Goal: Task Accomplishment & Management: Manage account settings

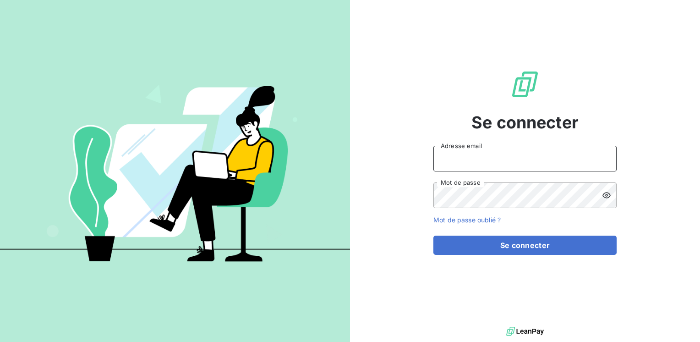
click at [492, 157] on input "Adresse email" at bounding box center [524, 159] width 183 height 26
type input "[EMAIL_ADDRESS][PERSON_NAME][DOMAIN_NAME]"
click at [433, 235] on button "Se connecter" at bounding box center [524, 244] width 183 height 19
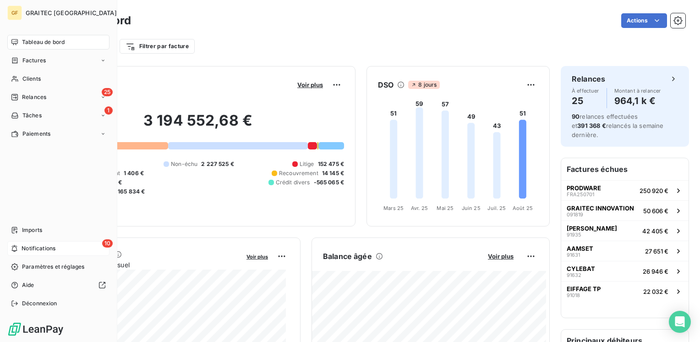
click at [25, 248] on span "Notifications" at bounding box center [39, 248] width 34 height 8
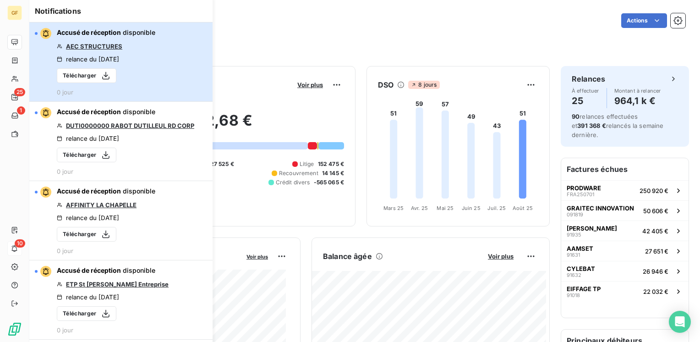
click at [172, 60] on button "Accusé de réception disponible AEC STRUCTURES relance du [DATE] Télécharger 0 j…" at bounding box center [120, 61] width 183 height 79
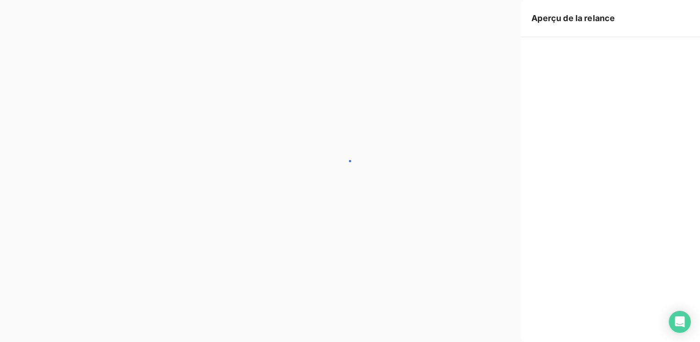
drag, startPoint x: 222, startPoint y: 50, endPoint x: 313, endPoint y: 32, distance: 93.4
click at [313, 32] on div at bounding box center [350, 171] width 700 height 342
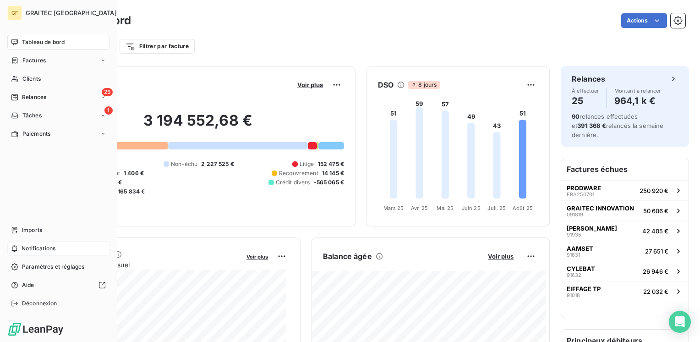
click at [63, 251] on div "Notifications" at bounding box center [58, 248] width 102 height 15
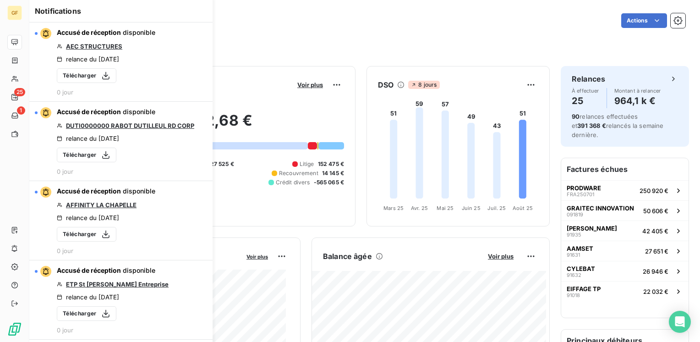
click at [311, 19] on div "Actions" at bounding box center [413, 20] width 543 height 15
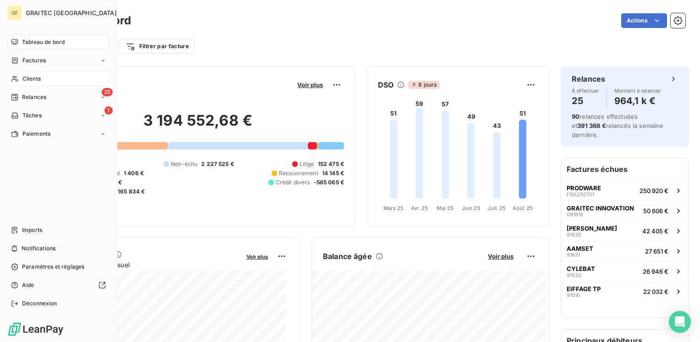
click at [32, 79] on span "Clients" at bounding box center [31, 79] width 18 height 8
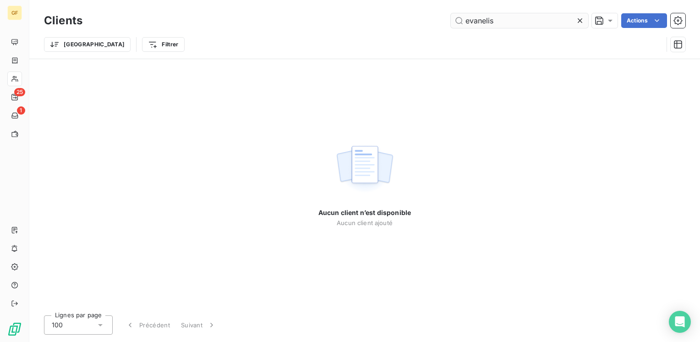
click at [484, 16] on input "evanelis" at bounding box center [519, 20] width 137 height 15
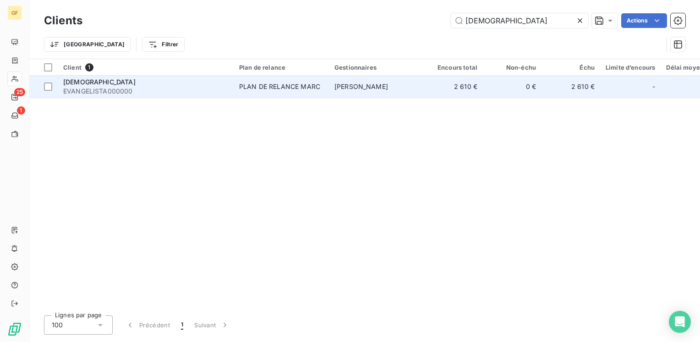
type input "[DEMOGRAPHIC_DATA]"
click at [221, 82] on div "[DEMOGRAPHIC_DATA]" at bounding box center [145, 81] width 165 height 9
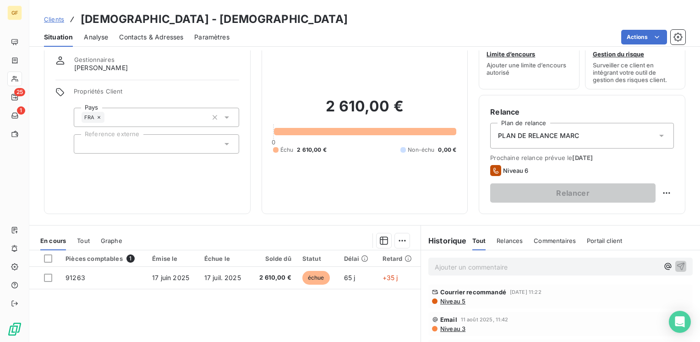
scroll to position [46, 0]
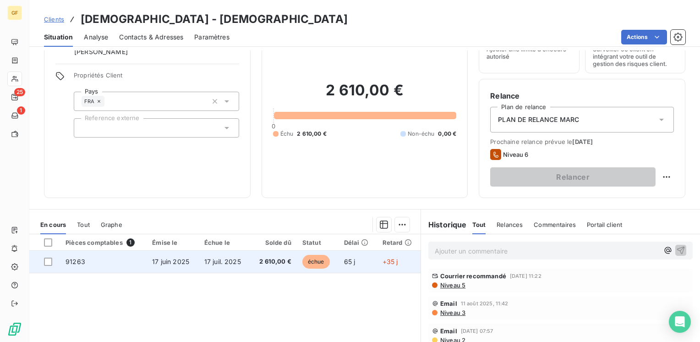
click at [235, 260] on span "17 juil. 2025" at bounding box center [222, 261] width 37 height 8
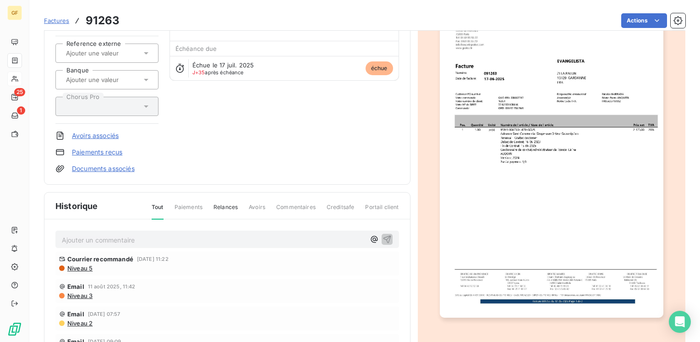
click at [100, 235] on p "Ajouter un commentaire ﻿" at bounding box center [213, 239] width 303 height 11
click at [383, 235] on icon "button" at bounding box center [387, 239] width 8 height 8
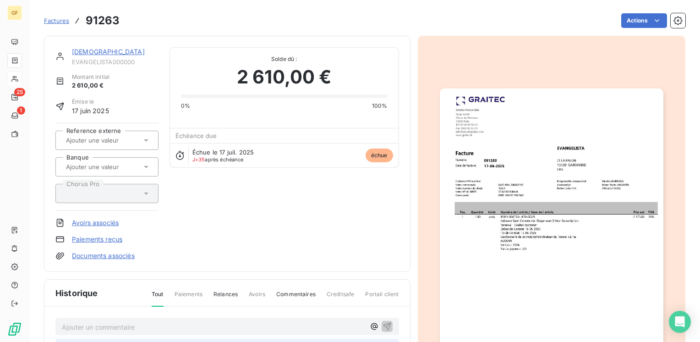
click at [98, 52] on link "[DEMOGRAPHIC_DATA]" at bounding box center [108, 52] width 73 height 8
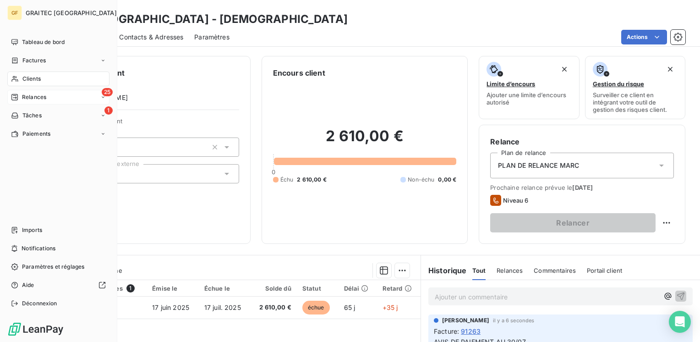
click at [29, 95] on span "Relances" at bounding box center [34, 97] width 24 height 8
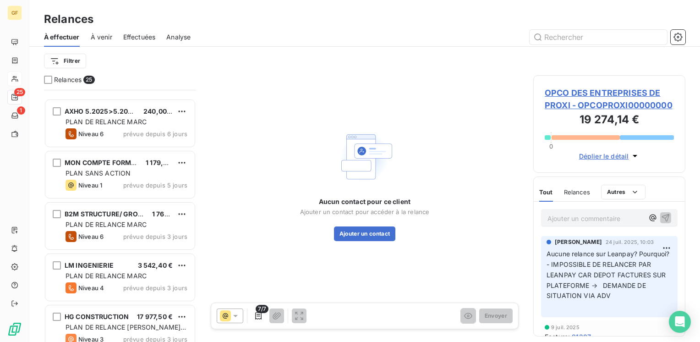
scroll to position [1031, 0]
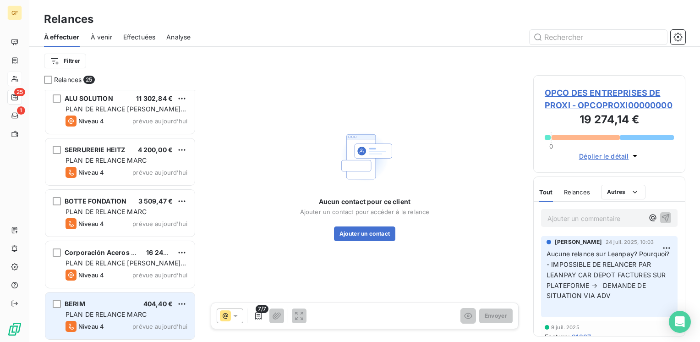
click at [98, 321] on div "Niveau 4" at bounding box center [84, 326] width 38 height 11
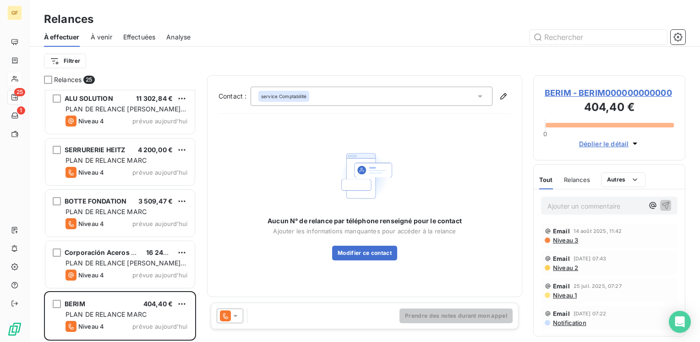
click at [604, 89] on span "BERIM - BERIM000000000000" at bounding box center [609, 93] width 129 height 12
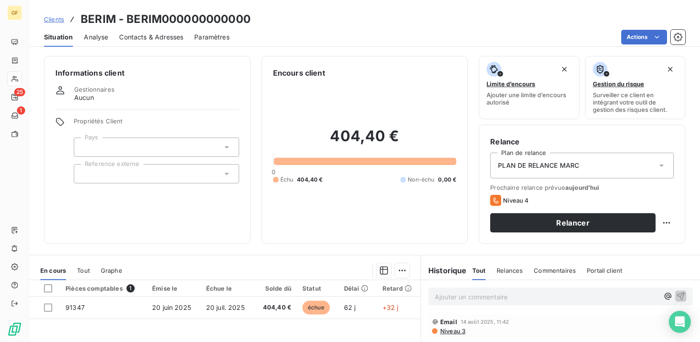
click at [152, 39] on span "Contacts & Adresses" at bounding box center [151, 37] width 64 height 9
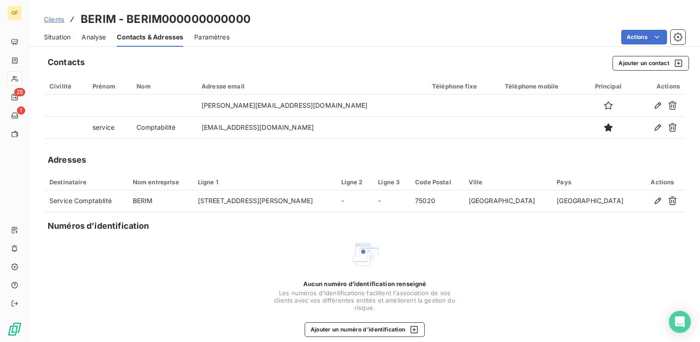
click at [55, 39] on span "Situation" at bounding box center [57, 37] width 27 height 9
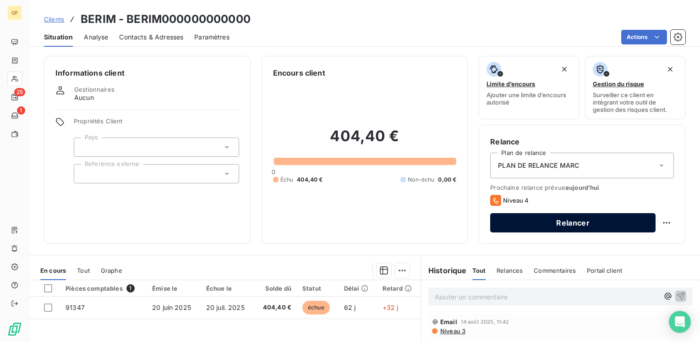
click at [540, 221] on button "Relancer" at bounding box center [572, 222] width 165 height 19
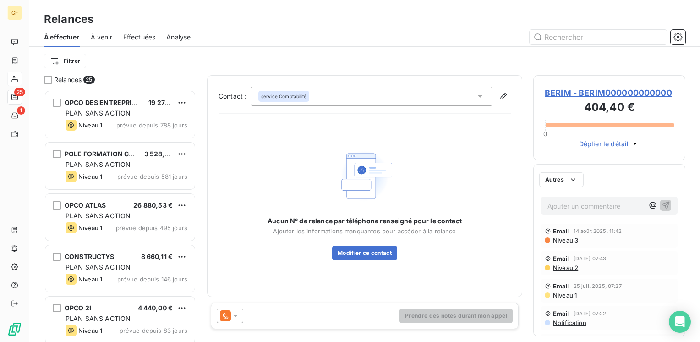
scroll to position [245, 145]
click at [233, 318] on icon at bounding box center [235, 315] width 9 height 9
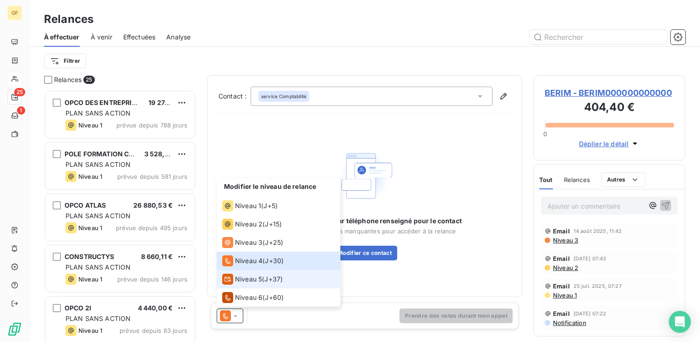
click at [245, 279] on span "Niveau 5" at bounding box center [248, 278] width 27 height 9
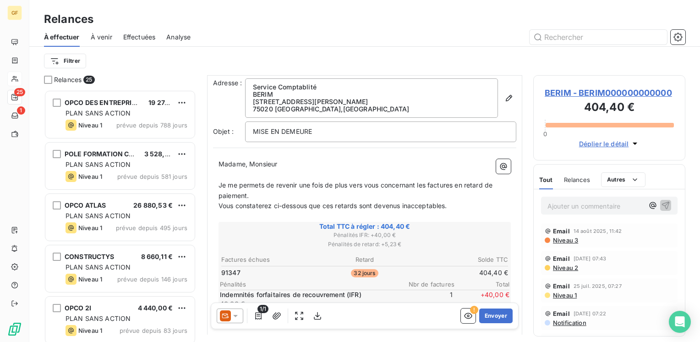
scroll to position [46, 0]
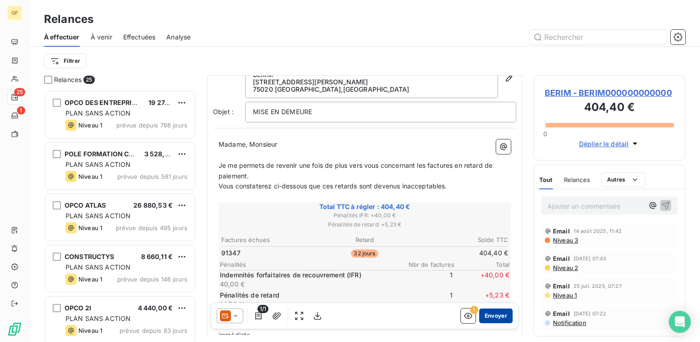
click at [496, 316] on button "Envoyer" at bounding box center [495, 315] width 33 height 15
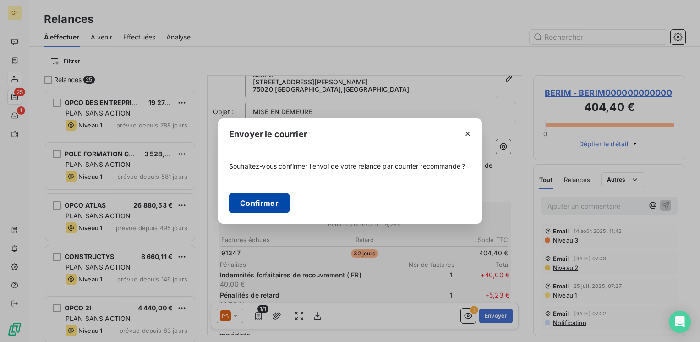
click at [247, 196] on button "Confirmer" at bounding box center [259, 202] width 60 height 19
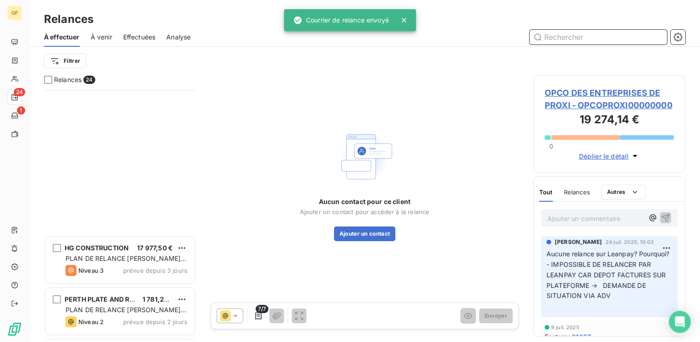
scroll to position [979, 0]
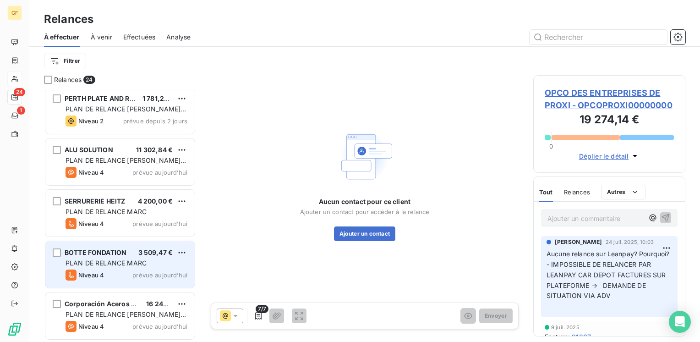
click at [129, 263] on span "PLAN DE RELANCE MARC" at bounding box center [105, 263] width 81 height 8
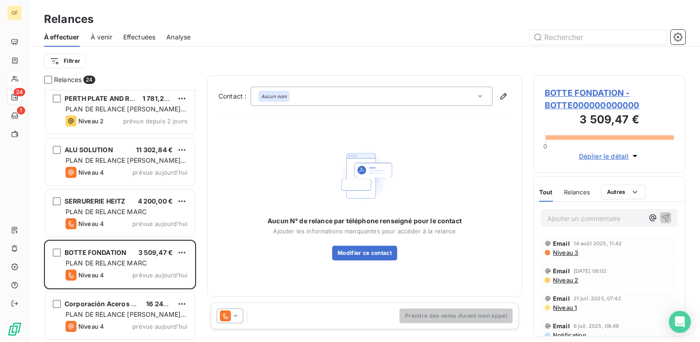
click at [573, 94] on span "BOTTE FONDATION - BOTTE000000000000" at bounding box center [609, 99] width 129 height 25
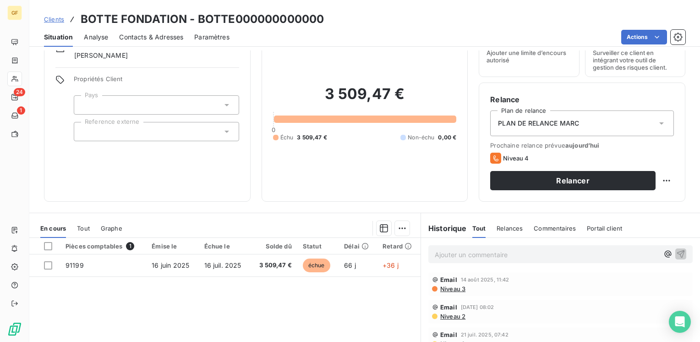
scroll to position [46, 0]
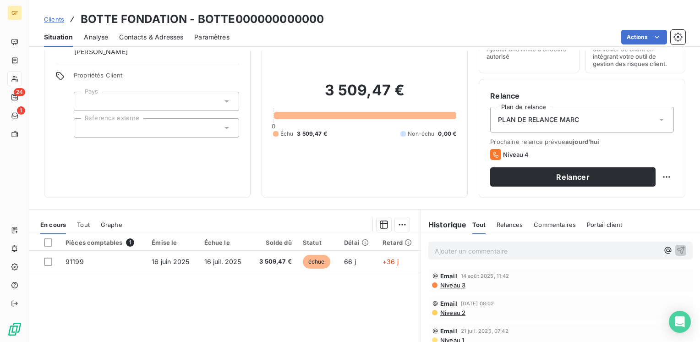
click at [145, 34] on span "Contacts & Adresses" at bounding box center [151, 37] width 64 height 9
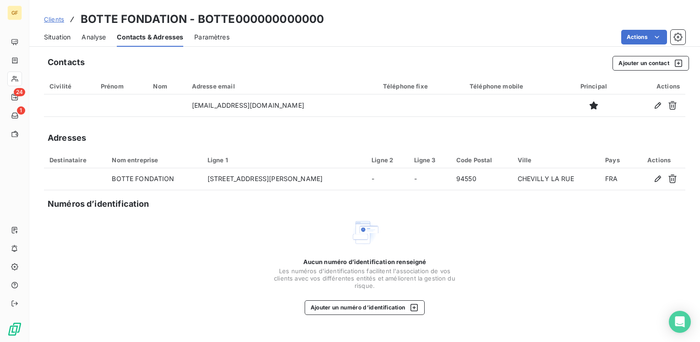
click at [60, 36] on span "Situation" at bounding box center [57, 37] width 27 height 9
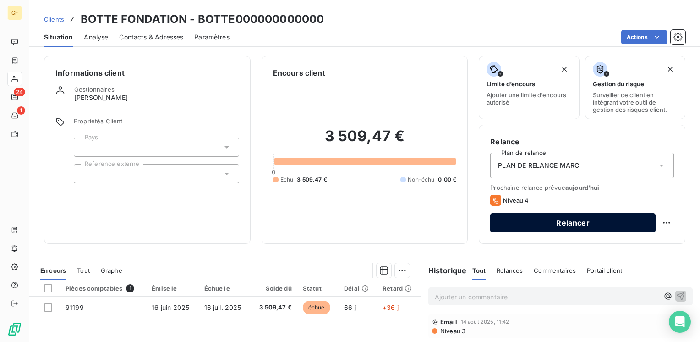
click at [544, 218] on button "Relancer" at bounding box center [572, 222] width 165 height 19
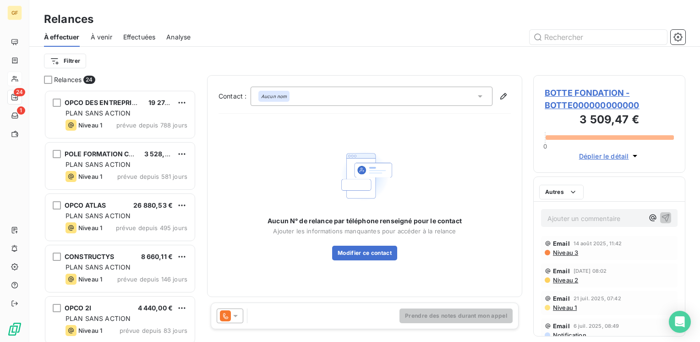
scroll to position [245, 145]
click at [234, 319] on icon at bounding box center [235, 315] width 9 height 9
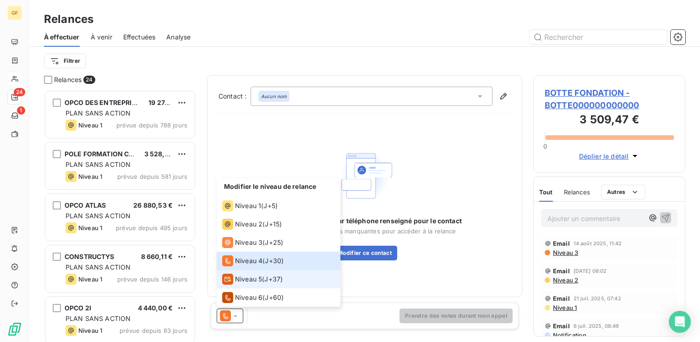
click at [242, 281] on span "Niveau 5" at bounding box center [248, 278] width 27 height 9
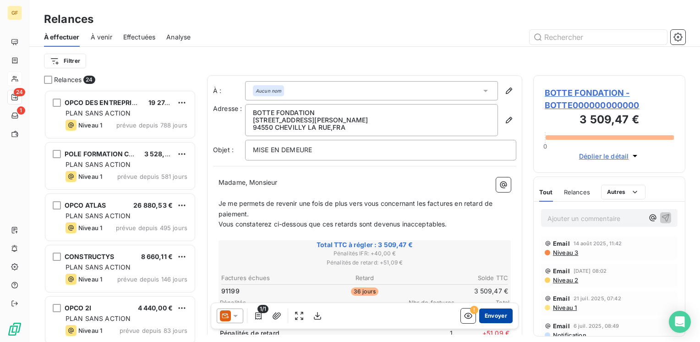
click at [495, 318] on button "Envoyer" at bounding box center [495, 315] width 33 height 15
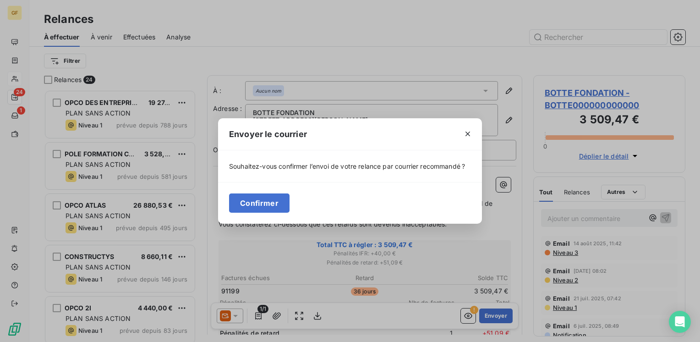
click at [266, 192] on div "Confirmer" at bounding box center [350, 203] width 264 height 42
click at [269, 201] on button "Confirmer" at bounding box center [259, 202] width 60 height 19
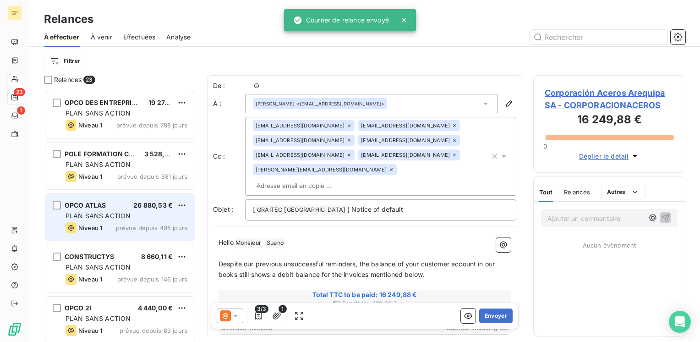
scroll to position [245, 145]
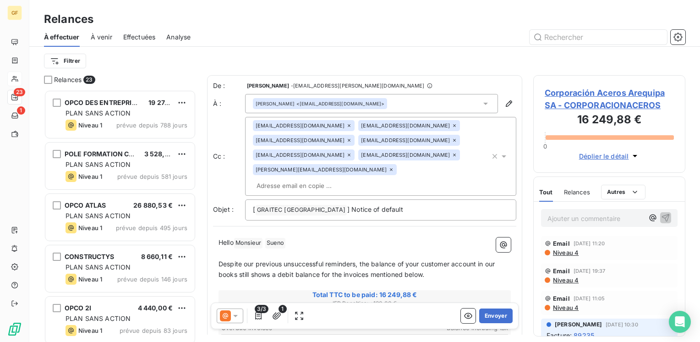
click at [144, 37] on span "Effectuées" at bounding box center [139, 37] width 33 height 9
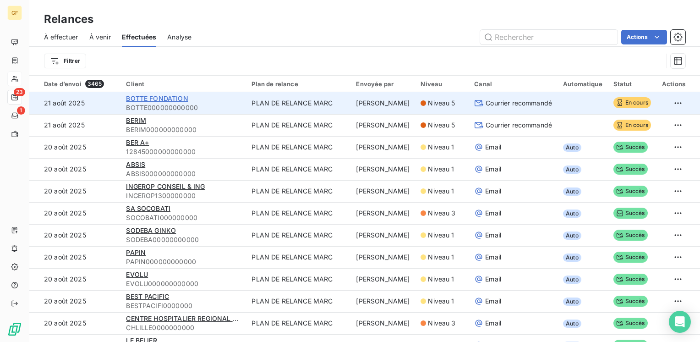
click at [169, 98] on span "BOTTE FONDATION" at bounding box center [157, 98] width 62 height 8
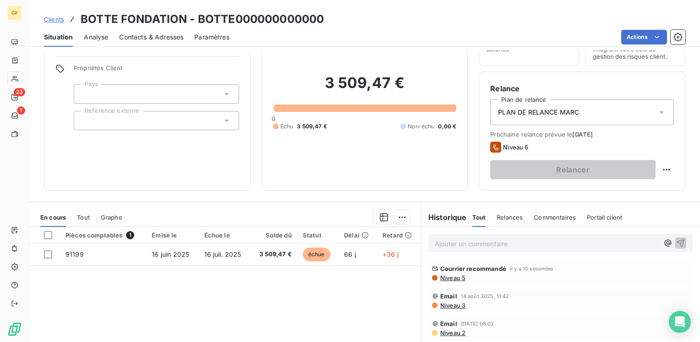
scroll to position [92, 0]
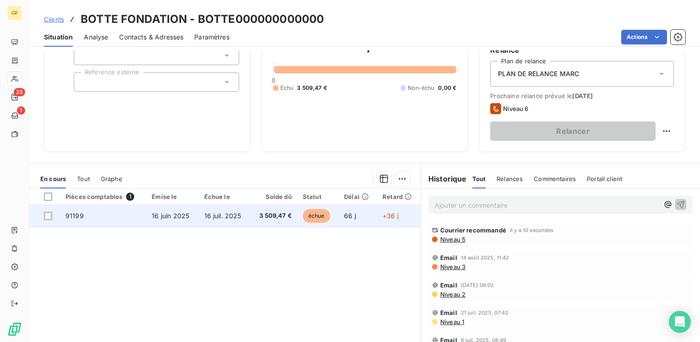
click at [196, 216] on td "16 juin 2025" at bounding box center [172, 216] width 52 height 22
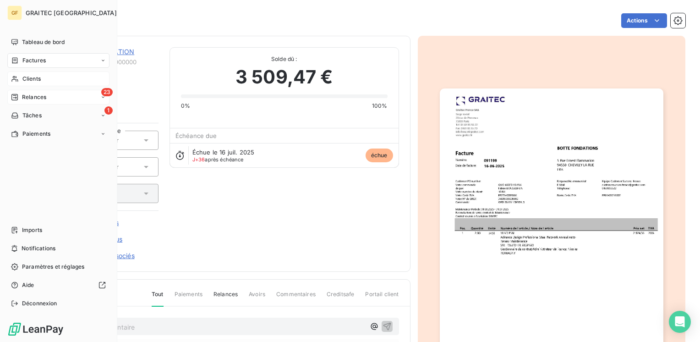
click at [27, 95] on span "Relances" at bounding box center [34, 97] width 24 height 8
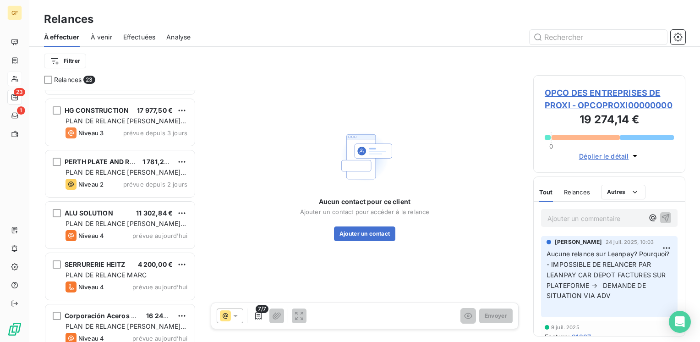
scroll to position [928, 0]
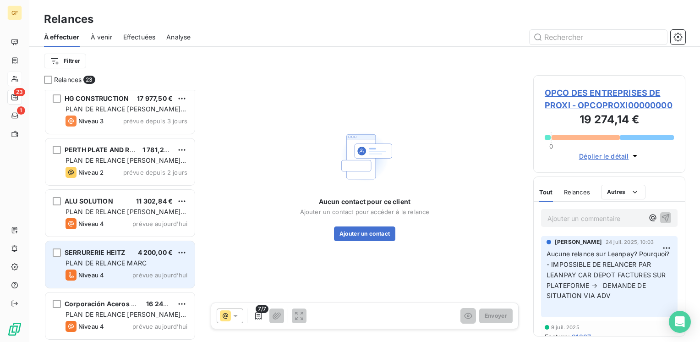
click at [126, 253] on div "SERRURERIE HEITZ 4 200,00 €" at bounding box center [126, 252] width 122 height 8
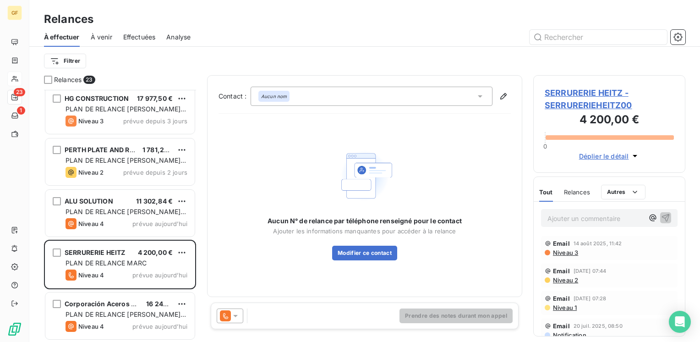
click at [565, 91] on span "SERRURERIE HEITZ - SERRURERIEHEITZ00" at bounding box center [609, 99] width 129 height 25
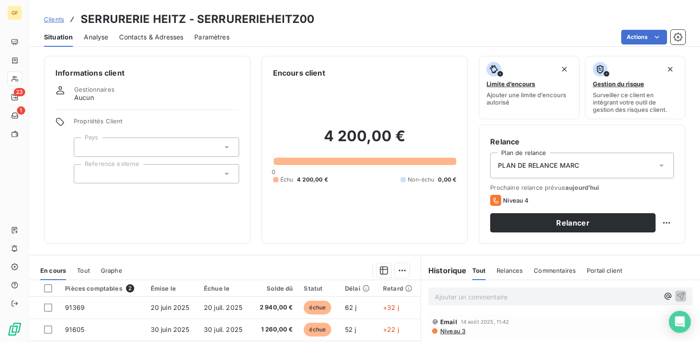
click at [149, 36] on span "Contacts & Adresses" at bounding box center [151, 37] width 64 height 9
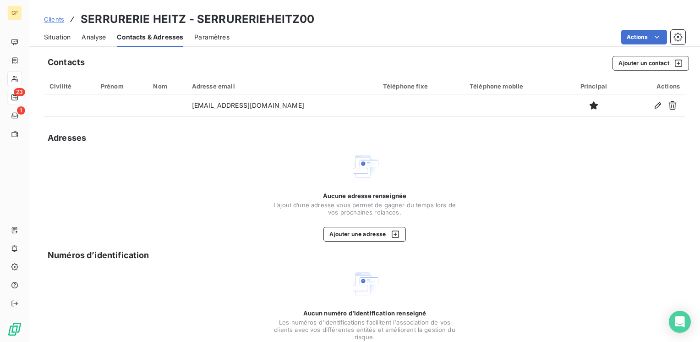
click at [47, 33] on span "Situation" at bounding box center [57, 37] width 27 height 9
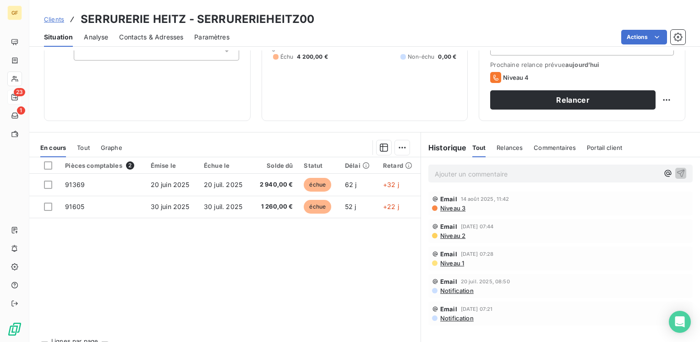
scroll to position [137, 0]
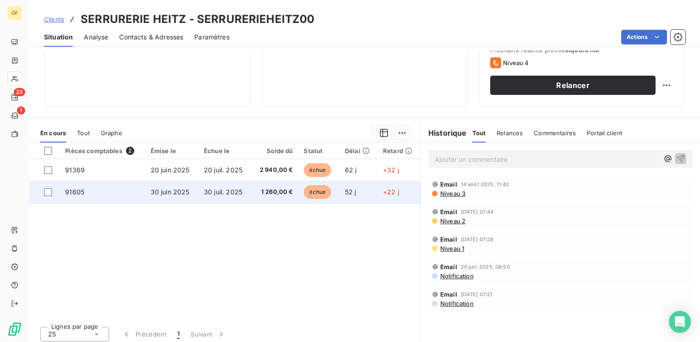
click at [212, 188] on span "30 juil. 2025" at bounding box center [223, 192] width 38 height 8
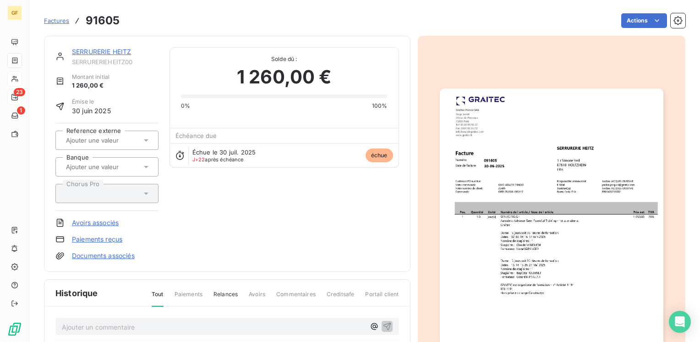
click at [527, 168] on img "button" at bounding box center [552, 246] width 224 height 316
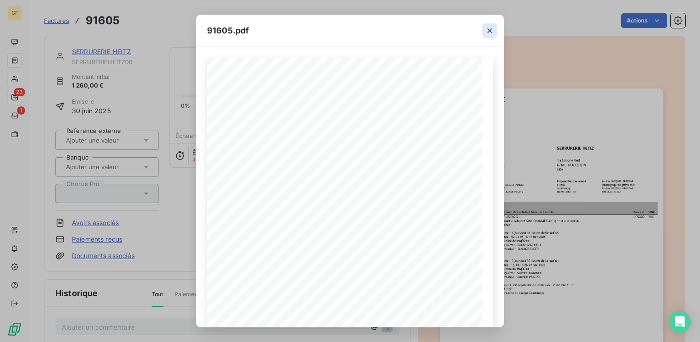
click at [488, 28] on icon "button" at bounding box center [489, 30] width 9 height 9
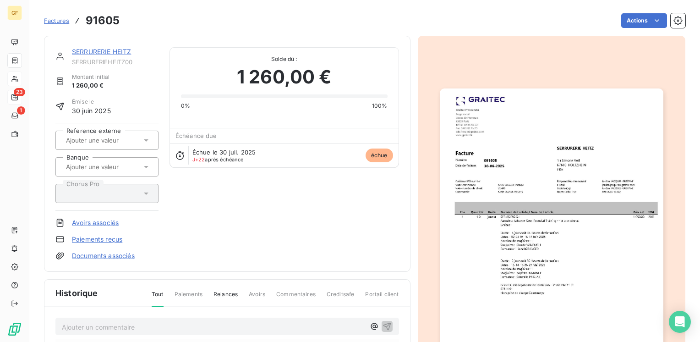
click at [129, 52] on link "SERRURERIE HEITZ" at bounding box center [101, 52] width 59 height 8
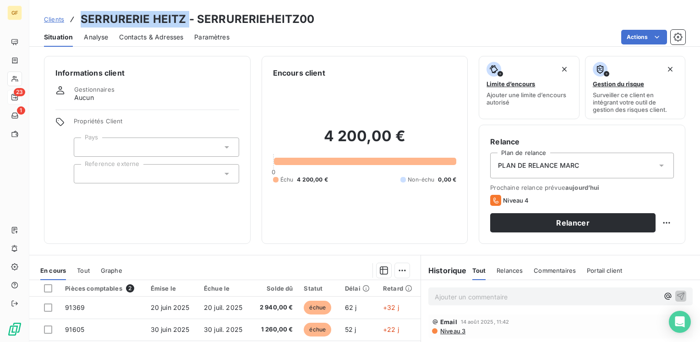
drag, startPoint x: 187, startPoint y: 18, endPoint x: 80, endPoint y: 16, distance: 107.2
click at [81, 16] on h3 "SERRURERIE HEITZ - SERRURERIEHEITZ00" at bounding box center [198, 19] width 234 height 16
copy h3 "SERRURERIE HEITZ"
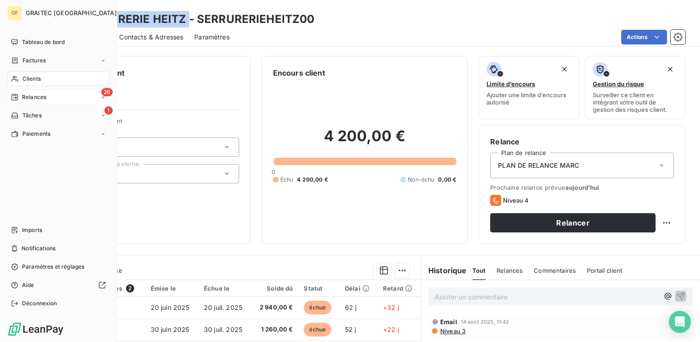
click at [25, 91] on div "26 Relances" at bounding box center [58, 97] width 102 height 15
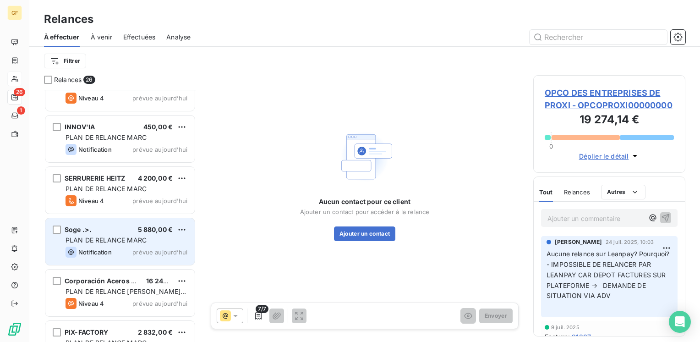
scroll to position [1082, 0]
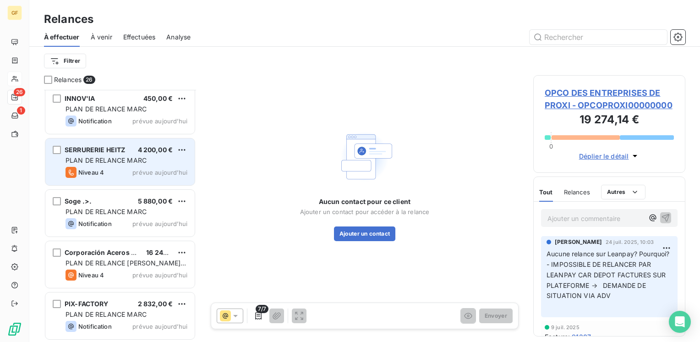
click at [115, 157] on span "PLAN DE RELANCE MARC" at bounding box center [105, 160] width 81 height 8
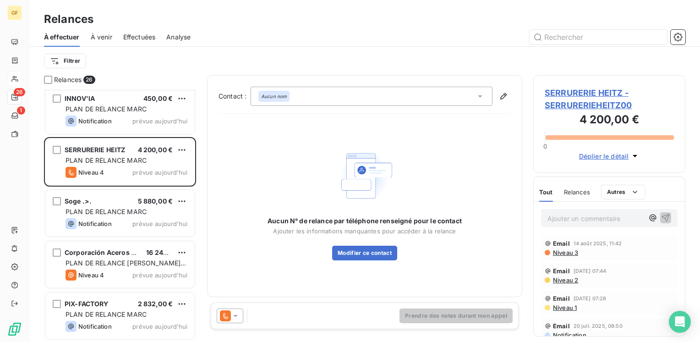
click at [580, 93] on span "SERRURERIE HEITZ - SERRURERIEHEITZ00" at bounding box center [609, 99] width 129 height 25
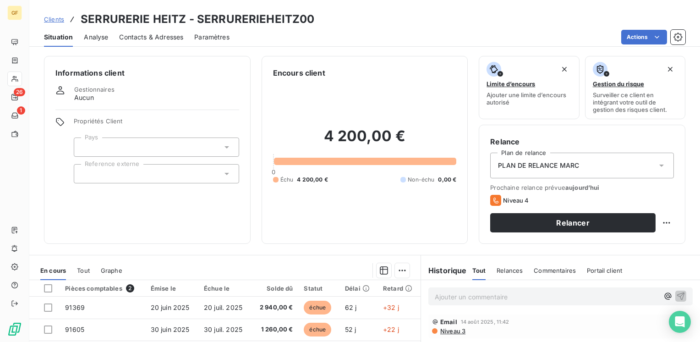
click at [151, 38] on span "Contacts & Adresses" at bounding box center [151, 37] width 64 height 9
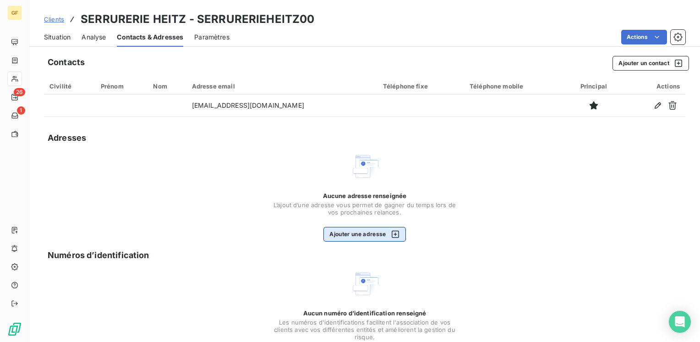
click at [355, 234] on button "Ajouter une adresse" at bounding box center [364, 234] width 82 height 15
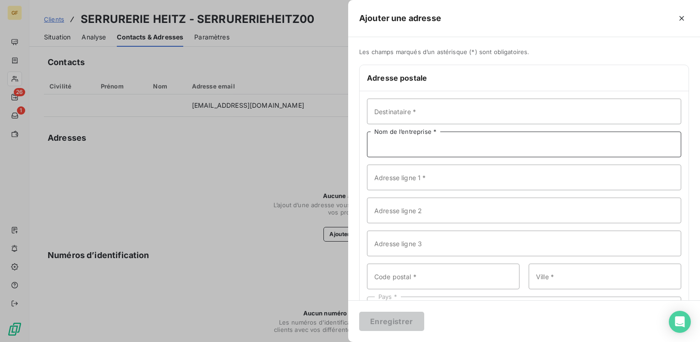
click at [398, 134] on input "Nom de l’entreprise *" at bounding box center [524, 144] width 314 height 26
paste input "SERRURERIE HEITZ"
type input "SERRURERIE HEITZ"
click at [429, 183] on input "Adresse ligne 1 *" at bounding box center [524, 177] width 314 height 26
type input "[STREET_ADDRESS][PERSON_NAME]"
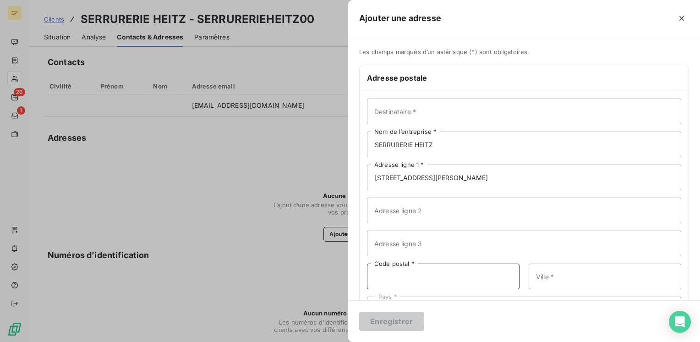
click at [388, 280] on input "Code postal *" at bounding box center [443, 276] width 153 height 26
type input "67810"
click at [546, 274] on input "Ville *" at bounding box center [605, 276] width 153 height 26
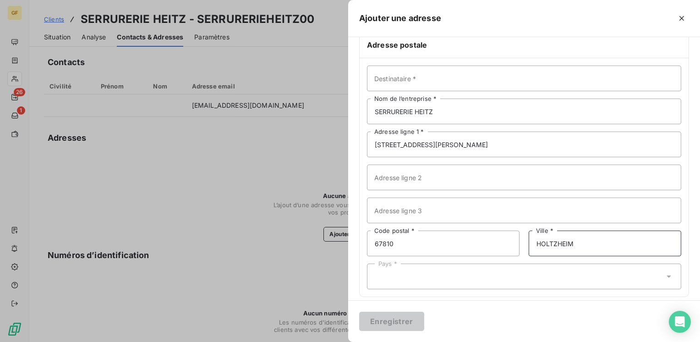
scroll to position [40, 0]
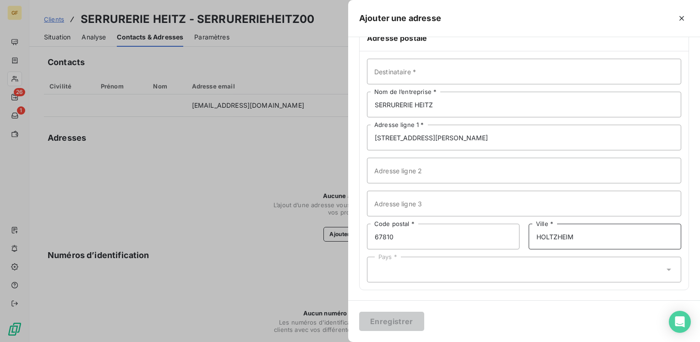
type input "HOLTZHEIM"
click at [407, 267] on div "Pays *" at bounding box center [524, 269] width 314 height 26
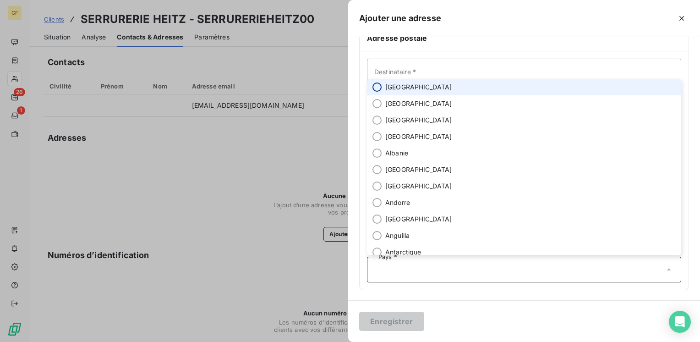
click at [380, 89] on input "radio" at bounding box center [376, 86] width 9 height 9
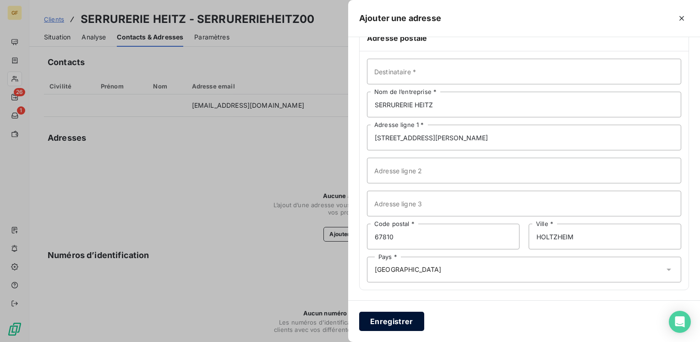
click at [384, 320] on button "Enregistrer" at bounding box center [391, 320] width 65 height 19
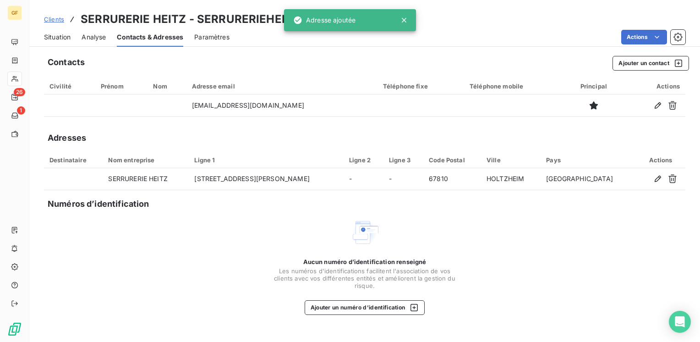
click at [55, 36] on span "Situation" at bounding box center [57, 37] width 27 height 9
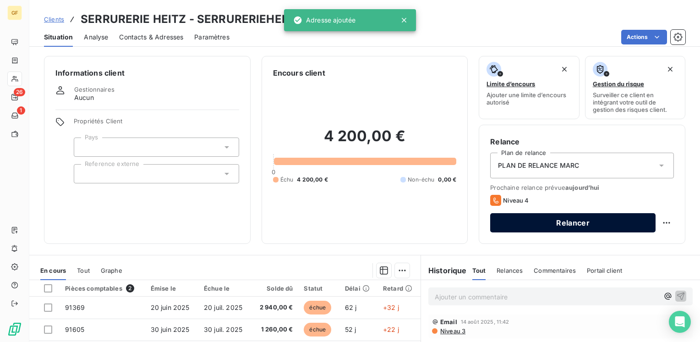
click at [540, 217] on button "Relancer" at bounding box center [572, 222] width 165 height 19
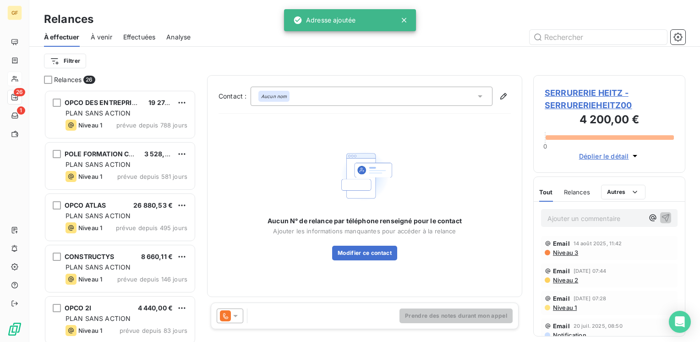
scroll to position [245, 145]
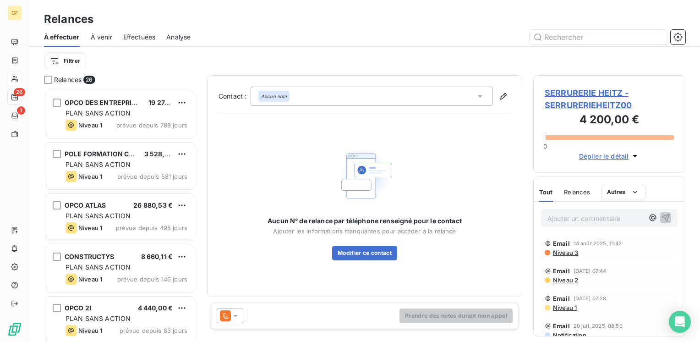
click at [234, 309] on div at bounding box center [230, 315] width 27 height 15
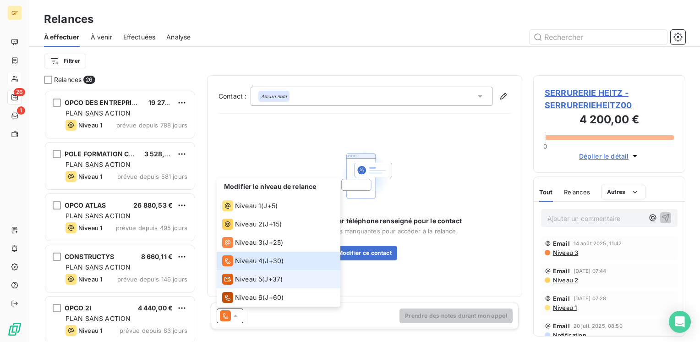
click at [242, 280] on span "Niveau 5" at bounding box center [248, 278] width 27 height 9
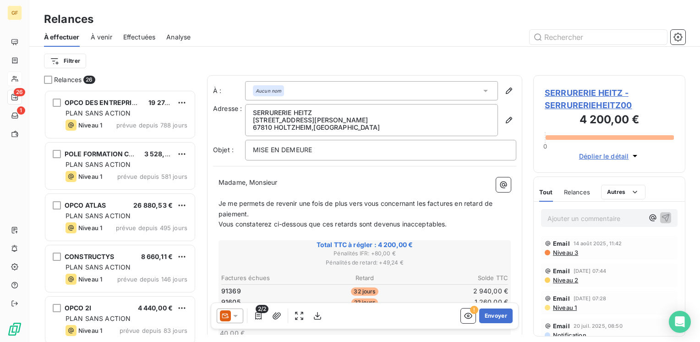
scroll to position [46, 0]
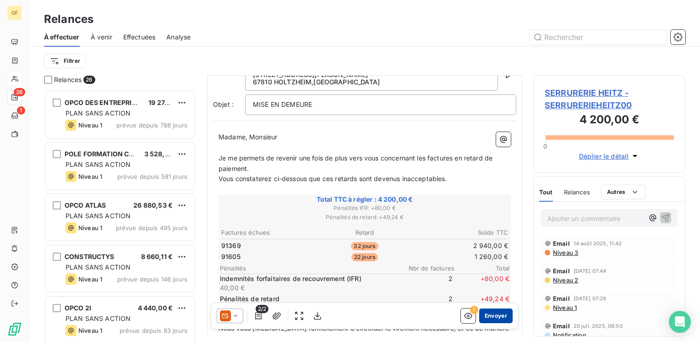
click at [487, 322] on button "Envoyer" at bounding box center [495, 315] width 33 height 15
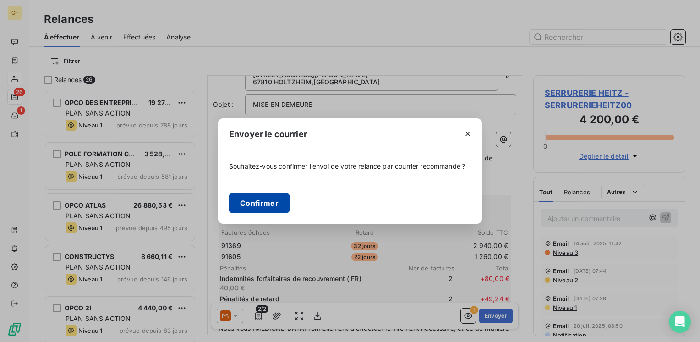
click at [251, 205] on button "Confirmer" at bounding box center [259, 202] width 60 height 19
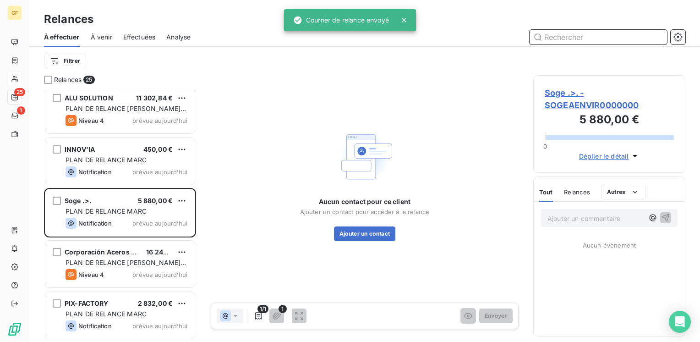
scroll to position [1031, 0]
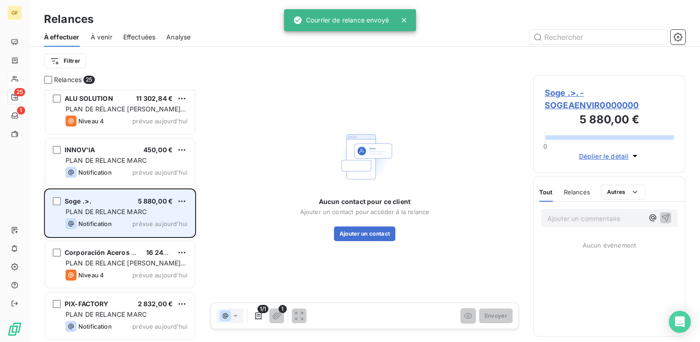
click at [136, 224] on span "prévue aujourd’hui" at bounding box center [159, 223] width 55 height 7
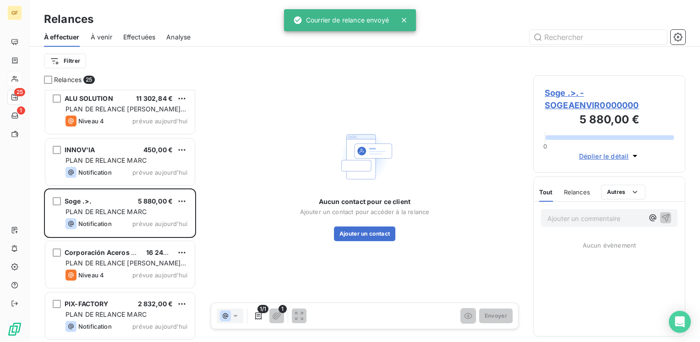
click at [559, 94] on span "Soge .>. - SOGEAENVIR0000000" at bounding box center [609, 99] width 129 height 25
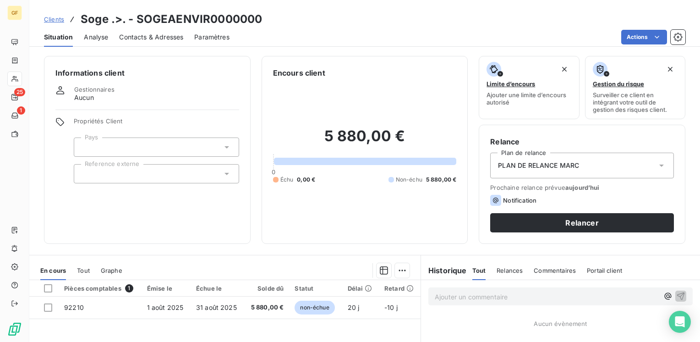
click at [148, 44] on div "Contacts & Adresses" at bounding box center [151, 36] width 64 height 19
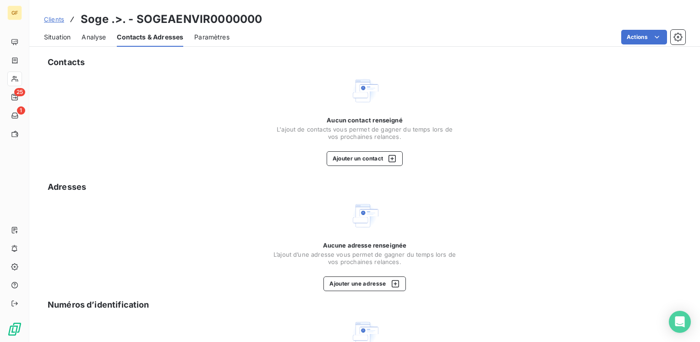
click at [53, 37] on span "Situation" at bounding box center [57, 37] width 27 height 9
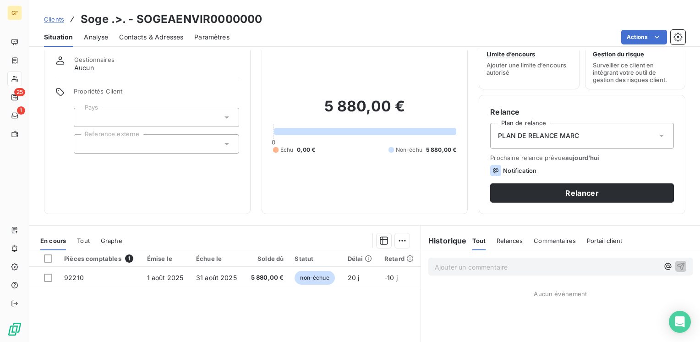
scroll to position [46, 0]
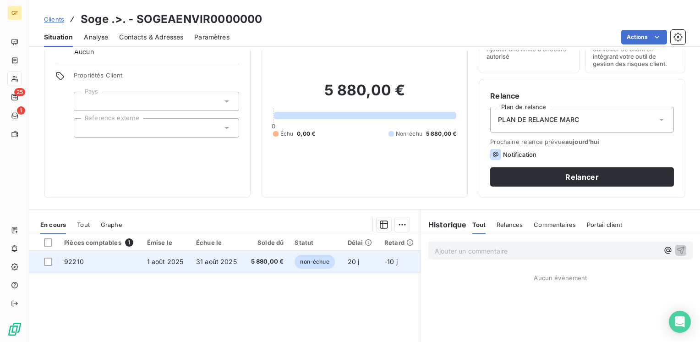
click at [191, 256] on td "31 août 2025" at bounding box center [218, 262] width 54 height 22
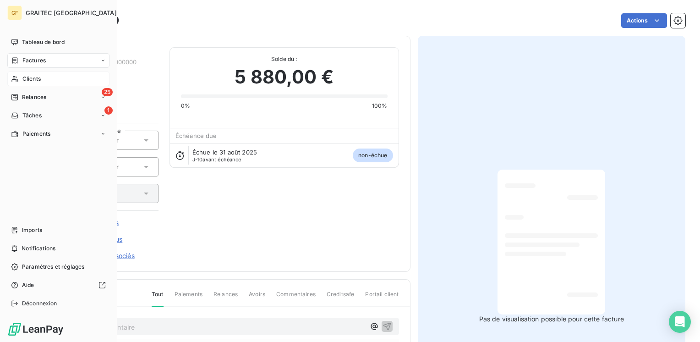
click at [25, 96] on span "Relances" at bounding box center [34, 97] width 24 height 8
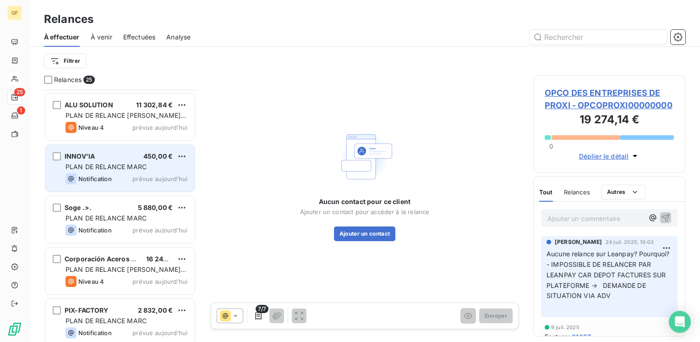
scroll to position [1031, 0]
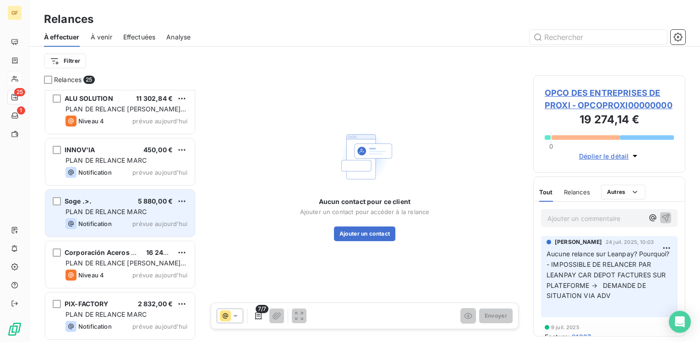
click at [138, 202] on span "5 880,00 €" at bounding box center [155, 201] width 35 height 8
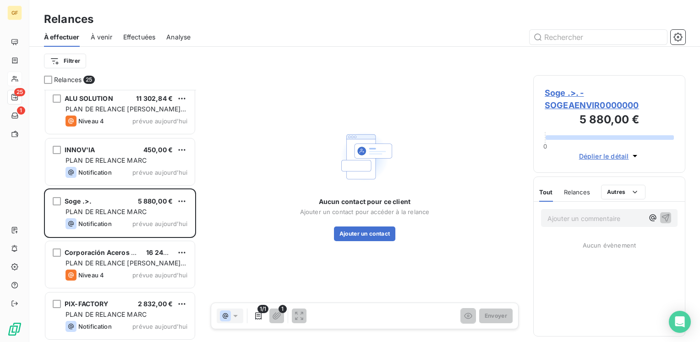
click at [557, 91] on span "Soge .>. - SOGEAENVIR0000000" at bounding box center [609, 99] width 129 height 25
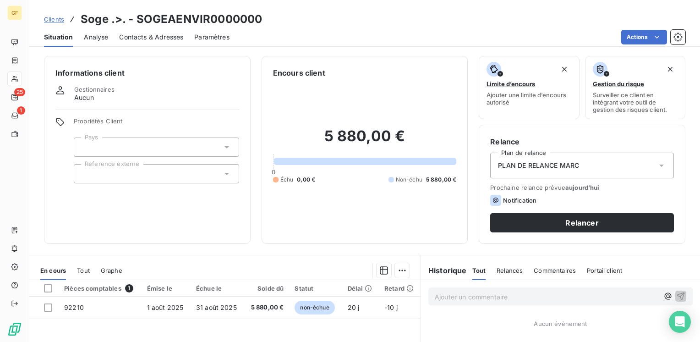
click at [140, 38] on span "Contacts & Adresses" at bounding box center [151, 37] width 64 height 9
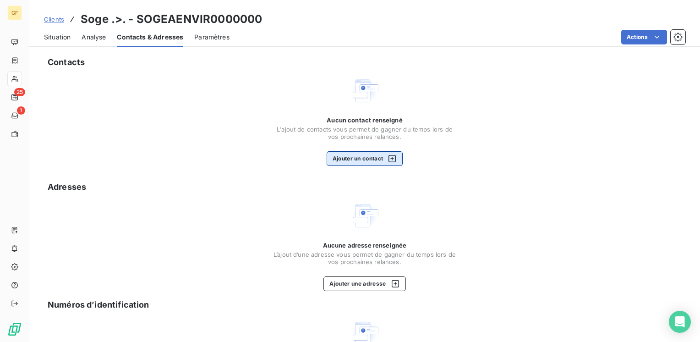
click at [354, 161] on button "Ajouter un contact" at bounding box center [365, 158] width 76 height 15
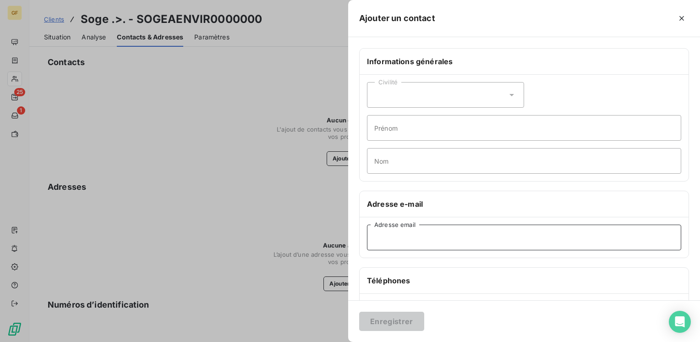
click at [405, 242] on input "Adresse email" at bounding box center [524, 237] width 314 height 26
paste input "[EMAIL_ADDRESS][DOMAIN_NAME]"
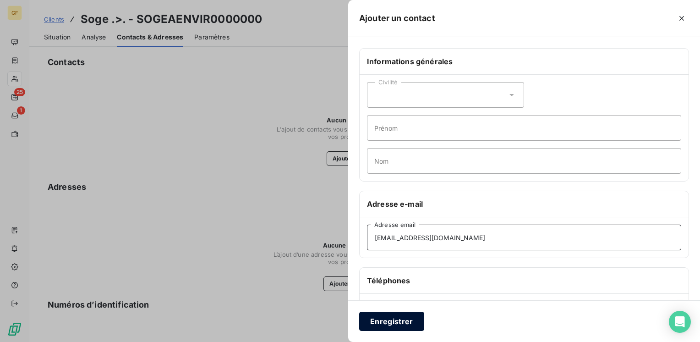
type input "[EMAIL_ADDRESS][DOMAIN_NAME]"
click at [398, 321] on button "Enregistrer" at bounding box center [391, 320] width 65 height 19
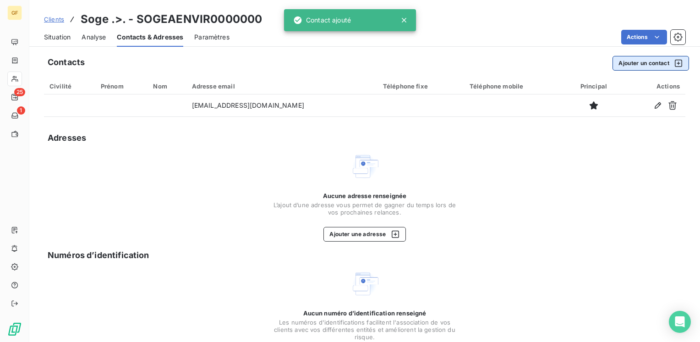
click at [616, 66] on button "Ajouter un contact" at bounding box center [650, 63] width 76 height 15
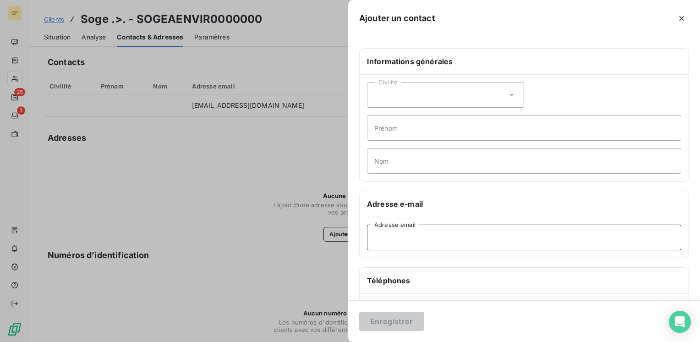
click at [385, 241] on input "Adresse email" at bounding box center [524, 237] width 314 height 26
paste input "[PERSON_NAME][EMAIL_ADDRESS][DOMAIN_NAME]"
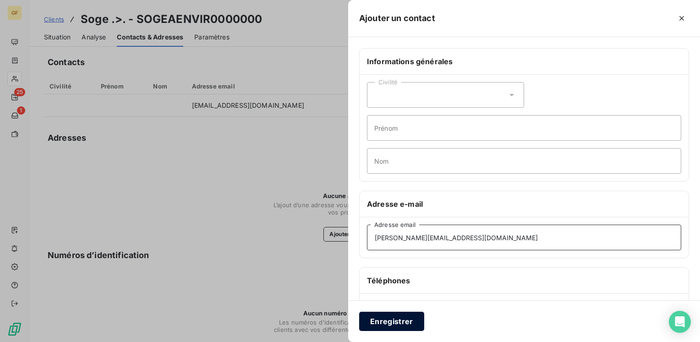
type input "[PERSON_NAME][EMAIL_ADDRESS][DOMAIN_NAME]"
click at [387, 314] on button "Enregistrer" at bounding box center [391, 320] width 65 height 19
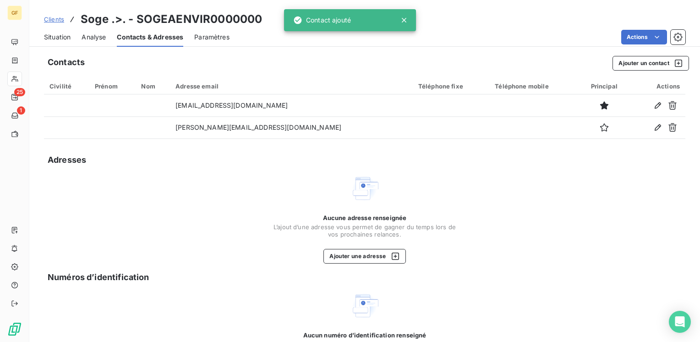
click at [55, 36] on span "Situation" at bounding box center [57, 37] width 27 height 9
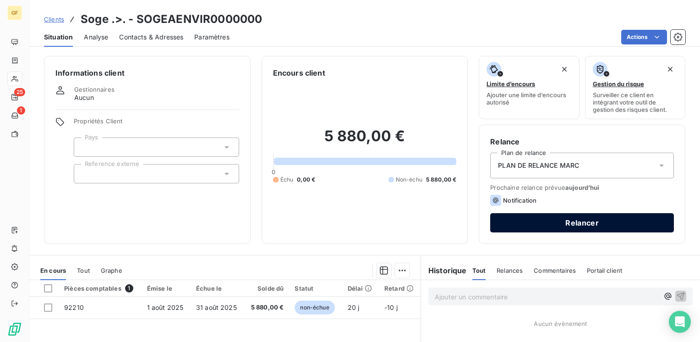
click at [534, 223] on button "Relancer" at bounding box center [582, 222] width 184 height 19
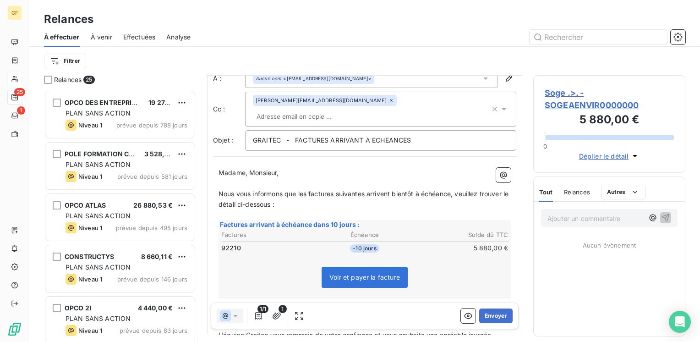
scroll to position [46, 0]
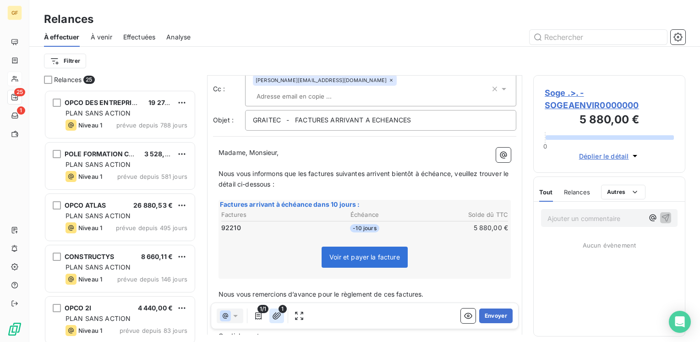
click at [280, 315] on icon "button" at bounding box center [277, 315] width 8 height 7
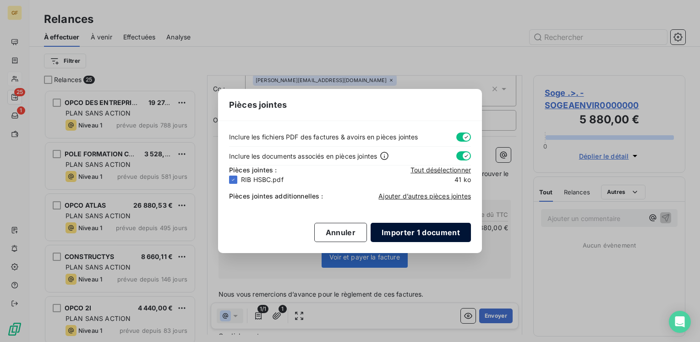
click at [410, 231] on button "Importer 1 document" at bounding box center [421, 232] width 100 height 19
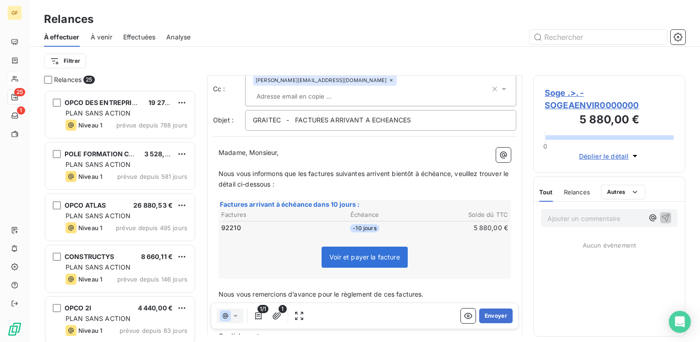
scroll to position [92, 0]
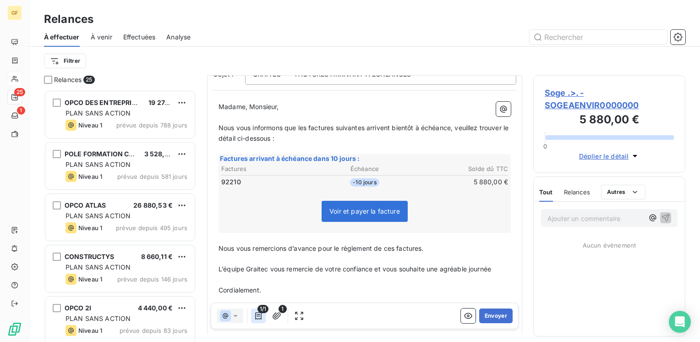
click at [256, 317] on icon "button" at bounding box center [258, 315] width 9 height 9
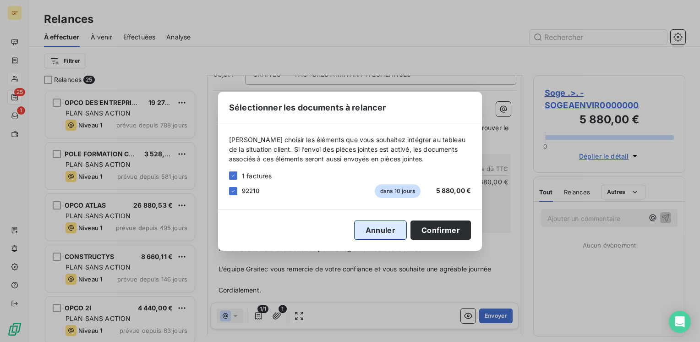
click at [385, 230] on button "Annuler" at bounding box center [380, 229] width 53 height 19
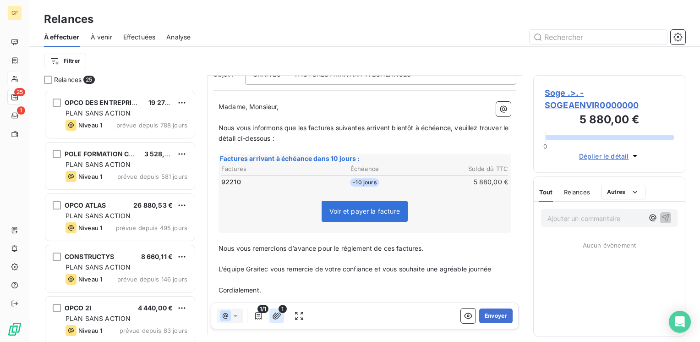
click at [280, 315] on icon "button" at bounding box center [277, 315] width 8 height 7
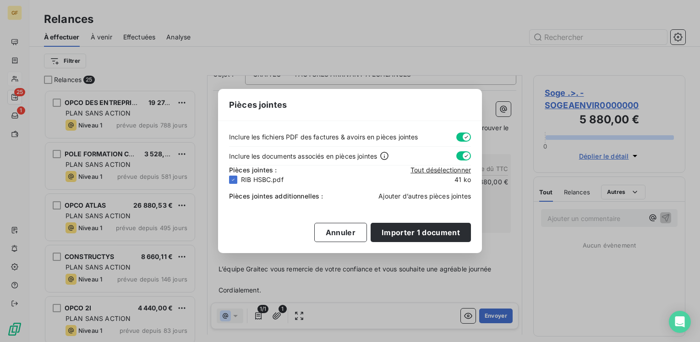
click at [403, 195] on span "Ajouter d’autres pièces jointes" at bounding box center [424, 196] width 93 height 8
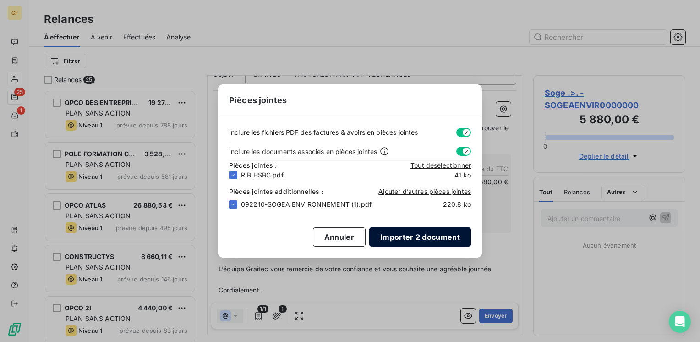
click at [427, 234] on button "Importer 2 document" at bounding box center [420, 236] width 102 height 19
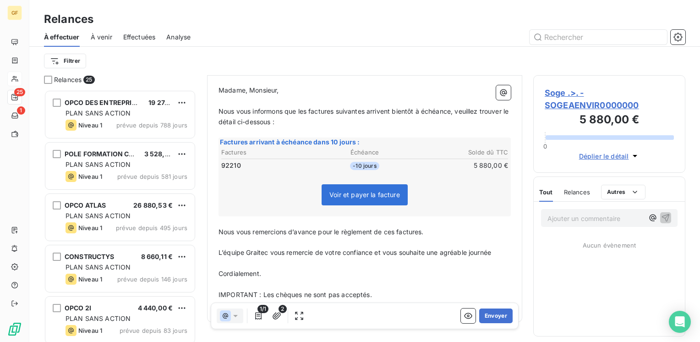
scroll to position [118, 0]
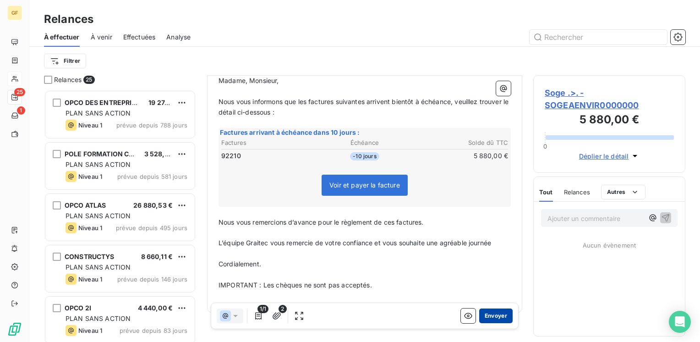
click at [484, 313] on button "Envoyer" at bounding box center [495, 315] width 33 height 15
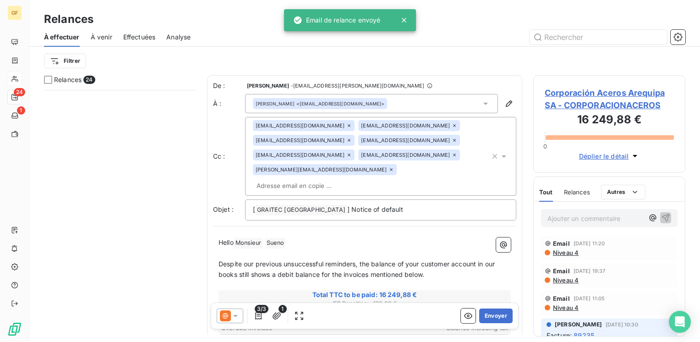
scroll to position [979, 0]
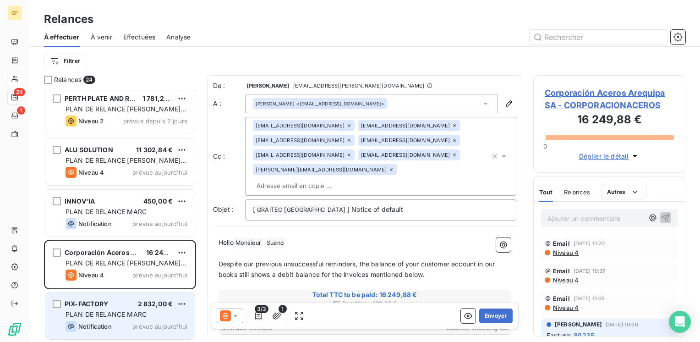
click at [115, 316] on span "PLAN DE RELANCE MARC" at bounding box center [105, 314] width 81 height 8
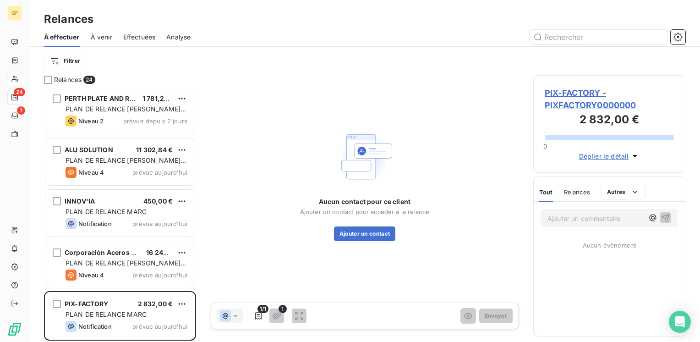
click at [572, 90] on span "PIX-FACTORY - PIXFACTORY0000000" at bounding box center [609, 99] width 129 height 25
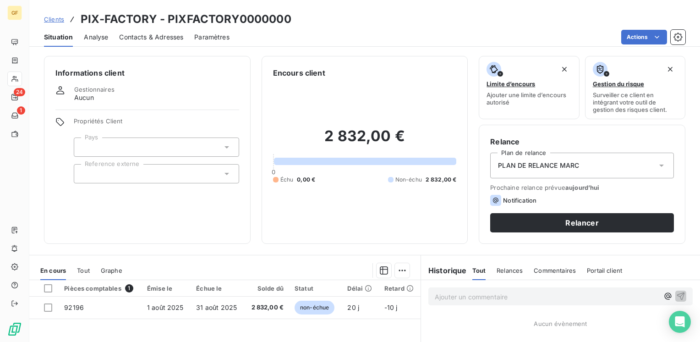
click at [142, 34] on span "Contacts & Adresses" at bounding box center [151, 37] width 64 height 9
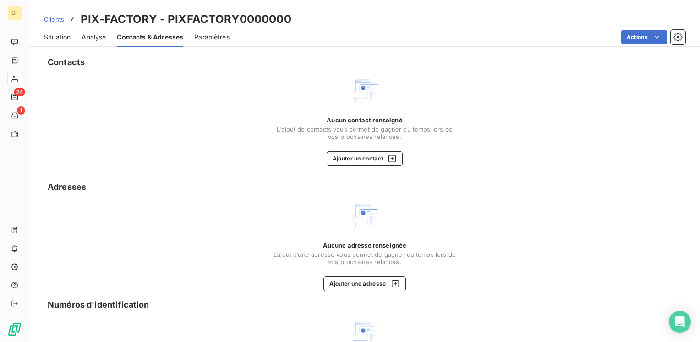
click at [55, 39] on span "Situation" at bounding box center [57, 37] width 27 height 9
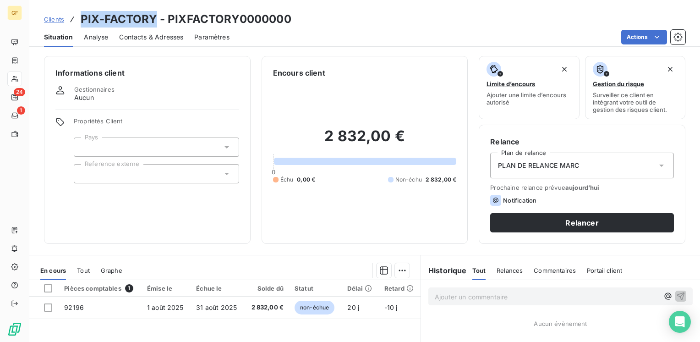
drag, startPoint x: 156, startPoint y: 19, endPoint x: 81, endPoint y: 23, distance: 75.2
click at [81, 23] on h3 "PIX-FACTORY - PIXFACTORY0000000" at bounding box center [186, 19] width 211 height 16
copy h3 "PIX-FACTORY"
click at [156, 35] on span "Contacts & Adresses" at bounding box center [151, 37] width 64 height 9
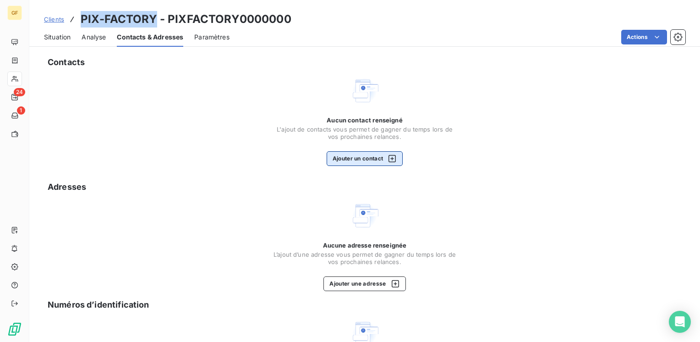
click at [361, 158] on button "Ajouter un contact" at bounding box center [365, 158] width 76 height 15
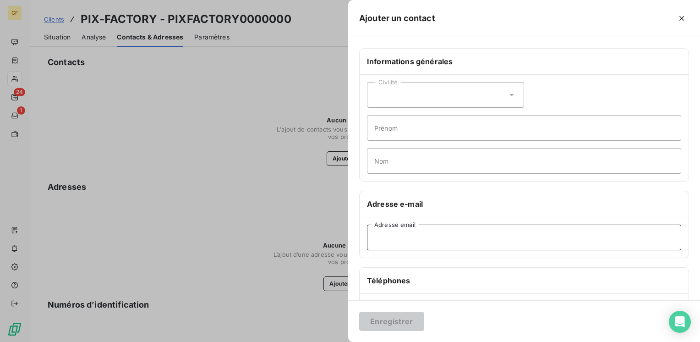
click at [383, 239] on input "Adresse email" at bounding box center [524, 237] width 314 height 26
paste input "[EMAIL_ADDRESS][DOMAIN_NAME]"
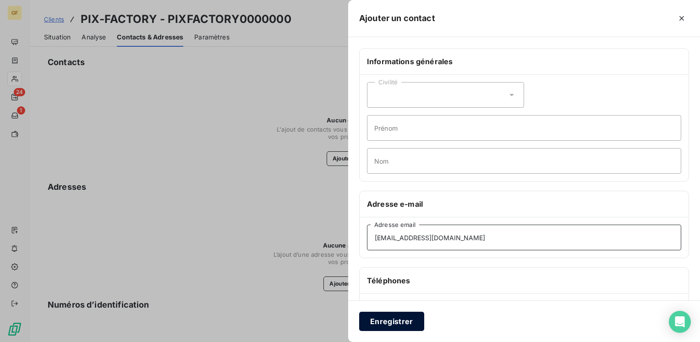
type input "[EMAIL_ADDRESS][DOMAIN_NAME]"
click at [383, 322] on button "Enregistrer" at bounding box center [391, 320] width 65 height 19
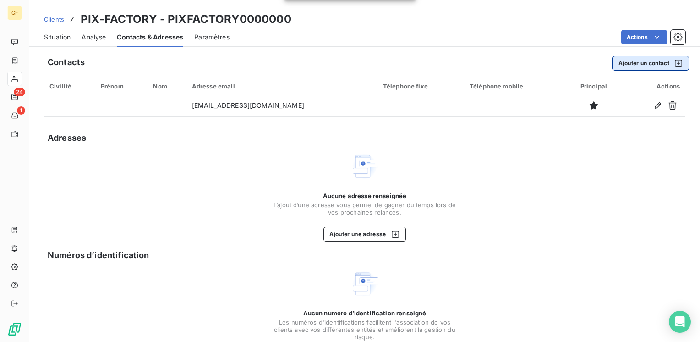
click at [643, 64] on button "Ajouter un contact" at bounding box center [650, 63] width 76 height 15
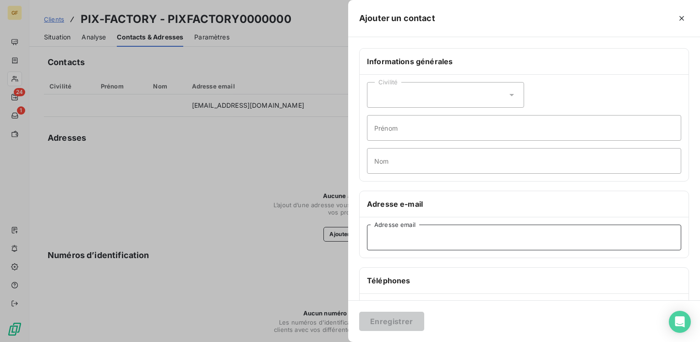
click at [410, 242] on input "Adresse email" at bounding box center [524, 237] width 314 height 26
paste input "[PERSON_NAME][EMAIL_ADDRESS][DOMAIN_NAME]"
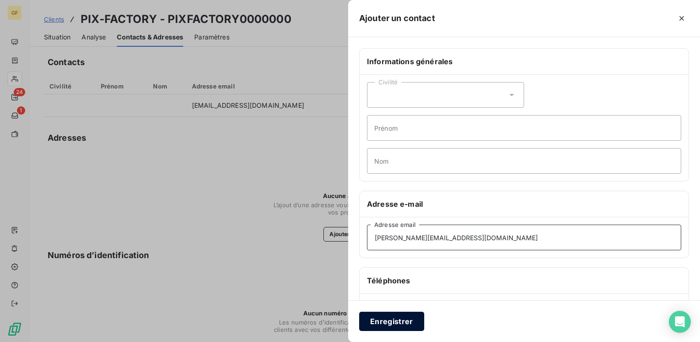
type input "[PERSON_NAME][EMAIL_ADDRESS][DOMAIN_NAME]"
drag, startPoint x: 387, startPoint y: 319, endPoint x: 392, endPoint y: 318, distance: 4.7
click at [388, 319] on button "Enregistrer" at bounding box center [391, 320] width 65 height 19
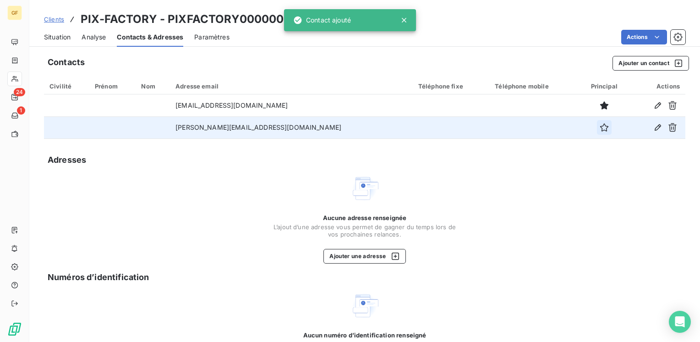
click at [600, 130] on icon "button" at bounding box center [604, 127] width 8 height 8
click at [62, 33] on span "Situation" at bounding box center [57, 37] width 27 height 9
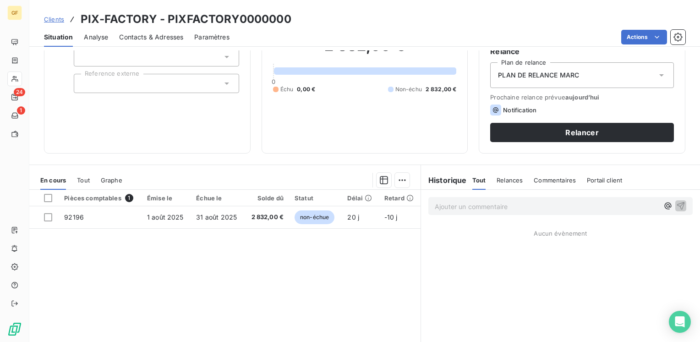
scroll to position [92, 0]
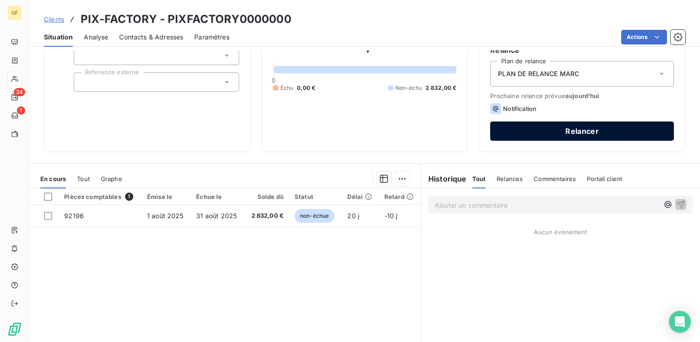
click at [528, 125] on button "Relancer" at bounding box center [582, 130] width 184 height 19
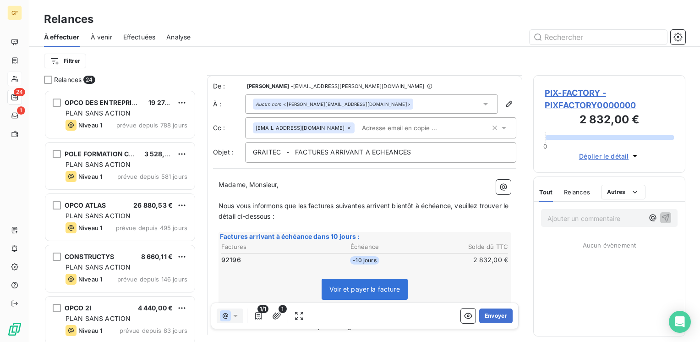
scroll to position [46, 0]
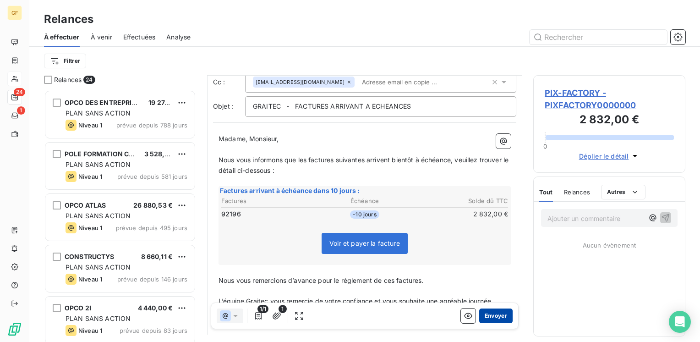
click at [480, 314] on button "Envoyer" at bounding box center [495, 315] width 33 height 15
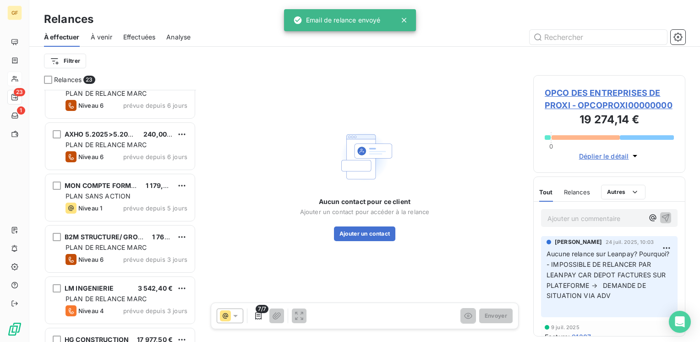
scroll to position [928, 0]
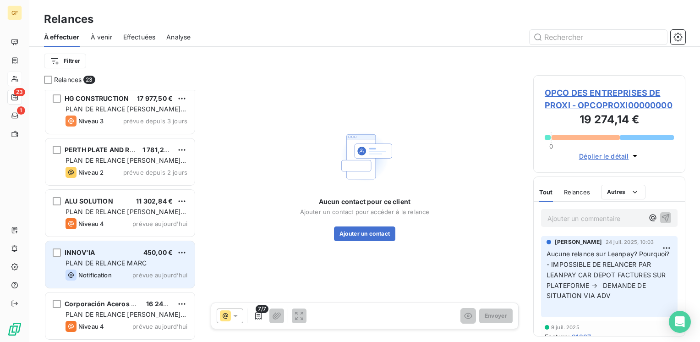
click at [147, 271] on span "prévue aujourd’hui" at bounding box center [159, 274] width 55 height 7
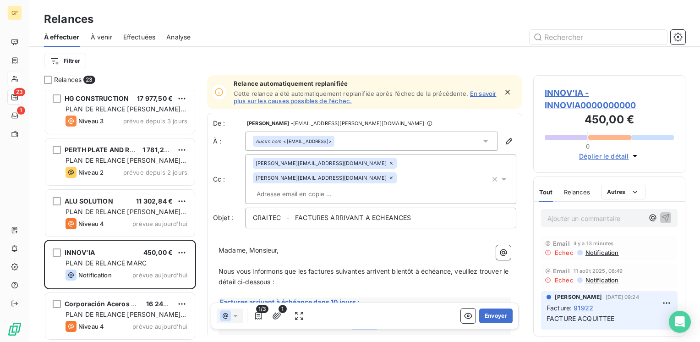
click at [550, 93] on span "INNOV'IA - INNOVIA0000000000" at bounding box center [609, 99] width 129 height 25
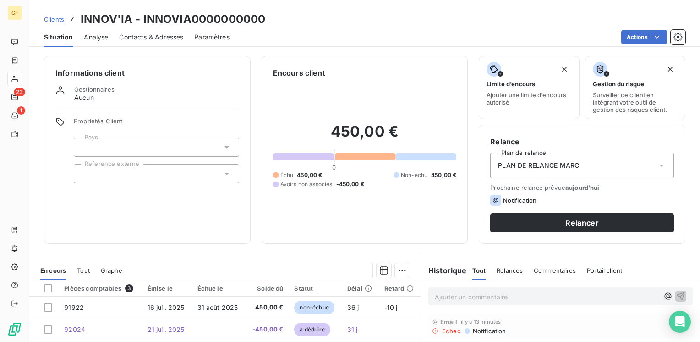
click at [159, 35] on span "Contacts & Adresses" at bounding box center [151, 37] width 64 height 9
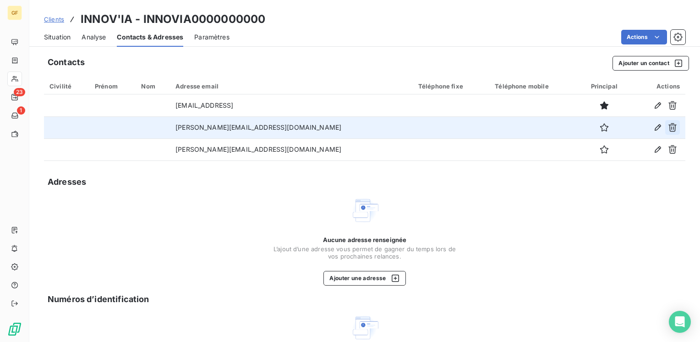
click at [668, 129] on icon "button" at bounding box center [672, 127] width 9 height 9
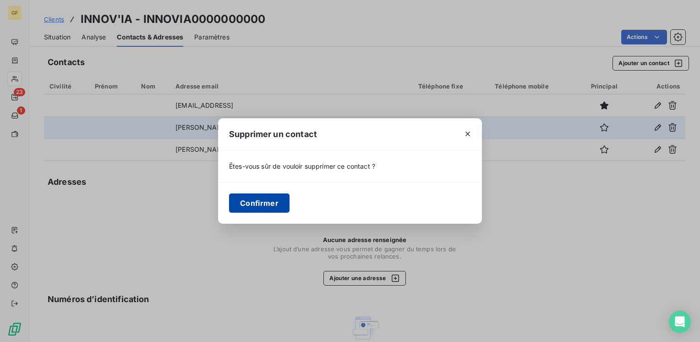
click at [284, 206] on button "Confirmer" at bounding box center [259, 202] width 60 height 19
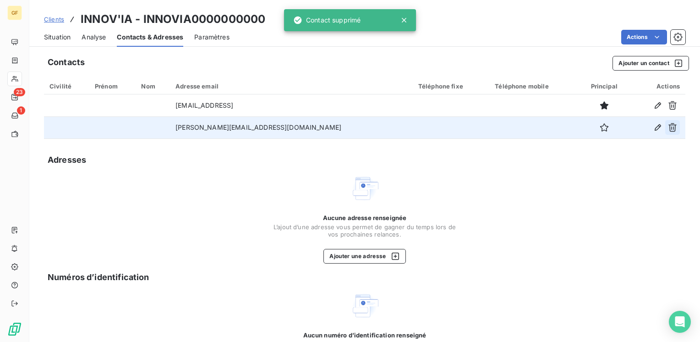
click at [670, 127] on button "button" at bounding box center [672, 127] width 15 height 15
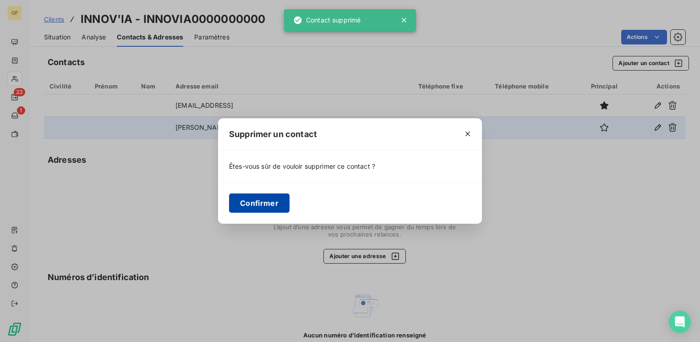
click at [286, 200] on button "Confirmer" at bounding box center [259, 202] width 60 height 19
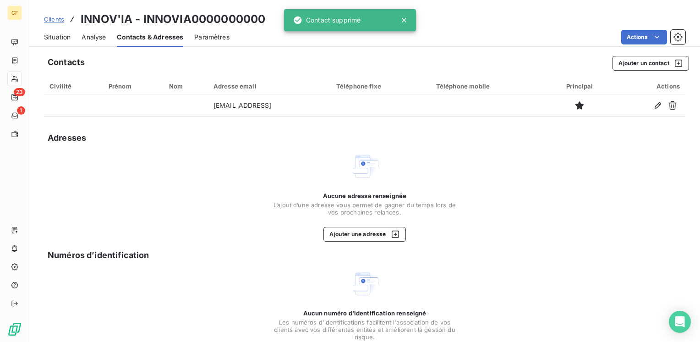
click at [46, 37] on span "Situation" at bounding box center [57, 37] width 27 height 9
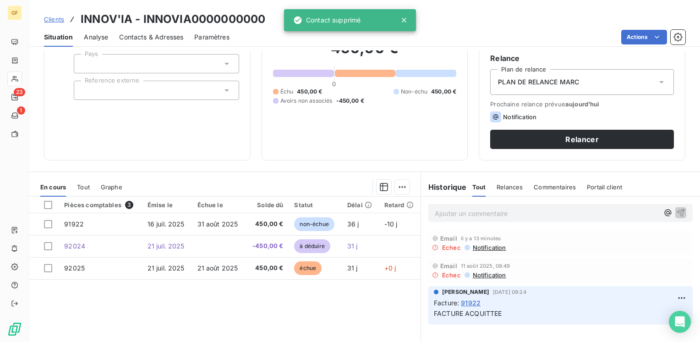
scroll to position [92, 0]
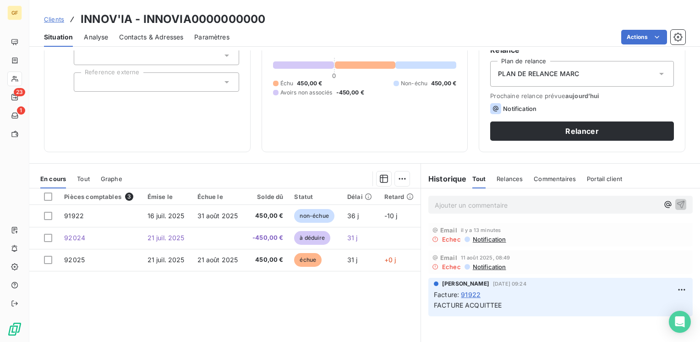
click at [156, 38] on span "Contacts & Adresses" at bounding box center [151, 37] width 64 height 9
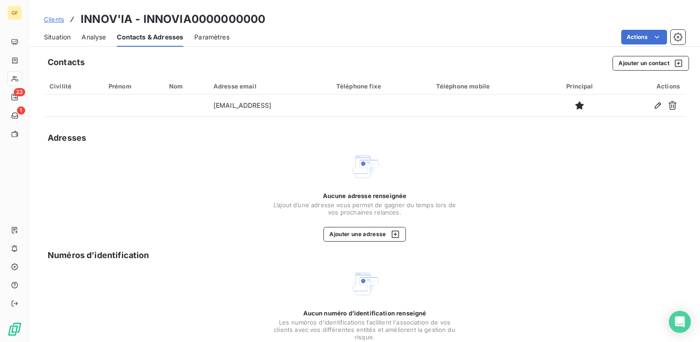
click at [57, 38] on span "Situation" at bounding box center [57, 37] width 27 height 9
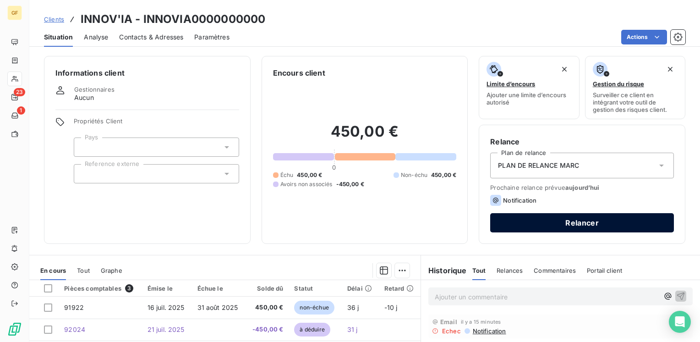
click at [519, 222] on button "Relancer" at bounding box center [582, 222] width 184 height 19
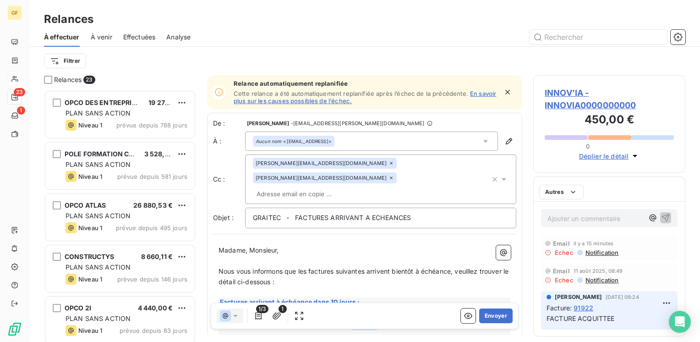
scroll to position [245, 145]
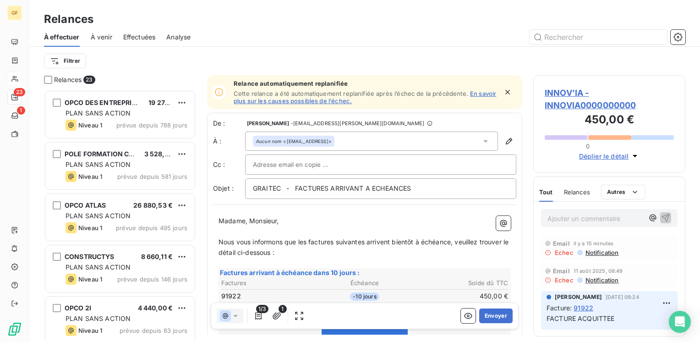
click at [503, 93] on icon "button" at bounding box center [507, 91] width 9 height 9
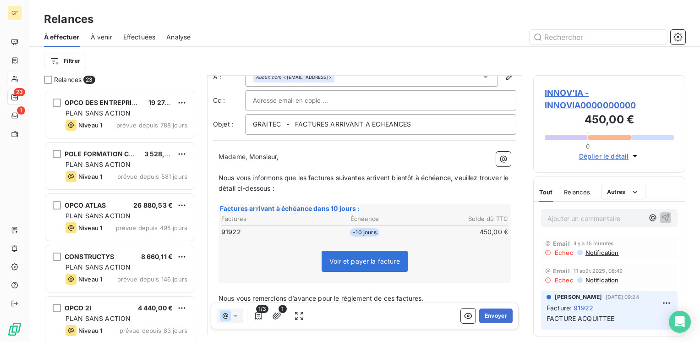
scroll to position [25, 0]
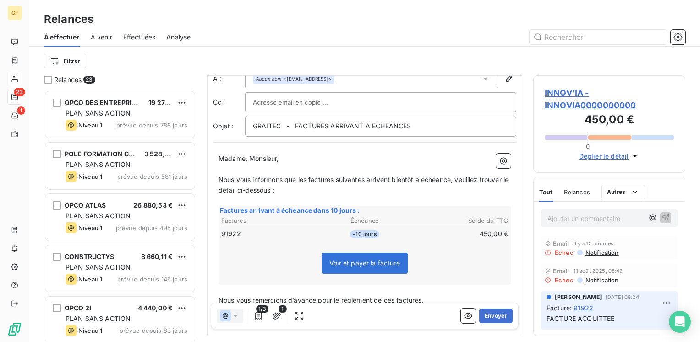
click at [553, 93] on span "INNOV'IA - INNOVIA0000000000" at bounding box center [609, 99] width 129 height 25
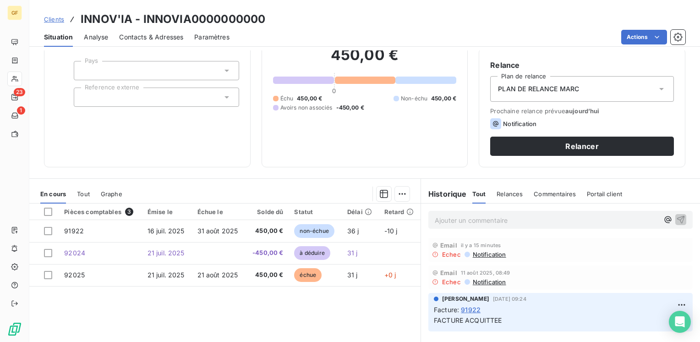
scroll to position [92, 0]
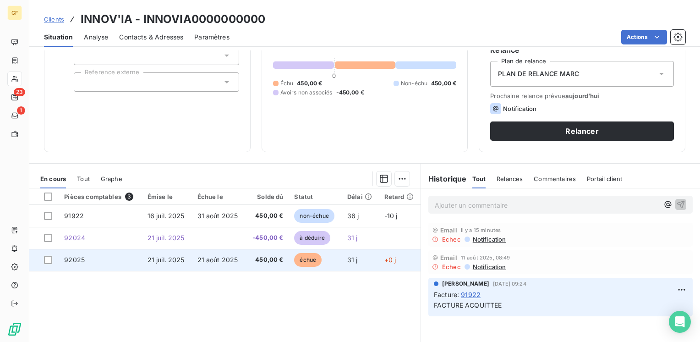
click at [213, 261] on span "21 août 2025" at bounding box center [217, 260] width 41 height 8
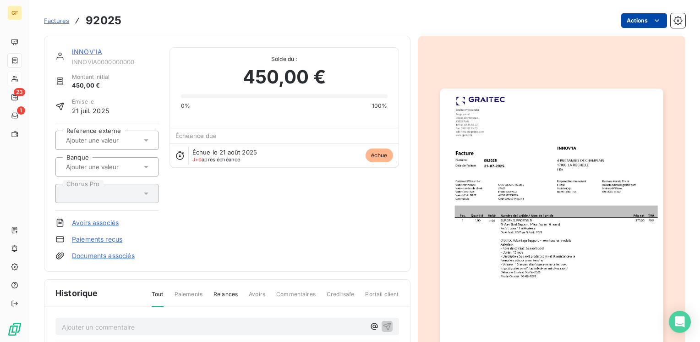
click at [622, 23] on html "GF 23 1 Factures 92025 Actions INNOV'IA INNOVIA0000000000 Montant initial 450,0…" at bounding box center [350, 171] width 700 height 342
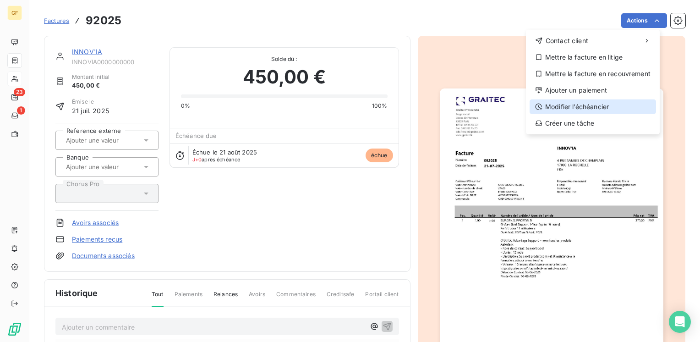
click at [555, 104] on div "Modifier l’échéancier" at bounding box center [592, 106] width 126 height 15
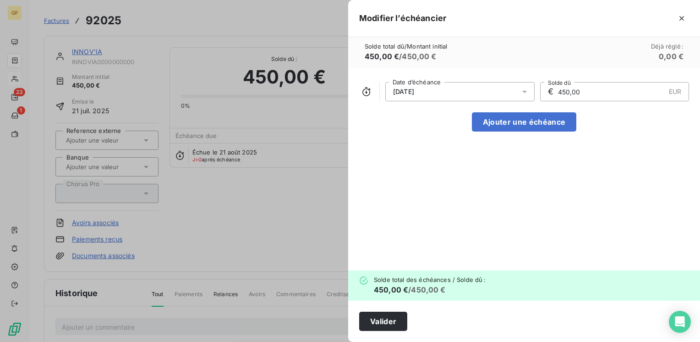
click at [434, 88] on div "[DATE]" at bounding box center [459, 91] width 149 height 19
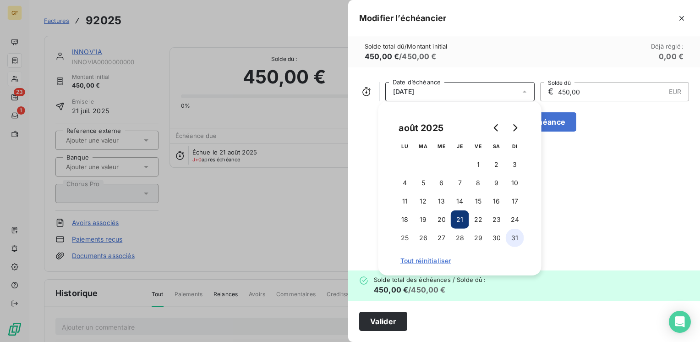
click at [516, 241] on button "31" at bounding box center [515, 238] width 18 height 18
click at [379, 325] on button "Valider" at bounding box center [383, 320] width 48 height 19
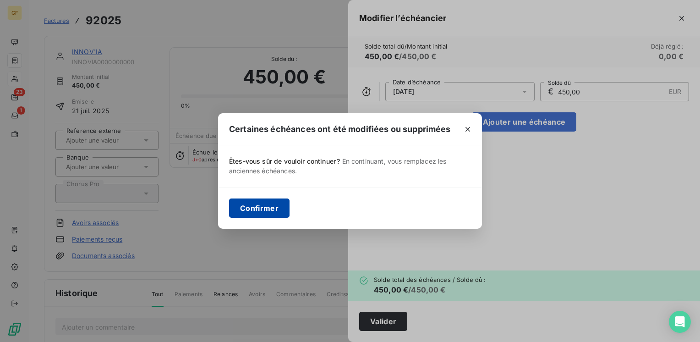
click at [271, 206] on button "Confirmer" at bounding box center [259, 207] width 60 height 19
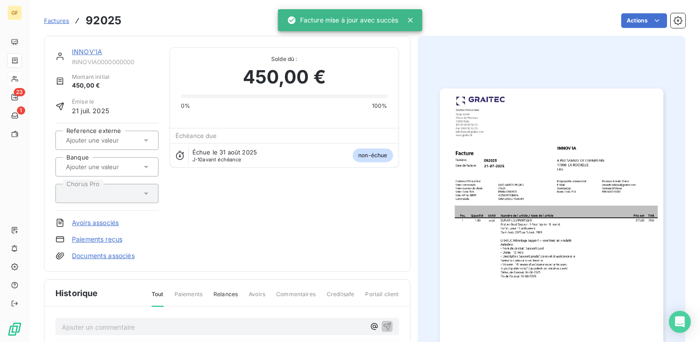
click at [92, 52] on link "INNOV'IA" at bounding box center [87, 52] width 30 height 8
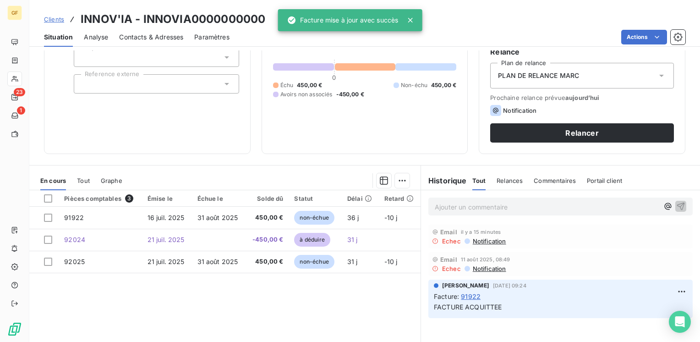
scroll to position [92, 0]
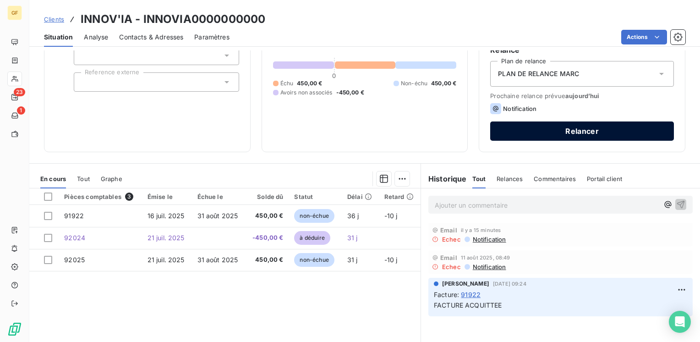
click at [600, 132] on button "Relancer" at bounding box center [582, 130] width 184 height 19
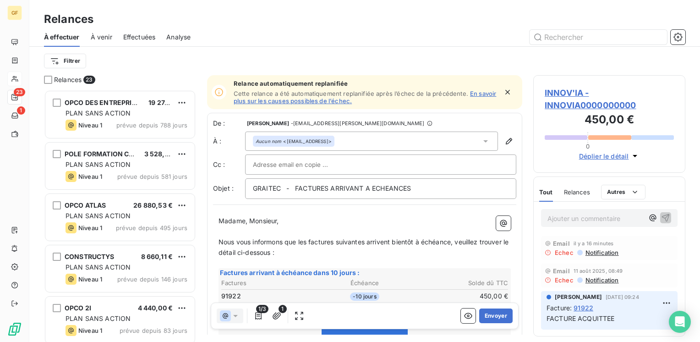
click at [566, 94] on span "INNOV'IA - INNOVIA0000000000" at bounding box center [609, 99] width 129 height 25
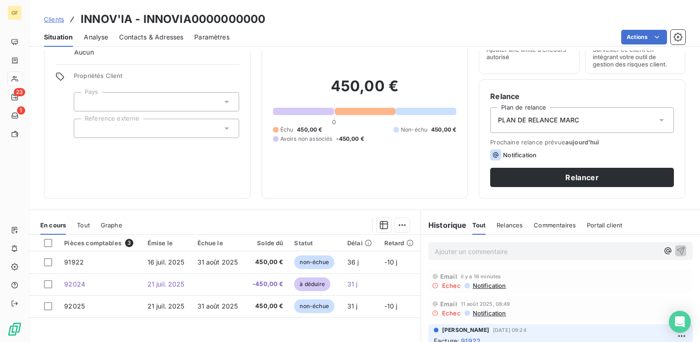
scroll to position [92, 0]
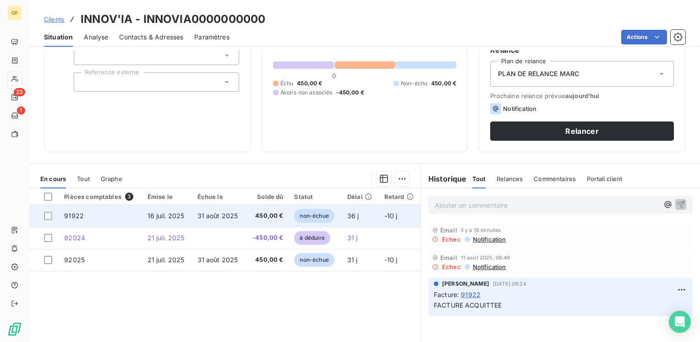
click at [192, 215] on td "31 août 2025" at bounding box center [219, 216] width 54 height 22
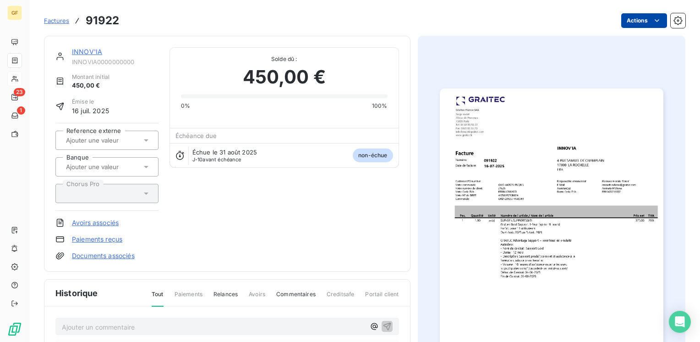
click at [640, 17] on html "GF 23 1 Factures 91922 Actions INNOV'IA INNOVIA0000000000 Montant initial 450,0…" at bounding box center [350, 171] width 700 height 342
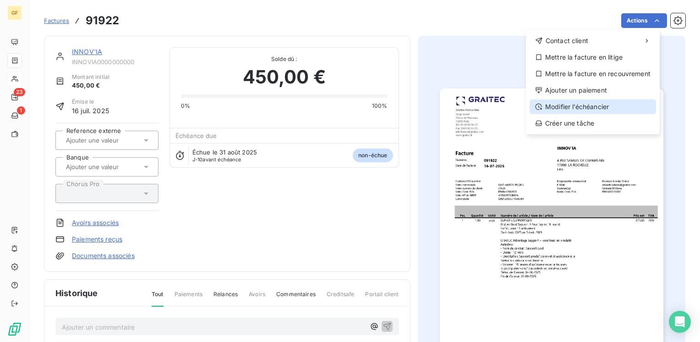
click at [572, 105] on div "Modifier l’échéancier" at bounding box center [592, 106] width 126 height 15
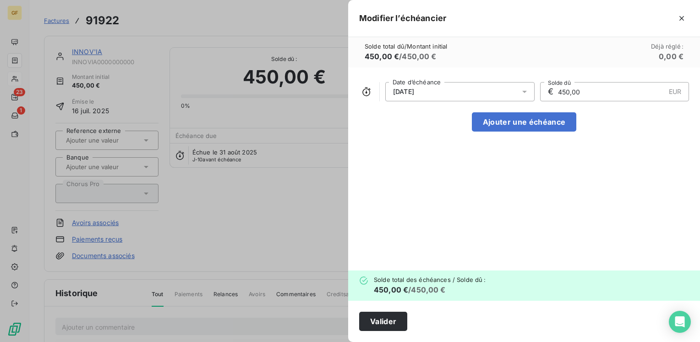
click at [524, 89] on icon at bounding box center [524, 91] width 9 height 9
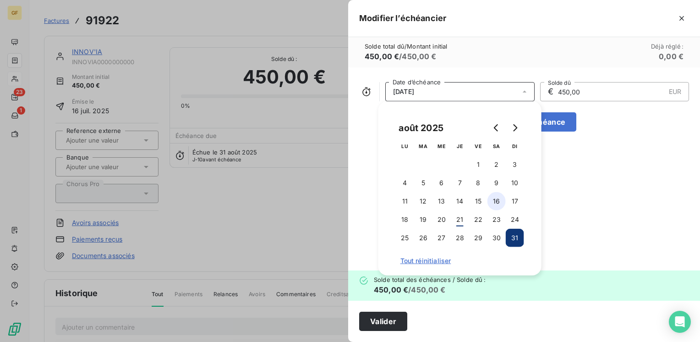
click at [493, 201] on button "16" at bounding box center [496, 201] width 18 height 18
click at [392, 317] on button "Valider" at bounding box center [383, 320] width 48 height 19
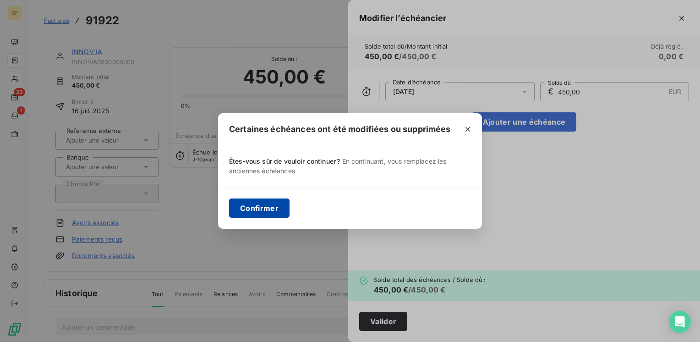
click at [282, 213] on button "Confirmer" at bounding box center [259, 207] width 60 height 19
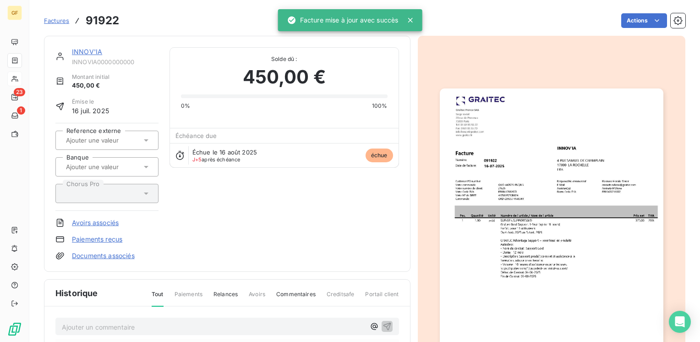
click at [88, 49] on link "INNOV'IA" at bounding box center [87, 52] width 30 height 8
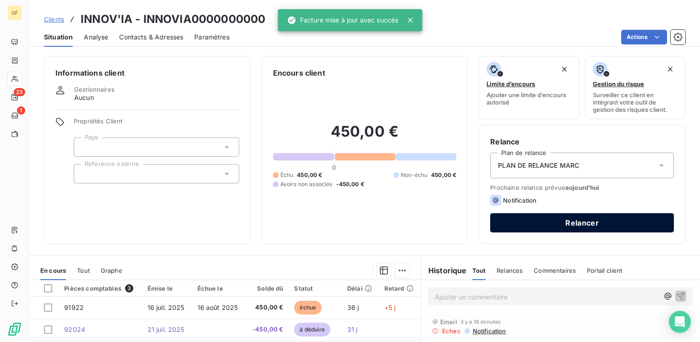
click at [532, 219] on button "Relancer" at bounding box center [582, 222] width 184 height 19
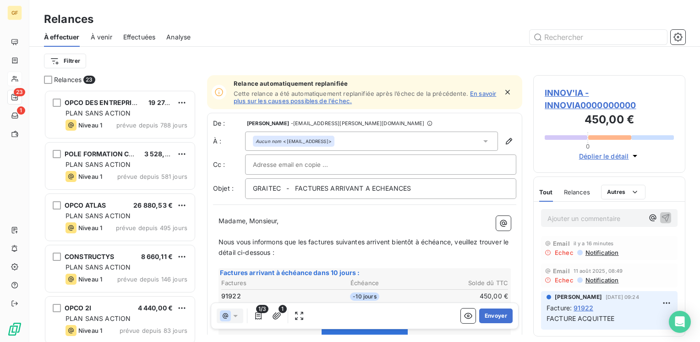
click at [553, 93] on span "INNOV'IA - INNOVIA0000000000" at bounding box center [609, 99] width 129 height 25
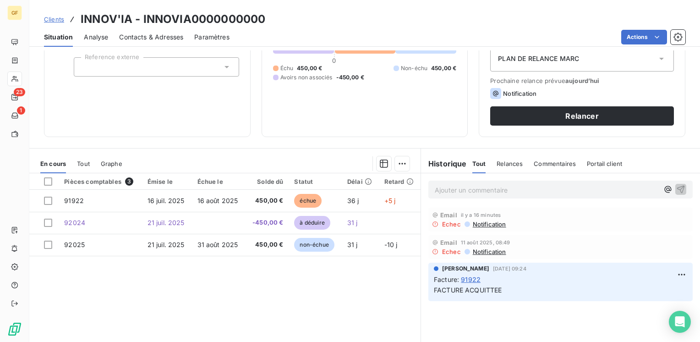
scroll to position [137, 0]
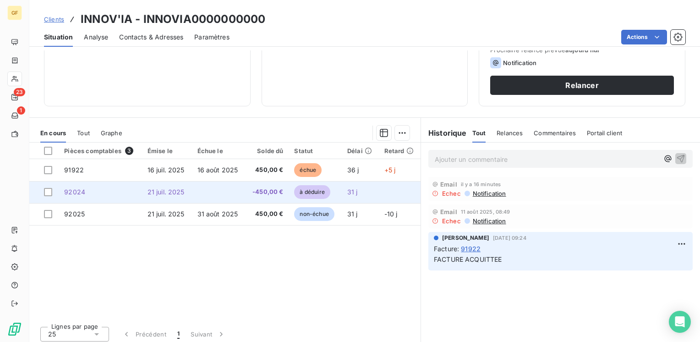
click at [163, 191] on span "21 juil. 2025" at bounding box center [165, 192] width 37 height 8
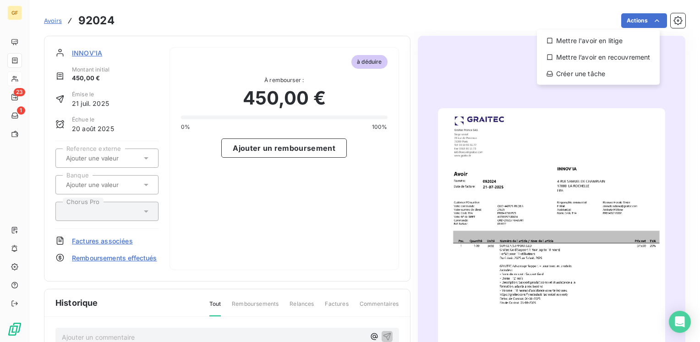
click at [84, 54] on html "GF 23 1 Avoirs 92024 Actions Mettre l'avoir en litige Mettre l’avoir en recouvr…" at bounding box center [350, 171] width 700 height 342
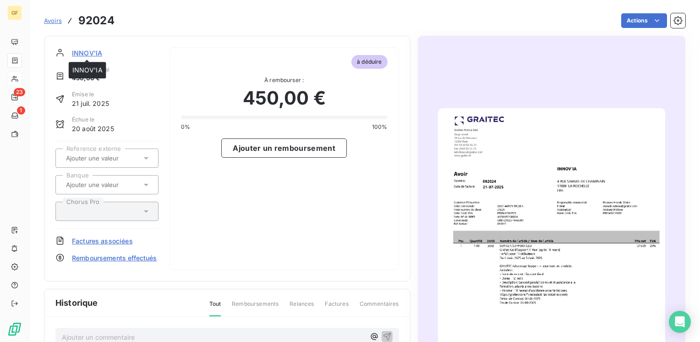
click at [91, 53] on span "INNOV'IA" at bounding box center [87, 53] width 30 height 10
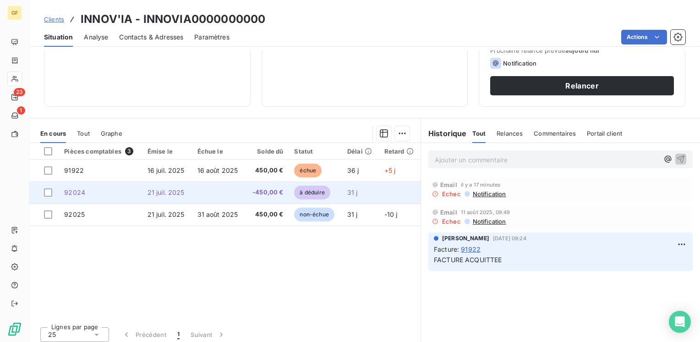
scroll to position [141, 0]
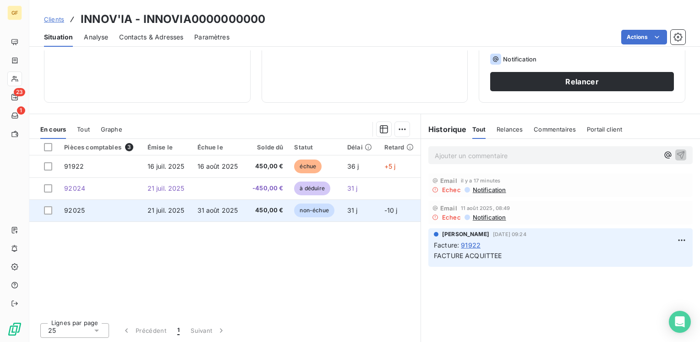
click at [269, 208] on span "450,00 €" at bounding box center [267, 210] width 33 height 9
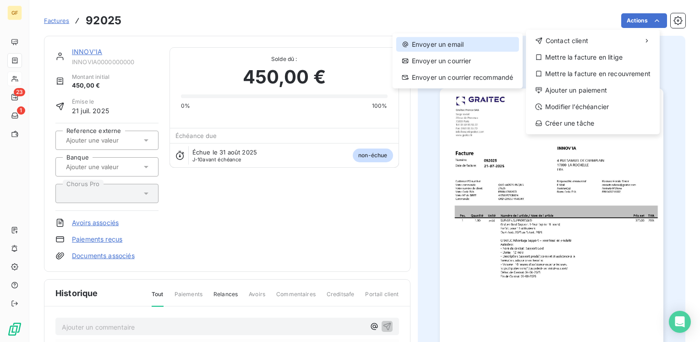
click at [459, 41] on div "Envoyer un email" at bounding box center [457, 44] width 123 height 15
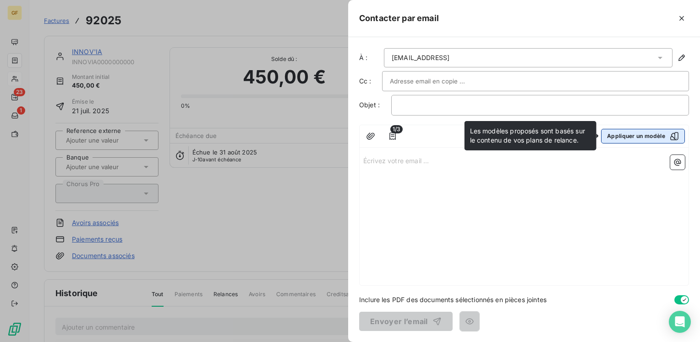
click at [636, 138] on button "Appliquer un modèle" at bounding box center [643, 136] width 84 height 15
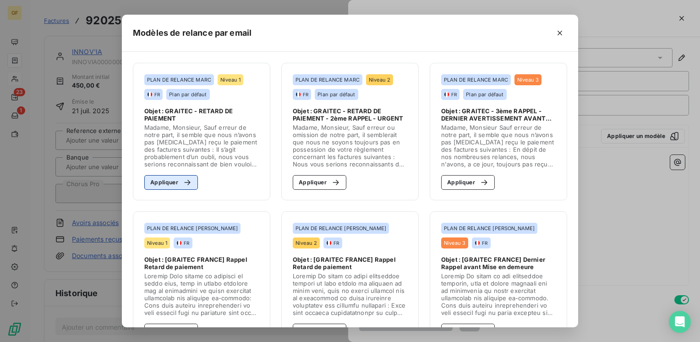
click at [158, 184] on button "Appliquer" at bounding box center [171, 182] width 54 height 15
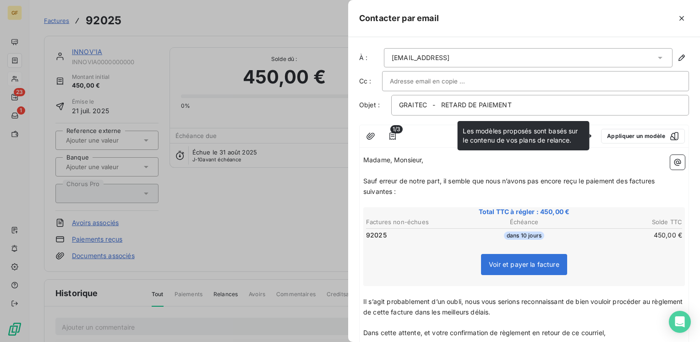
click at [614, 195] on p "Sauf erreur de notre part, il semble que nous n’avons pas encore reçu le paieme…" at bounding box center [524, 186] width 322 height 21
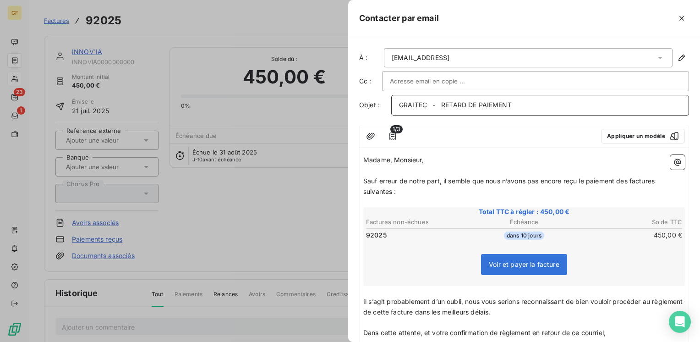
drag, startPoint x: 441, startPoint y: 100, endPoint x: 594, endPoint y: 103, distance: 153.0
click at [594, 103] on p "GRAITEC - RETARD DE PAIEMENT" at bounding box center [540, 105] width 282 height 11
click at [528, 100] on p "GRAITEC - FACTURE ARRIVANT A ECH2AN" at bounding box center [540, 105] width 282 height 11
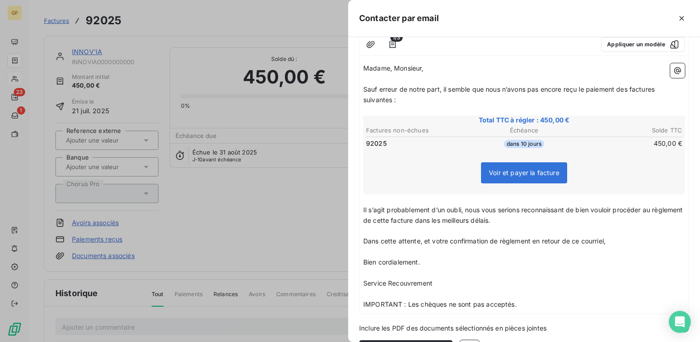
scroll to position [118, 0]
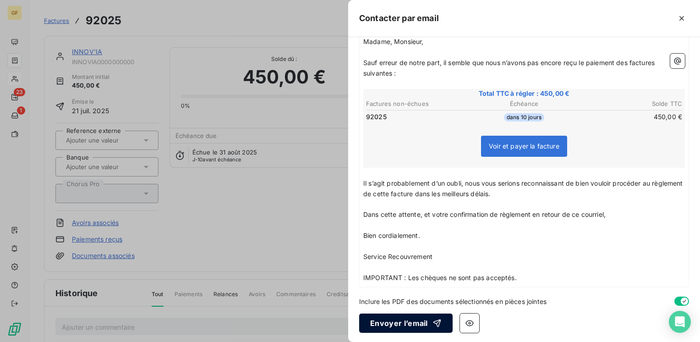
click at [404, 322] on button "Envoyer l’email" at bounding box center [405, 322] width 93 height 19
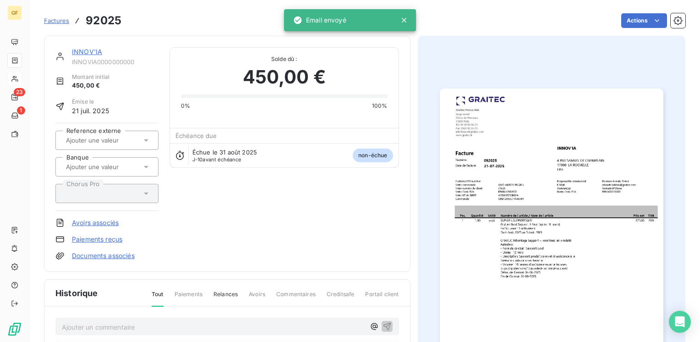
click at [57, 22] on span "Factures" at bounding box center [56, 20] width 25 height 7
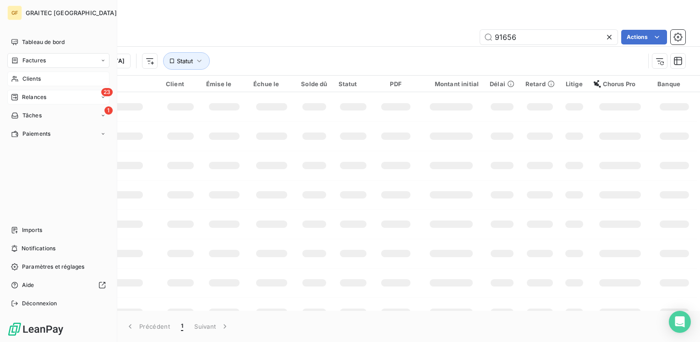
click at [32, 96] on span "Relances" at bounding box center [34, 97] width 24 height 8
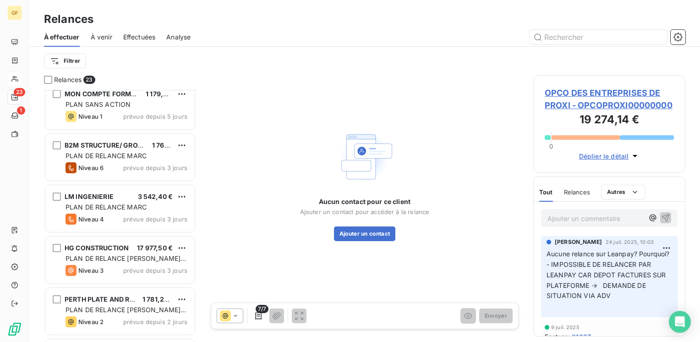
scroll to position [928, 0]
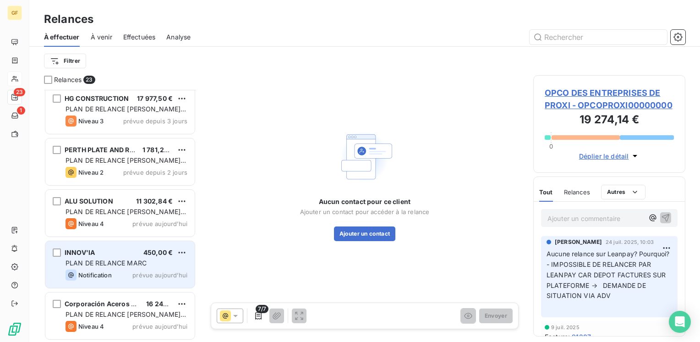
click at [147, 260] on div "PLAN DE RELANCE MARC" at bounding box center [126, 262] width 122 height 9
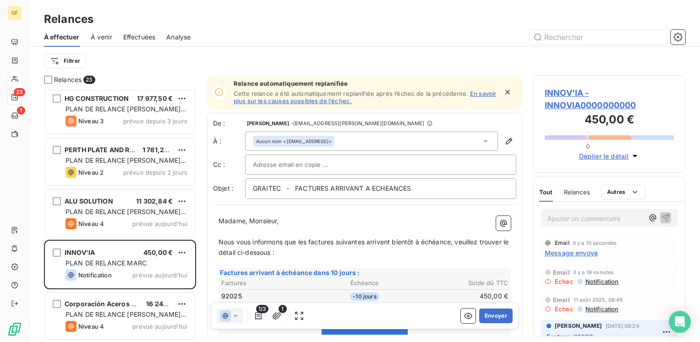
drag, startPoint x: 496, startPoint y: 91, endPoint x: 553, endPoint y: 90, distance: 56.4
click at [503, 91] on icon "button" at bounding box center [507, 91] width 9 height 9
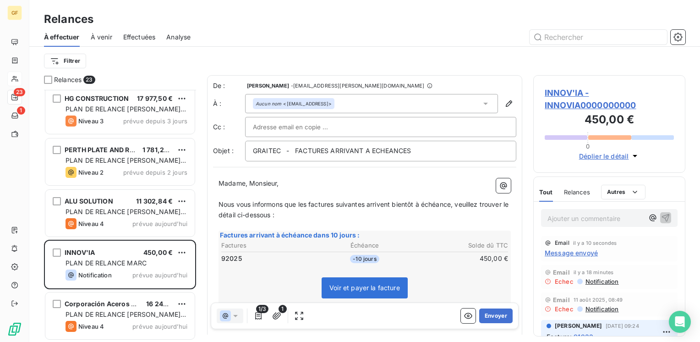
click at [562, 90] on span "INNOV'IA - INNOVIA0000000000" at bounding box center [609, 99] width 129 height 25
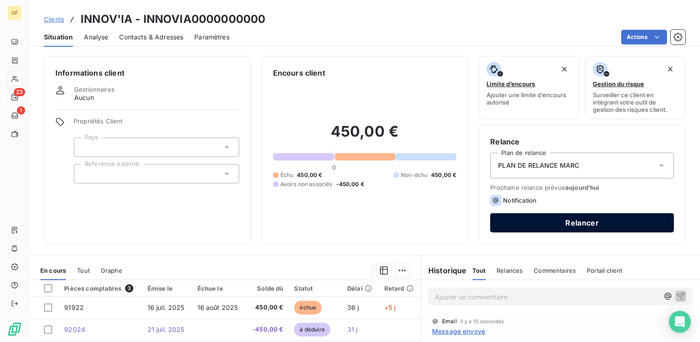
click at [542, 222] on button "Relancer" at bounding box center [582, 222] width 184 height 19
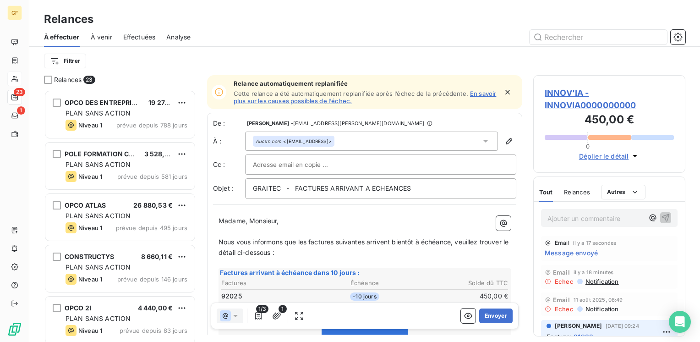
scroll to position [245, 145]
click at [503, 93] on icon "button" at bounding box center [507, 91] width 9 height 9
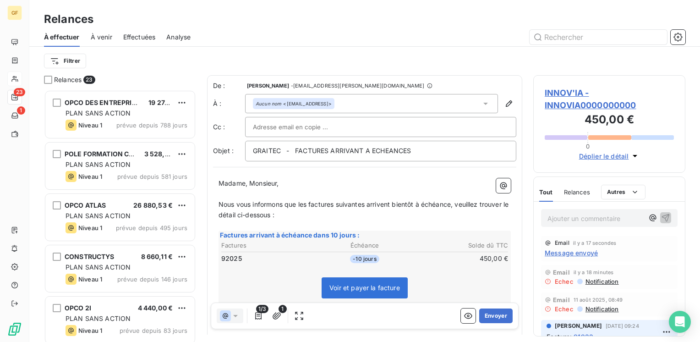
click at [559, 98] on span "INNOV'IA - INNOVIA0000000000" at bounding box center [609, 99] width 129 height 25
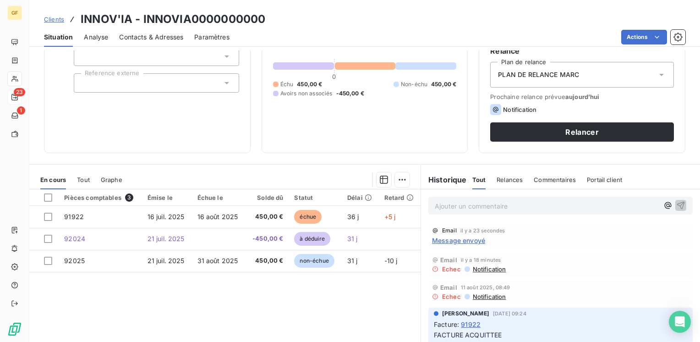
scroll to position [92, 0]
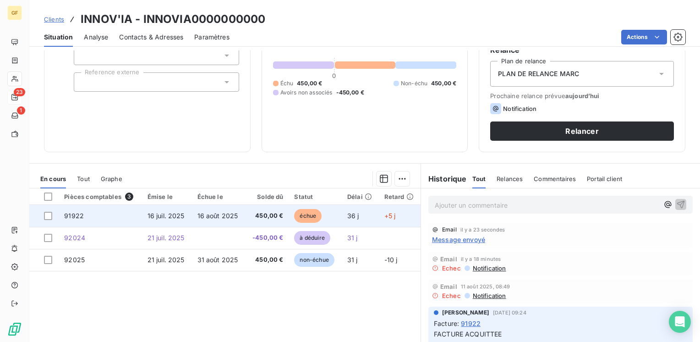
click at [179, 216] on span "16 juil. 2025" at bounding box center [165, 216] width 37 height 8
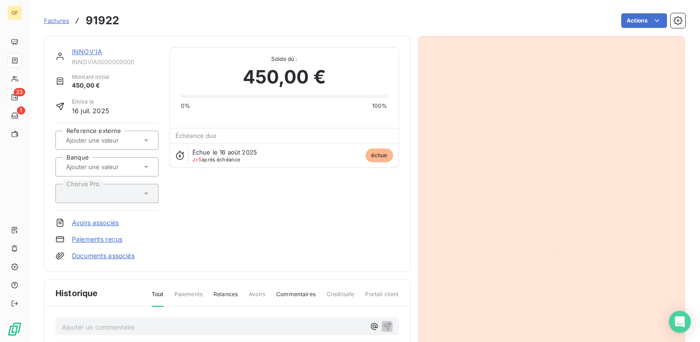
click at [644, 21] on html "GF 23 1 Factures 91922 Actions INNOV'IA INNOVIA0000000000 Montant initial 450,0…" at bounding box center [350, 171] width 700 height 342
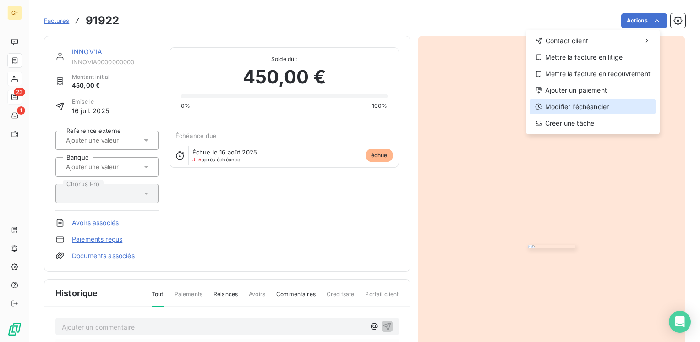
click at [573, 105] on div "Modifier l’échéancier" at bounding box center [592, 106] width 126 height 15
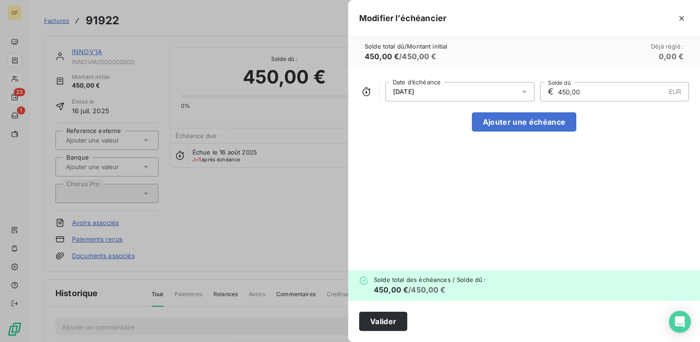
click at [529, 91] on div at bounding box center [527, 91] width 15 height 19
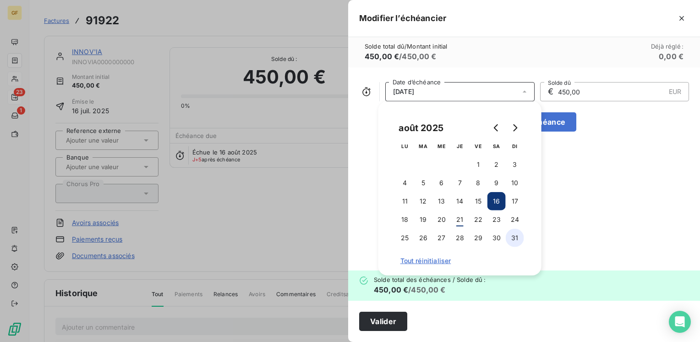
click at [515, 234] on button "31" at bounding box center [515, 238] width 18 height 18
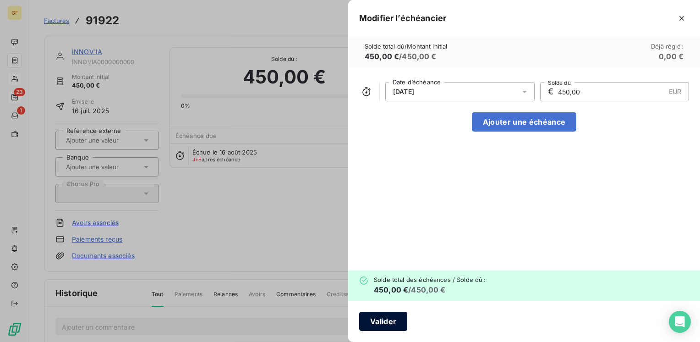
click at [377, 322] on button "Valider" at bounding box center [383, 320] width 48 height 19
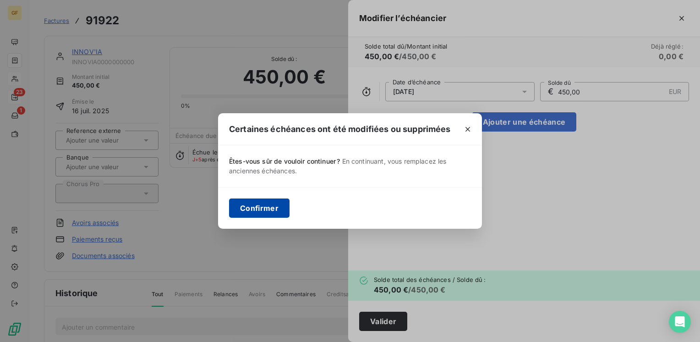
click at [251, 212] on button "Confirmer" at bounding box center [259, 207] width 60 height 19
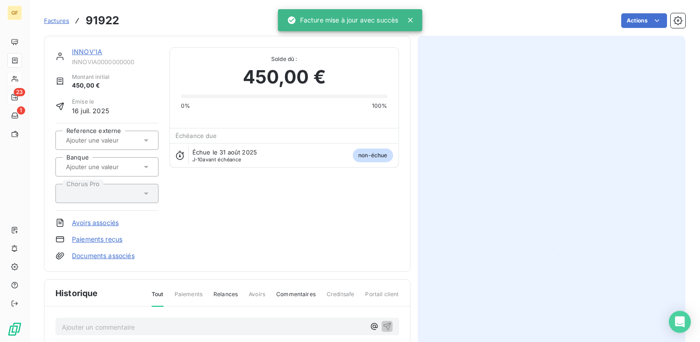
click at [88, 50] on link "INNOV'IA" at bounding box center [87, 52] width 30 height 8
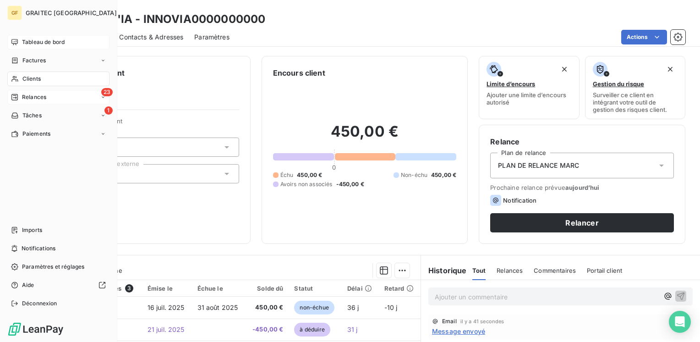
click at [40, 39] on span "Tableau de bord" at bounding box center [43, 42] width 43 height 8
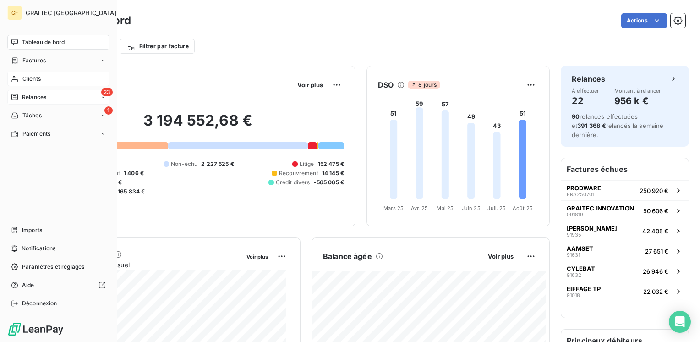
click at [39, 96] on span "Relances" at bounding box center [34, 97] width 24 height 8
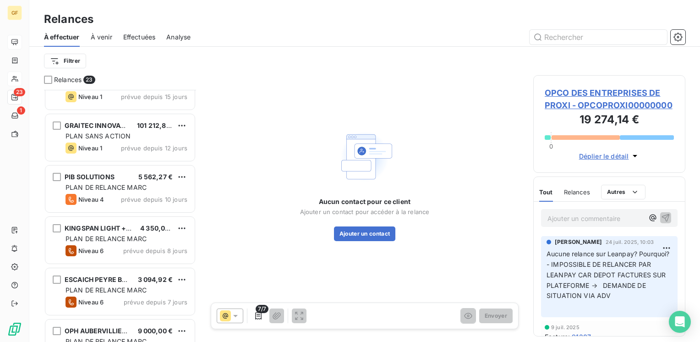
scroll to position [378, 0]
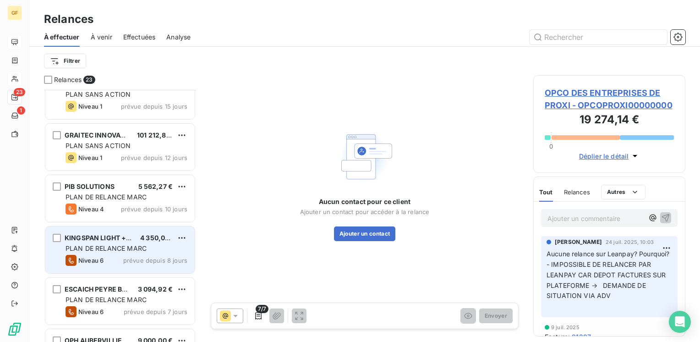
click at [117, 245] on span "PLAN DE RELANCE MARC" at bounding box center [105, 248] width 81 height 8
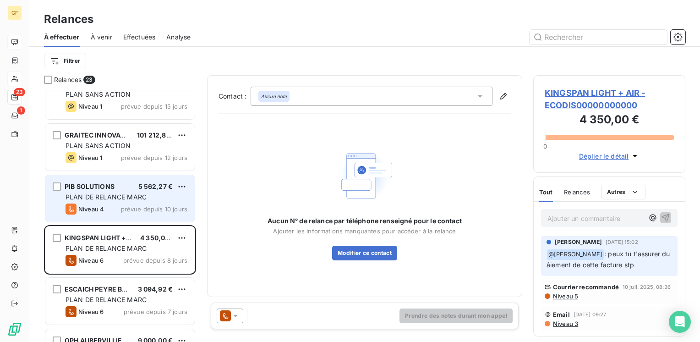
click at [150, 204] on div "Niveau 4 prévue depuis 10 jours" at bounding box center [126, 208] width 122 height 11
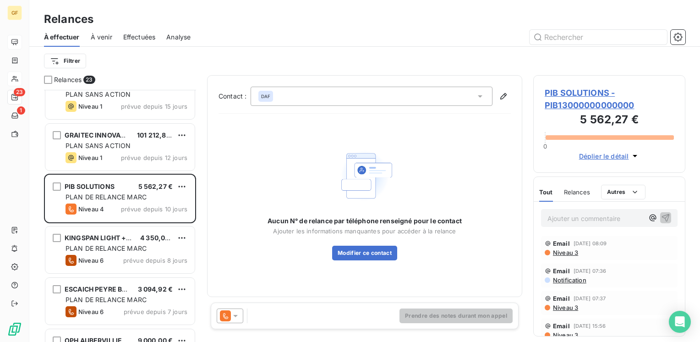
click at [572, 89] on span "PIB SOLUTIONS - PIB13000000000000" at bounding box center [609, 99] width 129 height 25
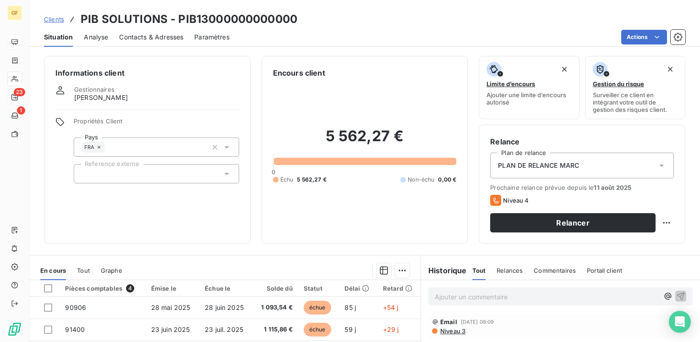
click at [146, 37] on span "Contacts & Adresses" at bounding box center [151, 37] width 64 height 9
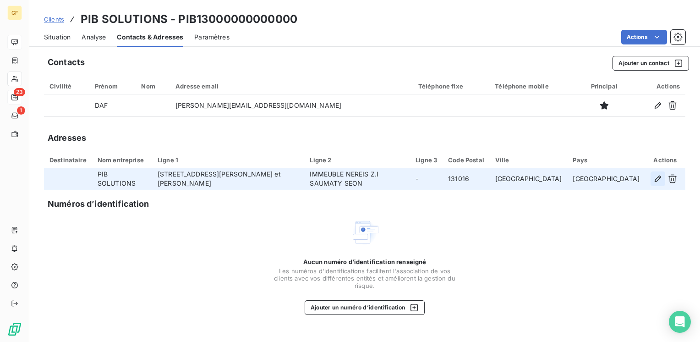
click at [656, 178] on icon "button" at bounding box center [657, 178] width 9 height 9
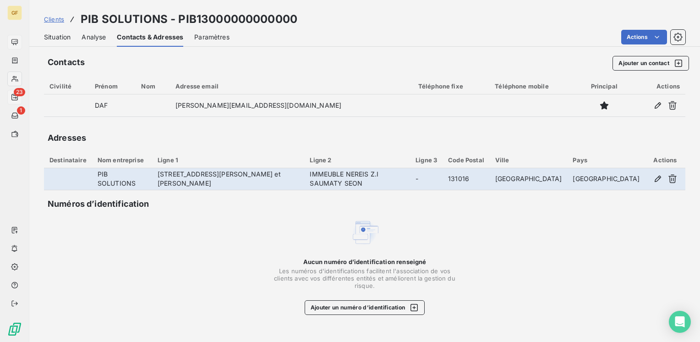
click at [656, 177] on div at bounding box center [350, 171] width 700 height 342
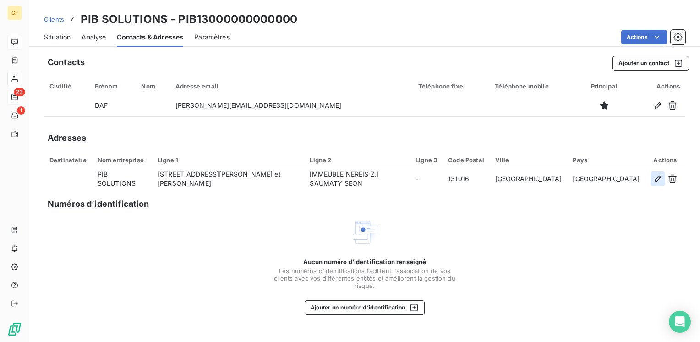
click at [660, 180] on icon "button" at bounding box center [657, 178] width 9 height 9
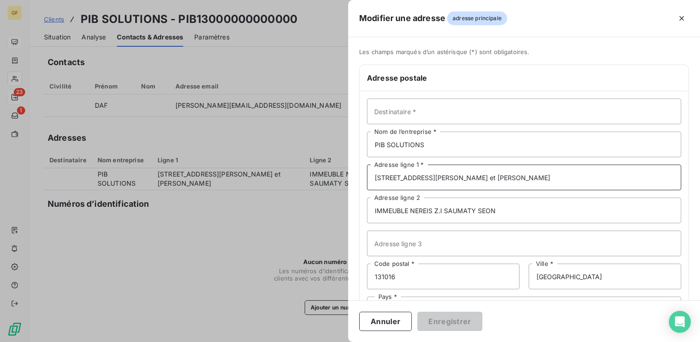
click at [410, 175] on input "[STREET_ADDRESS][PERSON_NAME] et [PERSON_NAME]" at bounding box center [524, 177] width 314 height 26
type input "[STREET_ADDRESS][PERSON_NAME] & [PERSON_NAME]"
click at [454, 327] on button "Enregistrer" at bounding box center [449, 320] width 65 height 19
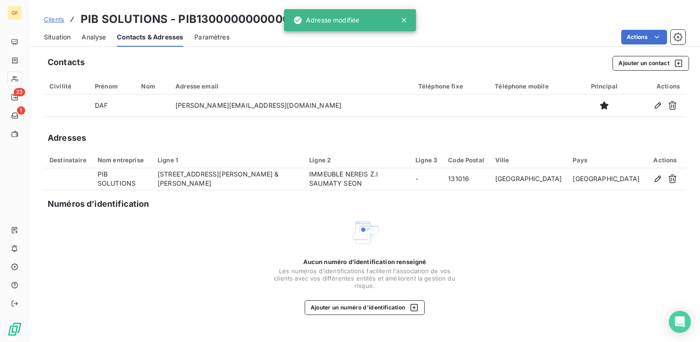
click at [60, 34] on span "Situation" at bounding box center [57, 37] width 27 height 9
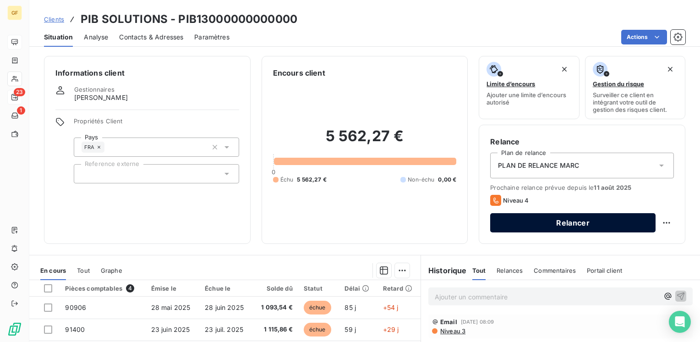
click at [572, 220] on button "Relancer" at bounding box center [572, 222] width 165 height 19
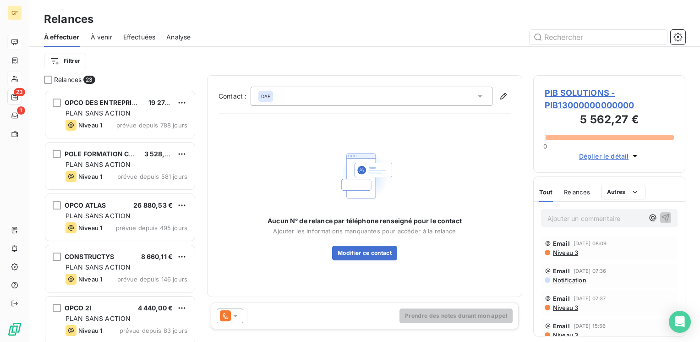
scroll to position [245, 145]
click at [235, 321] on div at bounding box center [230, 315] width 27 height 15
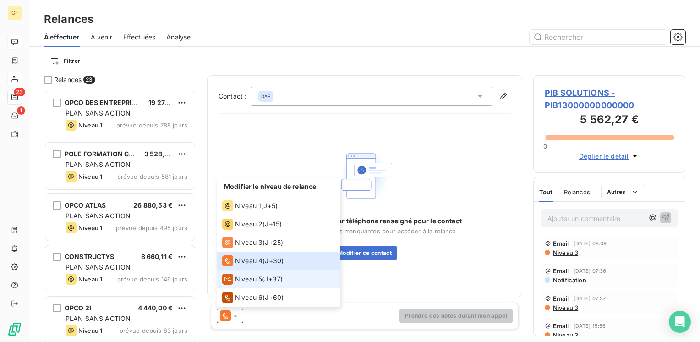
click at [251, 279] on span "Niveau 5" at bounding box center [248, 278] width 27 height 9
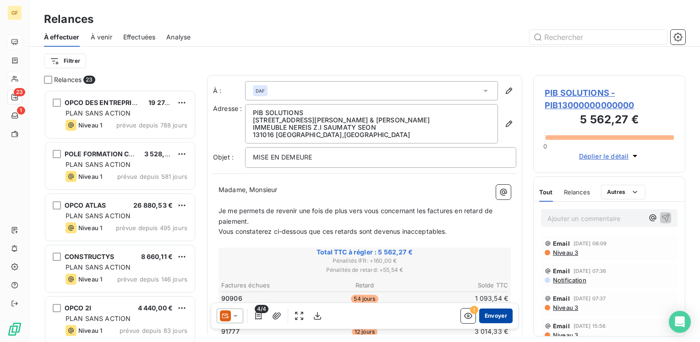
click at [491, 318] on button "Envoyer" at bounding box center [495, 315] width 33 height 15
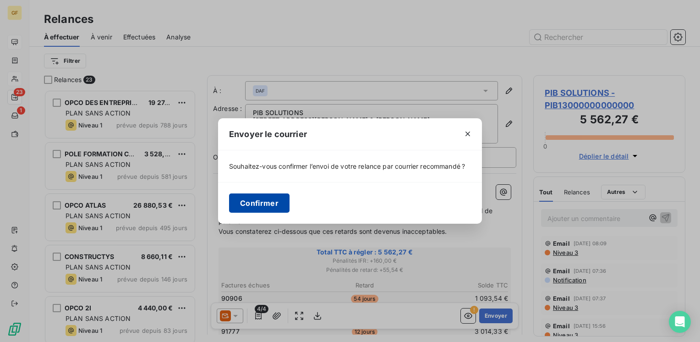
click at [269, 197] on button "Confirmer" at bounding box center [259, 202] width 60 height 19
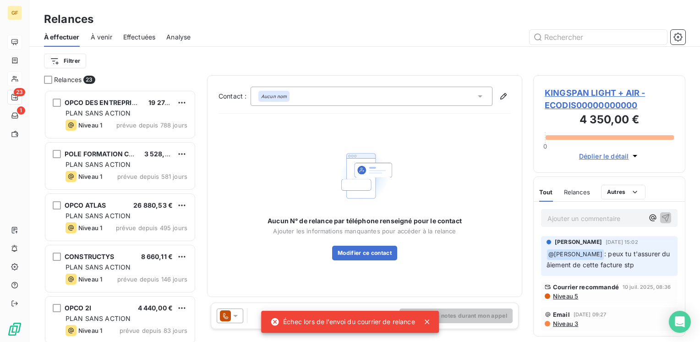
click at [428, 321] on icon at bounding box center [427, 321] width 5 height 5
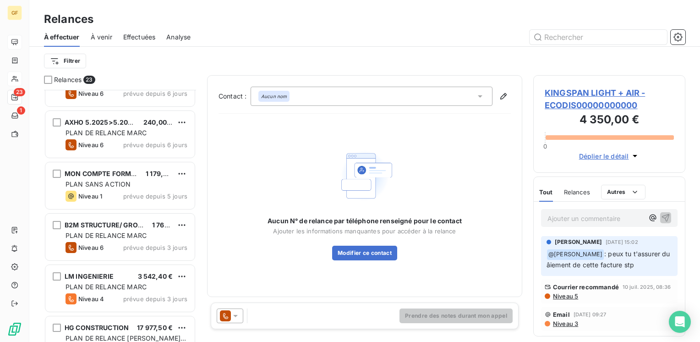
scroll to position [424, 0]
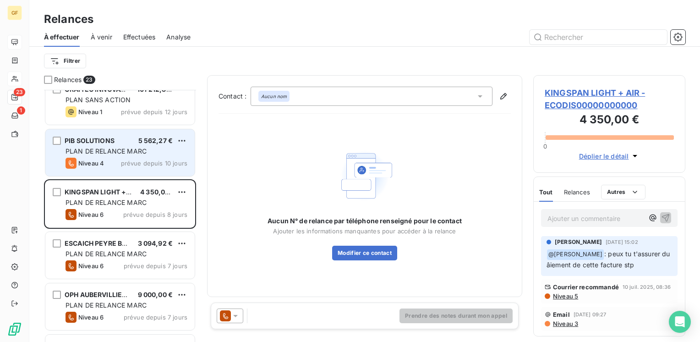
click at [117, 153] on span "PLAN DE RELANCE MARC" at bounding box center [105, 151] width 81 height 8
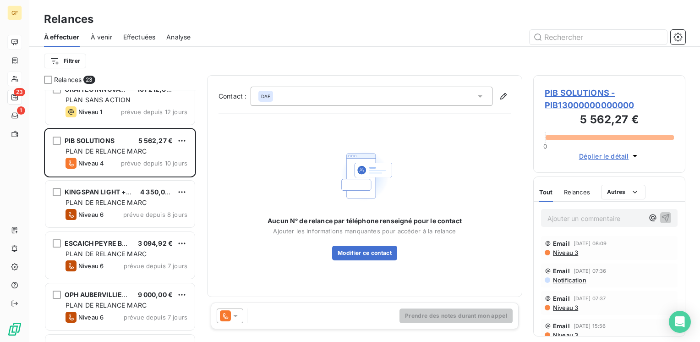
click at [571, 92] on span "PIB SOLUTIONS - PIB13000000000000" at bounding box center [609, 99] width 129 height 25
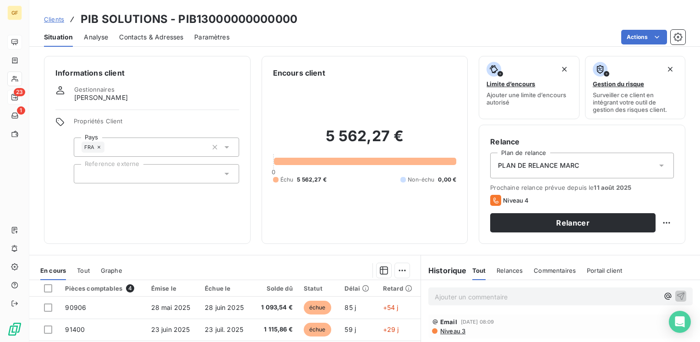
click at [131, 37] on span "Contacts & Adresses" at bounding box center [151, 37] width 64 height 9
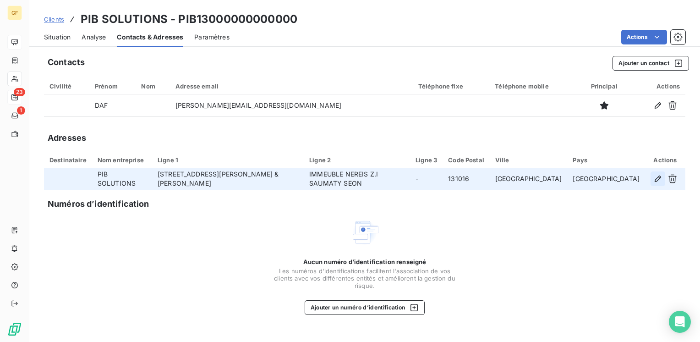
click at [654, 176] on icon "button" at bounding box center [657, 178] width 9 height 9
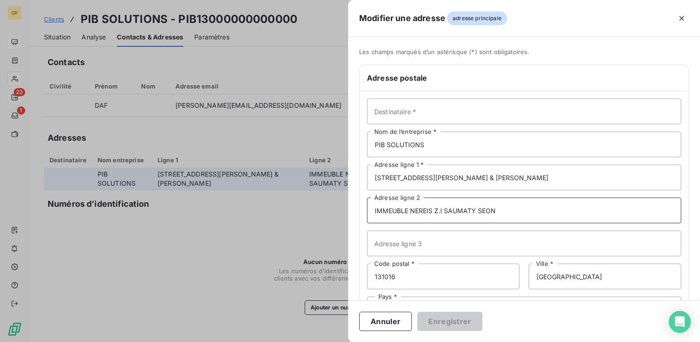
drag, startPoint x: 502, startPoint y: 210, endPoint x: 434, endPoint y: 209, distance: 67.8
click at [434, 209] on input "IMMEUBLE NEREIS Z.I SAUMATY SEON" at bounding box center [524, 210] width 314 height 26
click at [433, 209] on input "IMMEUBLE NEREIS Z.I SAUMATY SEON" at bounding box center [524, 210] width 314 height 26
drag, startPoint x: 498, startPoint y: 206, endPoint x: 437, endPoint y: 210, distance: 60.6
click at [432, 209] on input "IMMEUBLE NEREIS Z.I SAUMATY SEON" at bounding box center [524, 210] width 314 height 26
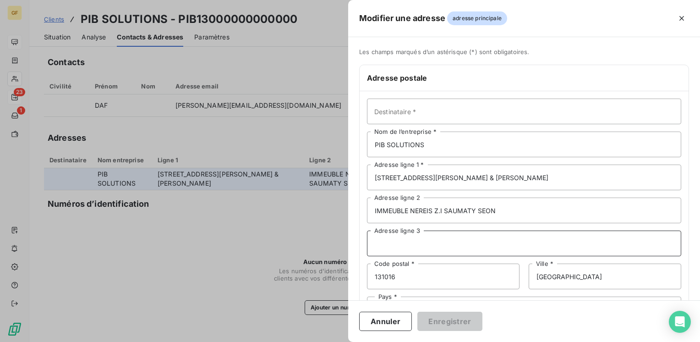
click at [403, 235] on input "Adresse ligne 3" at bounding box center [524, 243] width 314 height 26
paste input "Z.I SAUMATY SEON"
type input "Z.I SAUMATY SEON"
drag, startPoint x: 503, startPoint y: 208, endPoint x: 433, endPoint y: 208, distance: 70.1
click at [431, 208] on input "IMMEUBLE NEREIS Z.I SAUMATY SEON" at bounding box center [524, 210] width 314 height 26
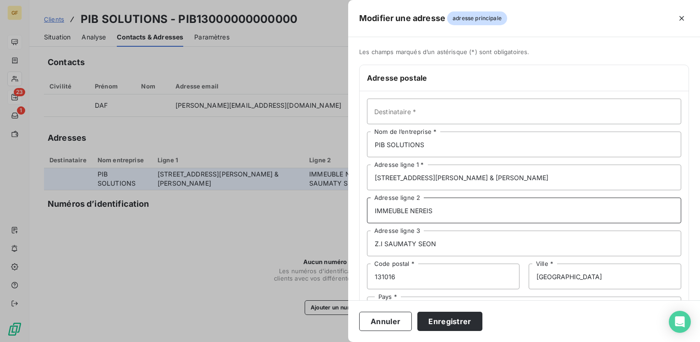
click at [482, 202] on input "IMMEUBLE NEREIS" at bounding box center [524, 210] width 314 height 26
type input "IMMEUBLE NEREIS"
click at [520, 129] on div "Destinataire * PIB SOLUTIONS Nom de l’entreprise * [STREET_ADDRESS][PERSON_NAME…" at bounding box center [524, 210] width 329 height 238
click at [449, 321] on button "Enregistrer" at bounding box center [449, 320] width 65 height 19
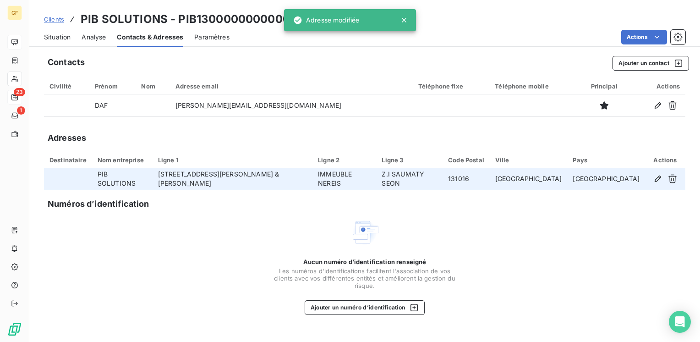
click at [61, 35] on span "Situation" at bounding box center [57, 37] width 27 height 9
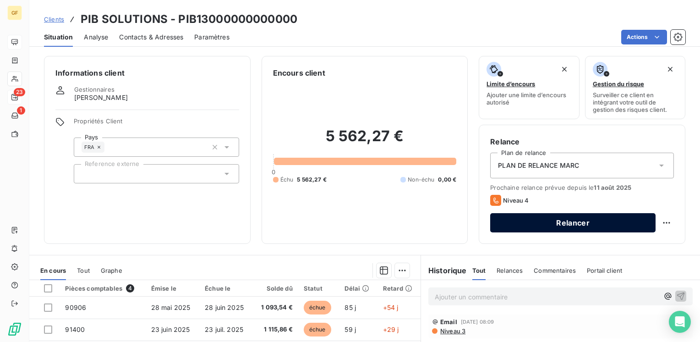
click at [540, 222] on button "Relancer" at bounding box center [572, 222] width 165 height 19
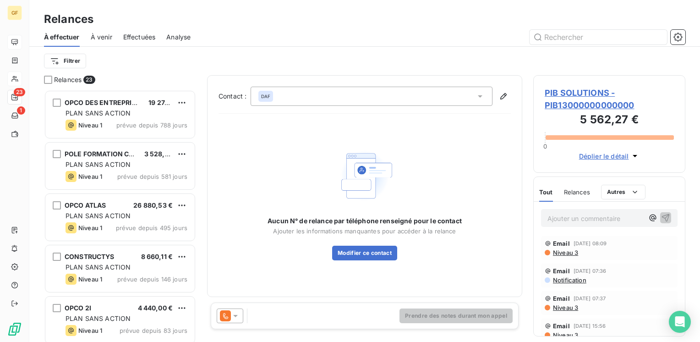
scroll to position [245, 145]
click at [236, 318] on icon at bounding box center [235, 315] width 9 height 9
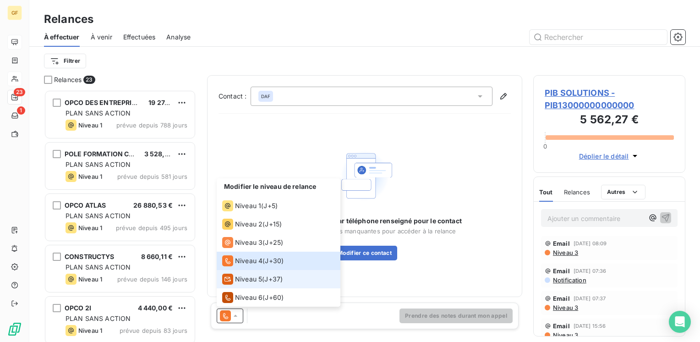
click at [246, 282] on span "Niveau 5" at bounding box center [248, 278] width 27 height 9
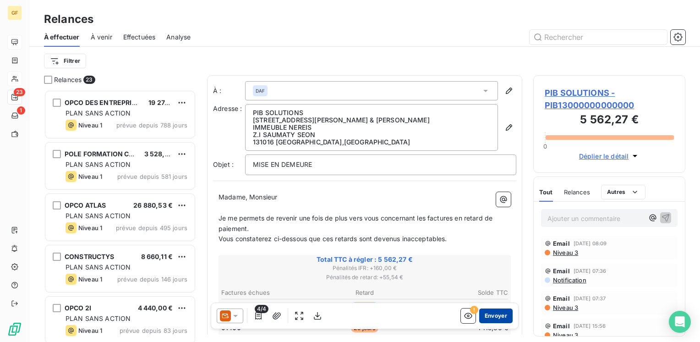
click at [485, 314] on button "Envoyer" at bounding box center [495, 315] width 33 height 15
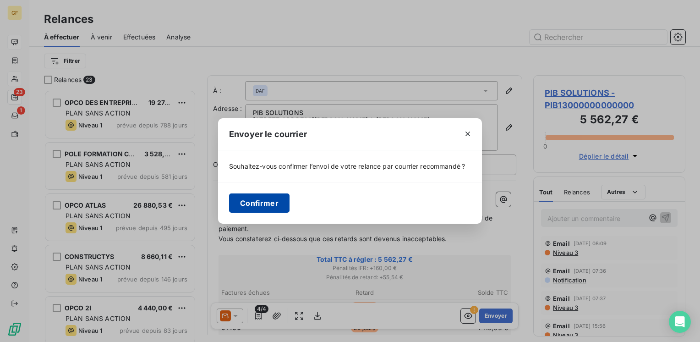
click at [269, 201] on button "Confirmer" at bounding box center [259, 202] width 60 height 19
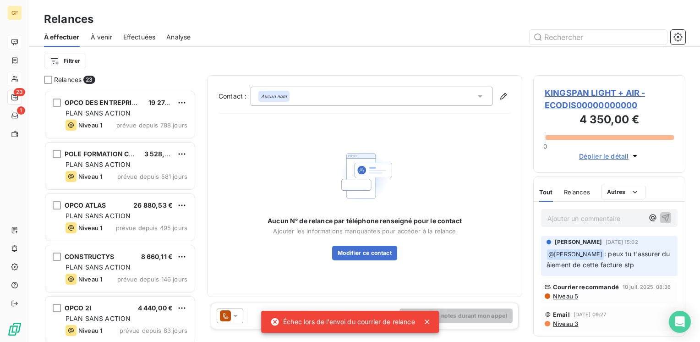
click at [426, 321] on icon at bounding box center [426, 321] width 9 height 9
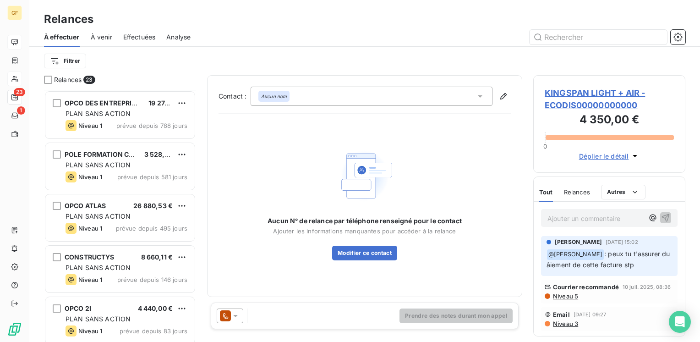
scroll to position [458, 0]
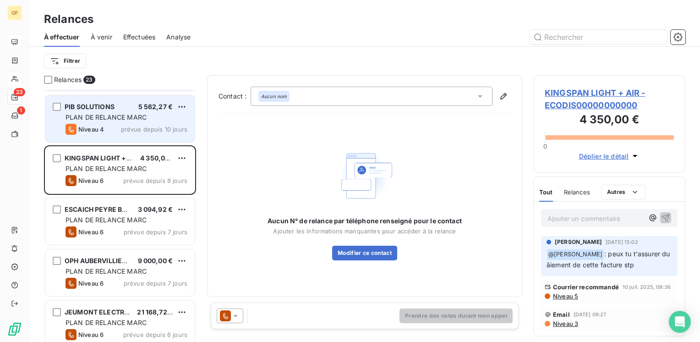
click at [104, 122] on div "PIB SOLUTIONS 5 562,27 € PLAN DE RELANCE [PERSON_NAME] 4 prévue depuis 10 jours" at bounding box center [119, 118] width 149 height 47
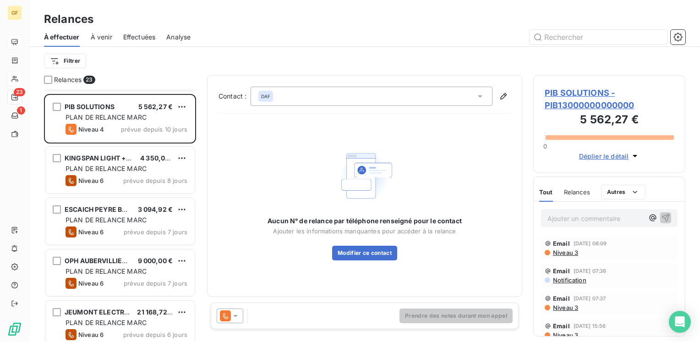
click at [565, 97] on span "PIB SOLUTIONS - PIB13000000000000" at bounding box center [609, 99] width 129 height 25
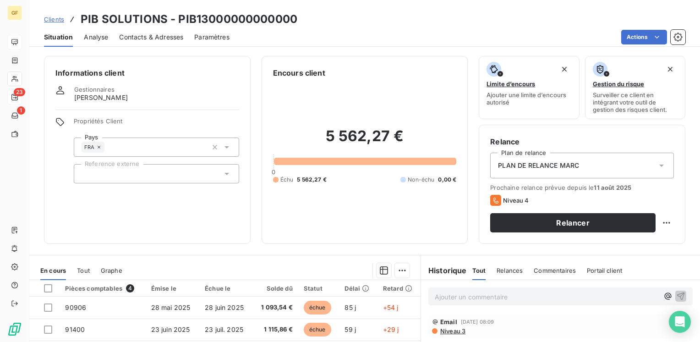
click at [152, 38] on span "Contacts & Adresses" at bounding box center [151, 37] width 64 height 9
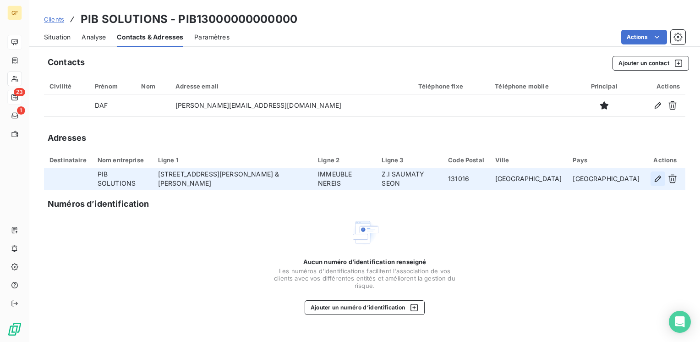
click at [658, 178] on icon "button" at bounding box center [657, 178] width 9 height 9
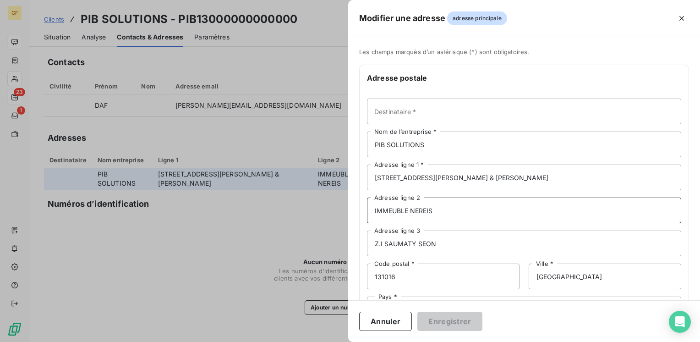
drag, startPoint x: 443, startPoint y: 213, endPoint x: 377, endPoint y: 213, distance: 66.0
click at [354, 211] on div "Les champs marqués d’un astérisque (*) sont obligatoires. Adresse postale Desti…" at bounding box center [524, 194] width 352 height 293
drag, startPoint x: 456, startPoint y: 244, endPoint x: 346, endPoint y: 243, distance: 109.5
click at [346, 341] on div "Modifier une adresse adresse principale Les champs marqués d’un [DEMOGRAPHIC_DA…" at bounding box center [350, 342] width 700 height 0
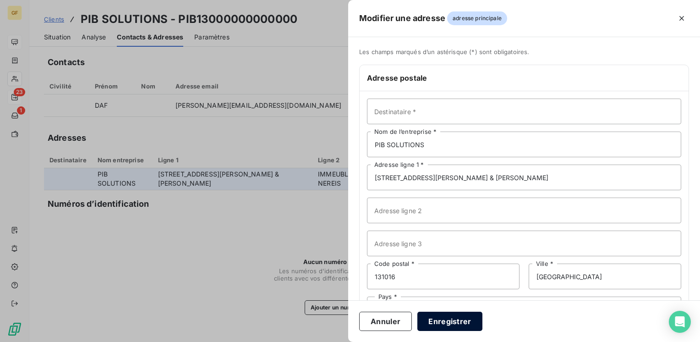
click at [448, 322] on button "Enregistrer" at bounding box center [449, 320] width 65 height 19
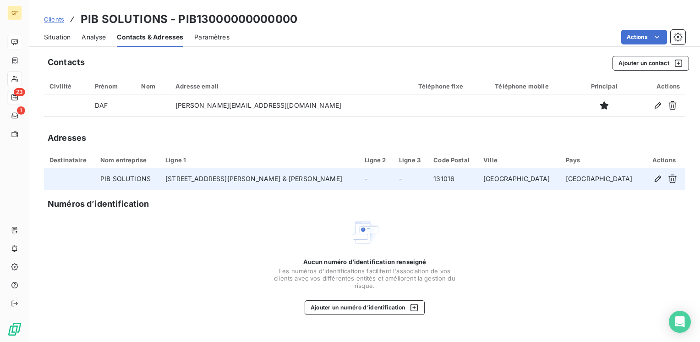
click at [60, 37] on span "Situation" at bounding box center [57, 37] width 27 height 9
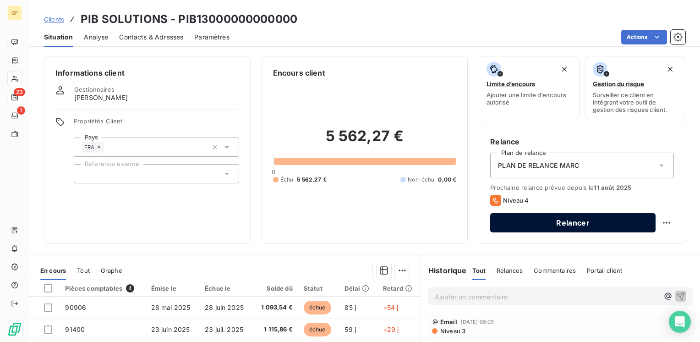
click at [511, 222] on button "Relancer" at bounding box center [572, 222] width 165 height 19
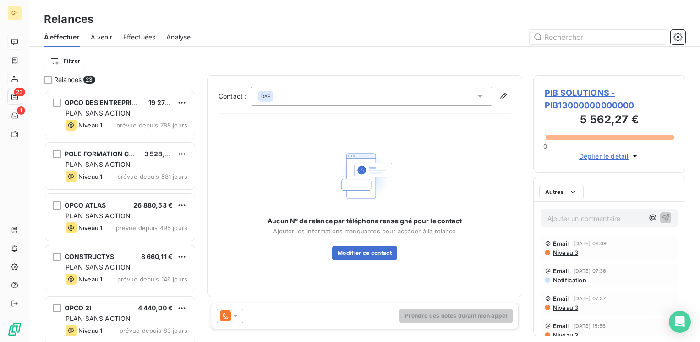
scroll to position [245, 145]
click at [238, 315] on icon at bounding box center [235, 315] width 9 height 9
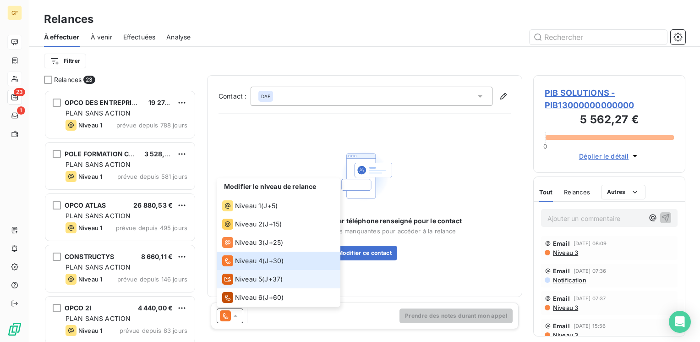
click at [249, 283] on span "Niveau 5" at bounding box center [248, 278] width 27 height 9
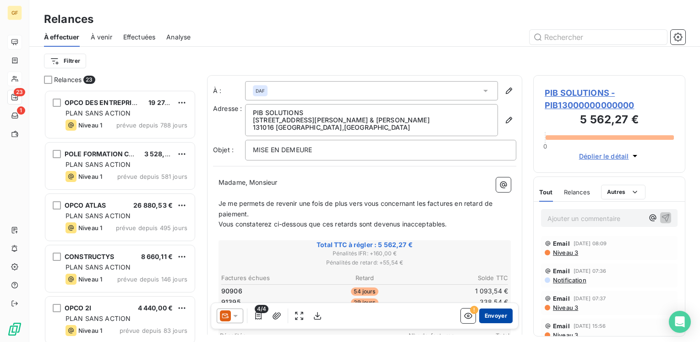
click at [494, 314] on button "Envoyer" at bounding box center [495, 315] width 33 height 15
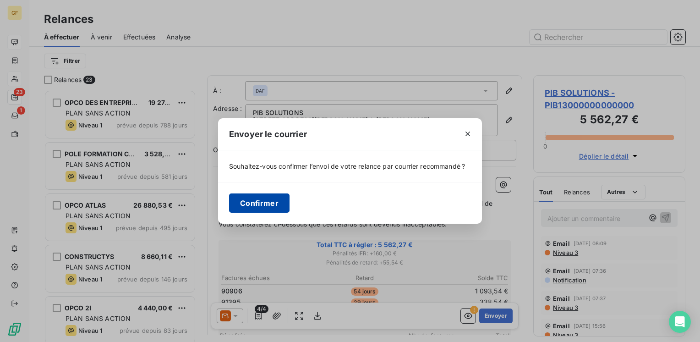
click at [236, 210] on button "Confirmer" at bounding box center [259, 202] width 60 height 19
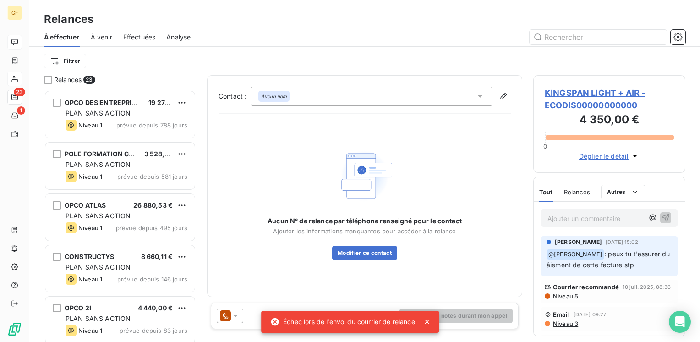
click at [430, 322] on icon at bounding box center [426, 321] width 9 height 9
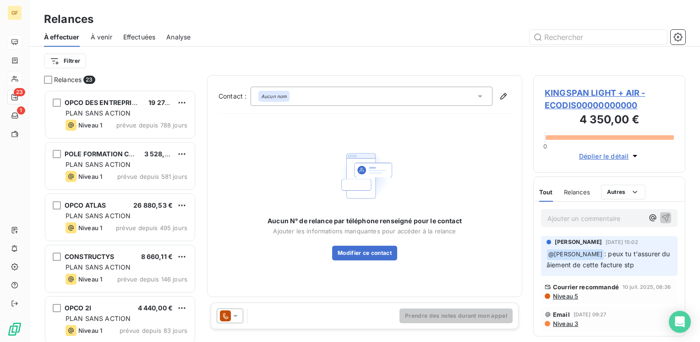
click at [125, 34] on span "Effectuées" at bounding box center [139, 37] width 33 height 9
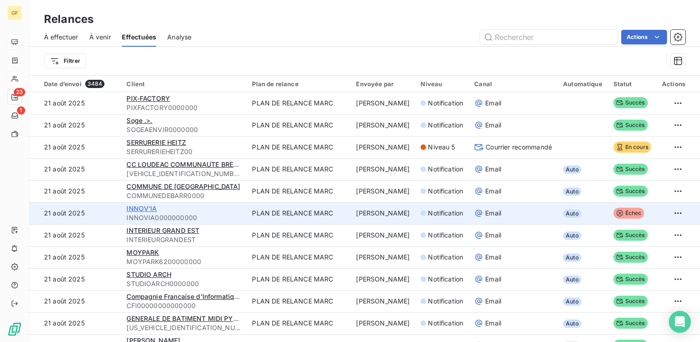
click at [139, 210] on span "INNOV'IA" at bounding box center [141, 208] width 30 height 8
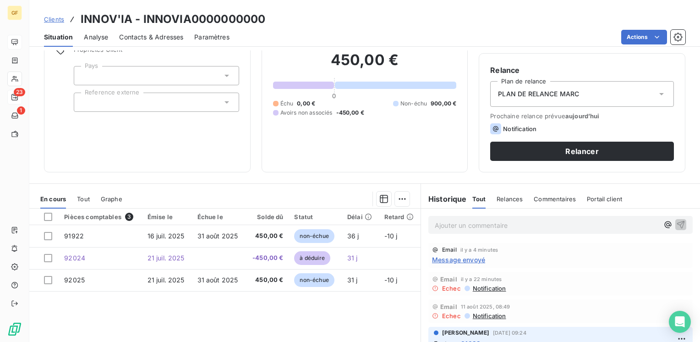
scroll to position [92, 0]
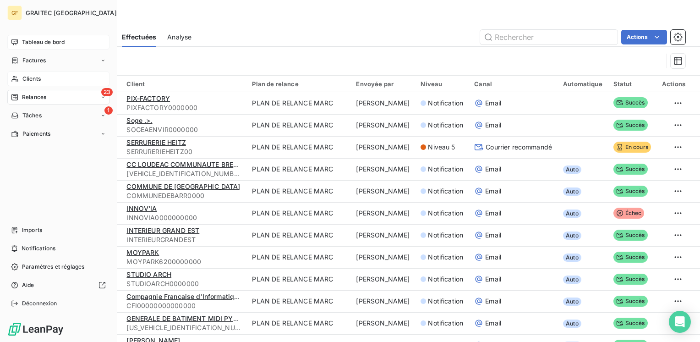
click at [27, 93] on div "23 Relances" at bounding box center [58, 97] width 102 height 15
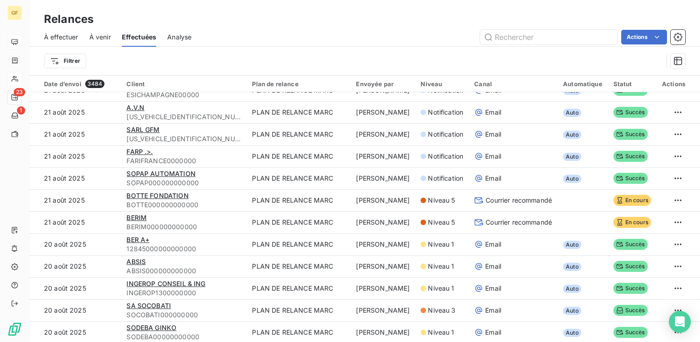
scroll to position [687, 0]
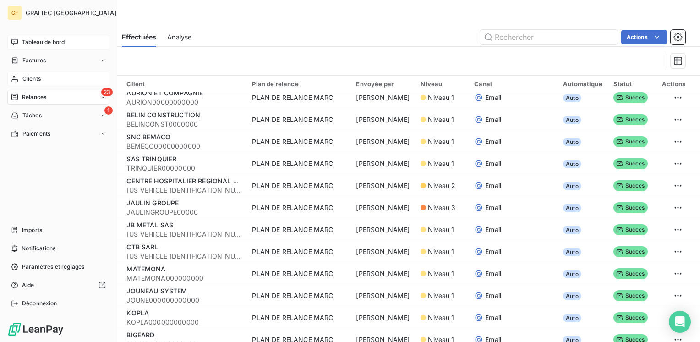
click at [104, 98] on icon at bounding box center [102, 96] width 5 height 5
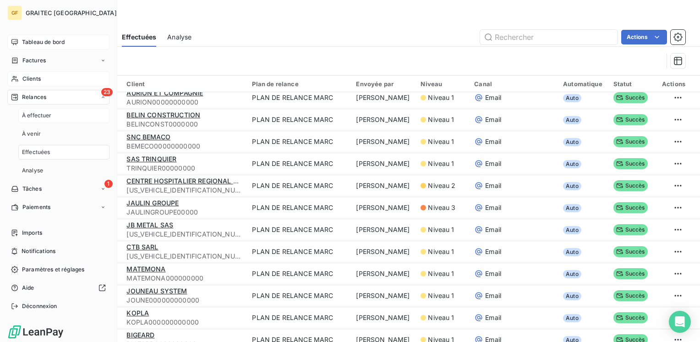
click at [29, 114] on span "À effectuer" at bounding box center [37, 115] width 30 height 8
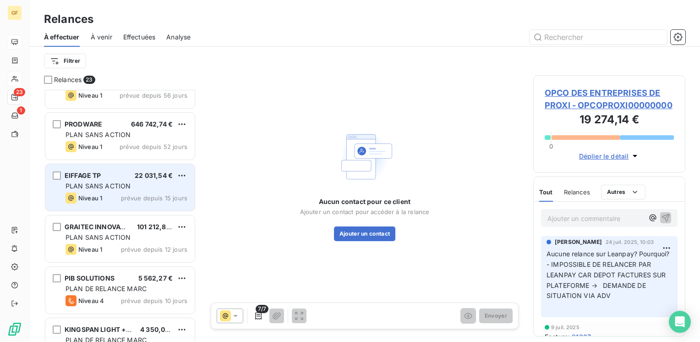
scroll to position [378, 0]
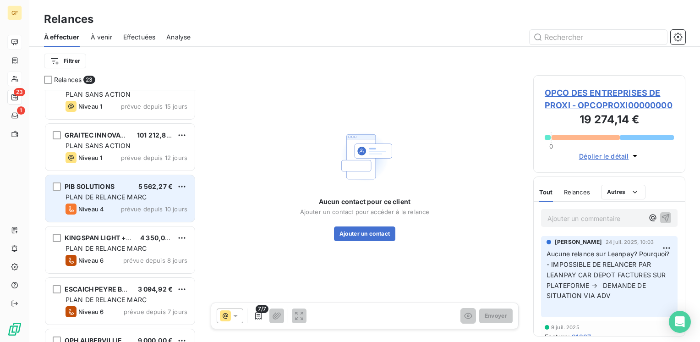
click at [112, 196] on span "PLAN DE RELANCE MARC" at bounding box center [105, 197] width 81 height 8
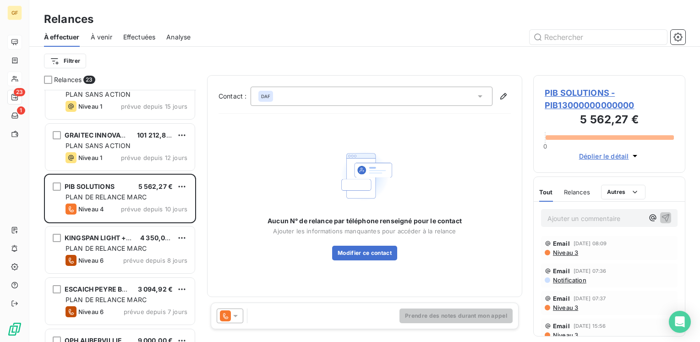
click at [573, 91] on span "PIB SOLUTIONS - PIB13000000000000" at bounding box center [609, 99] width 129 height 25
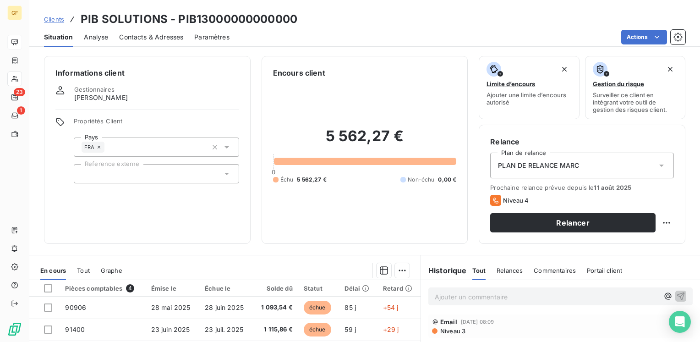
click at [172, 32] on div "Contacts & Adresses" at bounding box center [151, 36] width 64 height 19
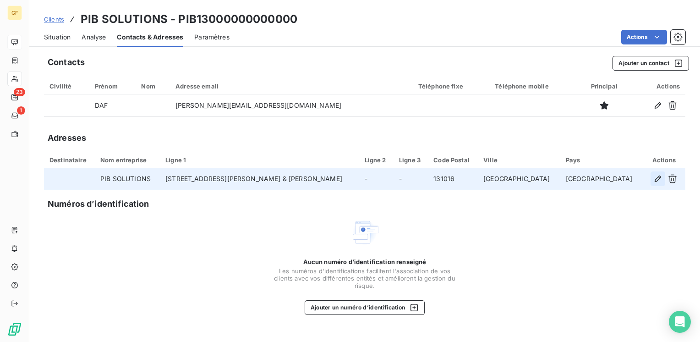
click at [656, 178] on icon "button" at bounding box center [657, 178] width 9 height 9
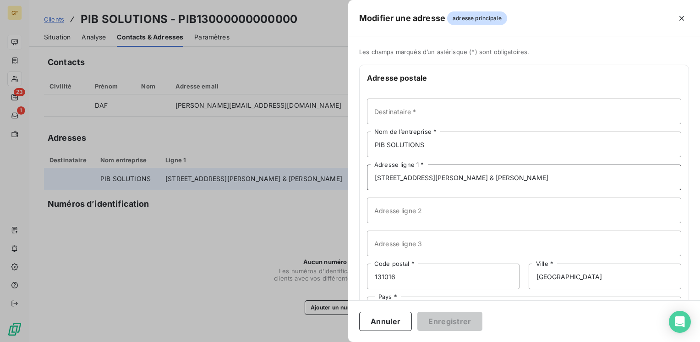
click at [411, 175] on input "[STREET_ADDRESS][PERSON_NAME] & [PERSON_NAME]" at bounding box center [524, 177] width 314 height 26
click at [406, 174] on input "[STREET_ADDRESS][PERSON_NAME]" at bounding box center [524, 177] width 314 height 26
click at [393, 177] on input "[STREET_ADDRESS][PERSON_NAME]" at bounding box center [524, 177] width 314 height 26
type input "[STREET_ADDRESS][PERSON_NAME]"
click at [451, 325] on button "Enregistrer" at bounding box center [449, 320] width 65 height 19
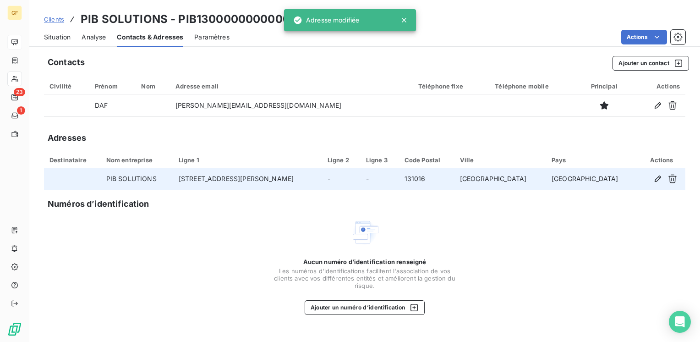
click at [62, 39] on span "Situation" at bounding box center [57, 37] width 27 height 9
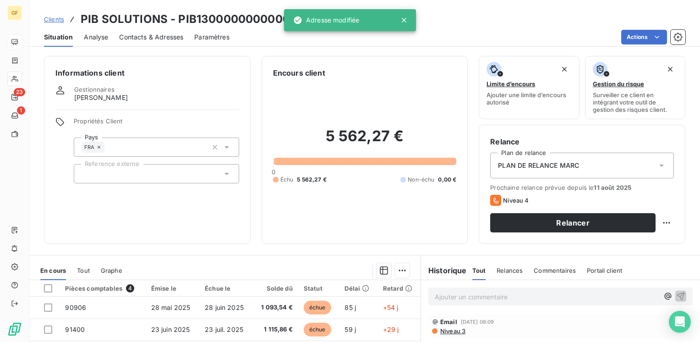
click at [533, 212] on div "Prochaine relance prévue depuis le [DATE] Niveau 4 Relancer" at bounding box center [582, 208] width 184 height 49
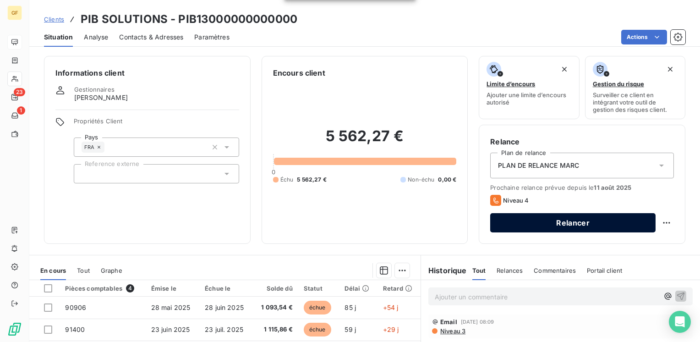
click at [531, 220] on button "Relancer" at bounding box center [572, 222] width 165 height 19
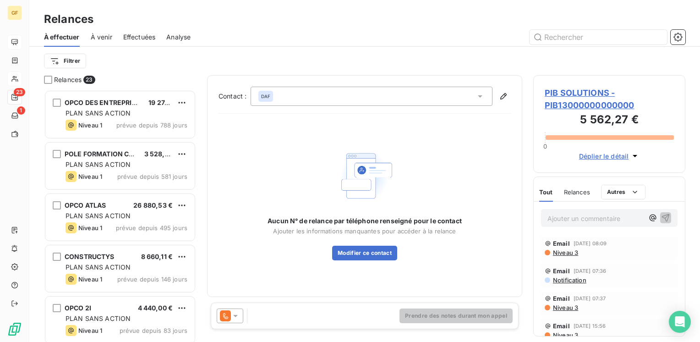
scroll to position [245, 145]
click at [234, 320] on icon at bounding box center [235, 315] width 9 height 9
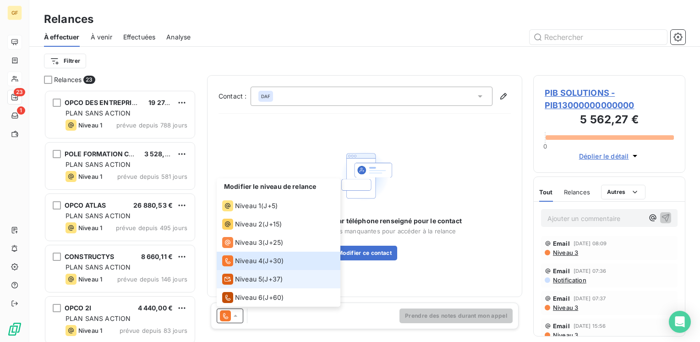
click at [244, 277] on span "Niveau 5" at bounding box center [248, 278] width 27 height 9
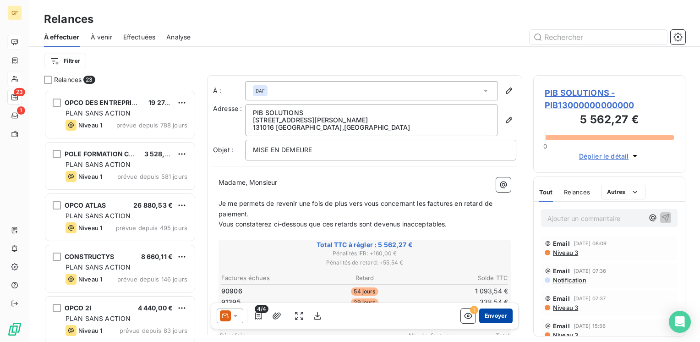
click at [486, 316] on button "Envoyer" at bounding box center [495, 315] width 33 height 15
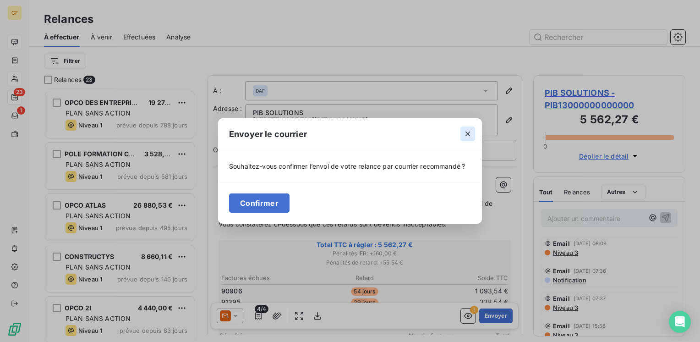
click at [468, 131] on icon "button" at bounding box center [467, 133] width 9 height 9
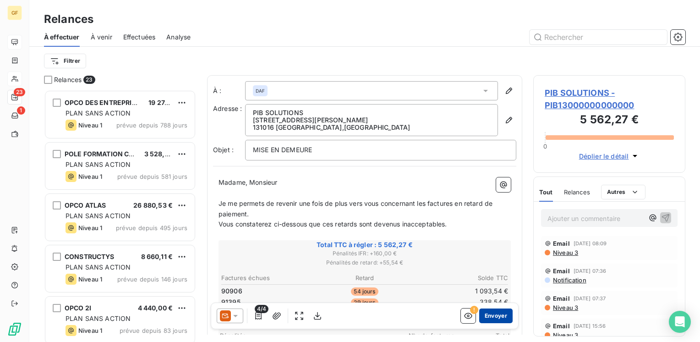
click at [488, 314] on button "Envoyer" at bounding box center [495, 315] width 33 height 15
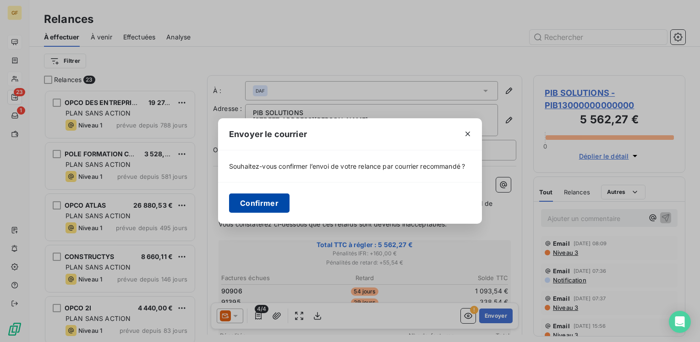
click at [236, 197] on button "Confirmer" at bounding box center [259, 202] width 60 height 19
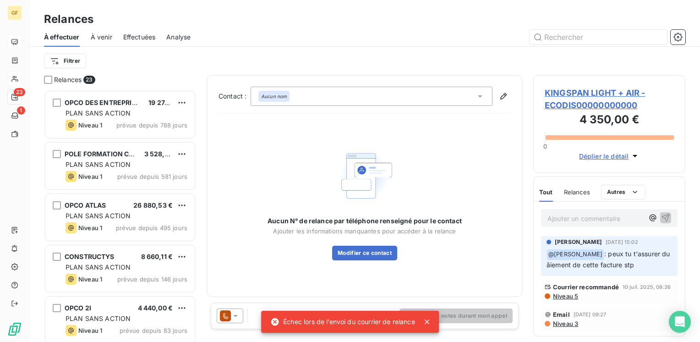
click at [429, 322] on icon at bounding box center [427, 321] width 5 height 5
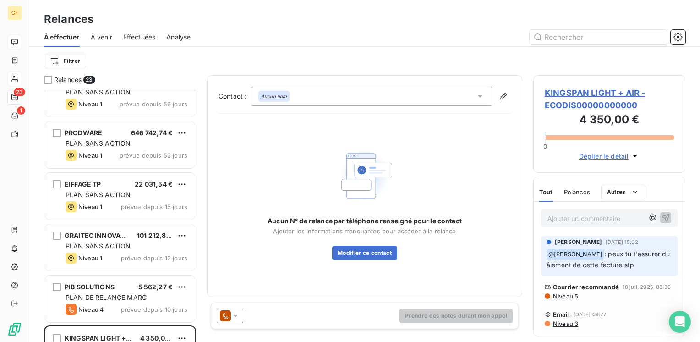
scroll to position [321, 0]
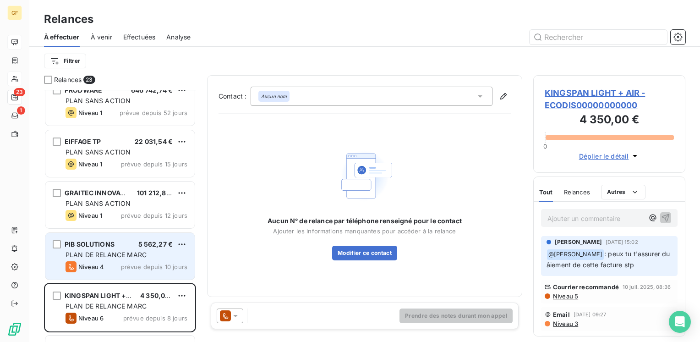
click at [99, 256] on span "PLAN DE RELANCE MARC" at bounding box center [105, 255] width 81 height 8
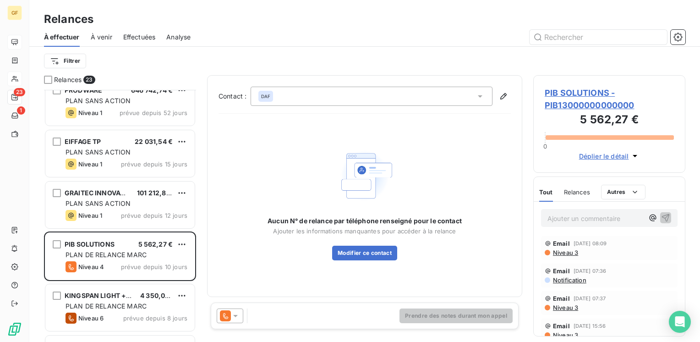
click at [573, 94] on span "PIB SOLUTIONS - PIB13000000000000" at bounding box center [609, 99] width 129 height 25
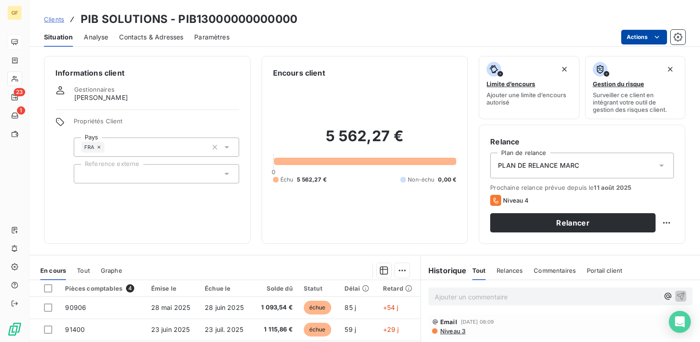
click at [637, 33] on html "GF 23 1 Clients PIB SOLUTIONS - PIB13000000000000 Situation Analyse Contacts & …" at bounding box center [350, 171] width 700 height 342
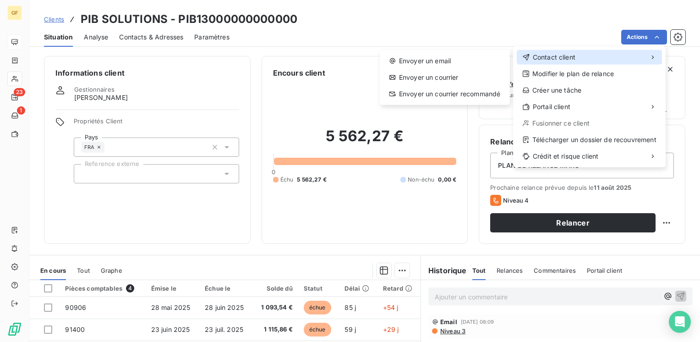
click at [553, 58] on span "Contact client" at bounding box center [554, 57] width 43 height 9
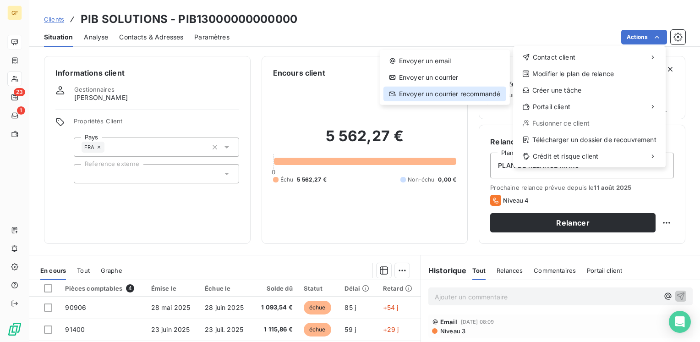
click at [433, 90] on div "Envoyer un courrier recommandé" at bounding box center [444, 94] width 123 height 15
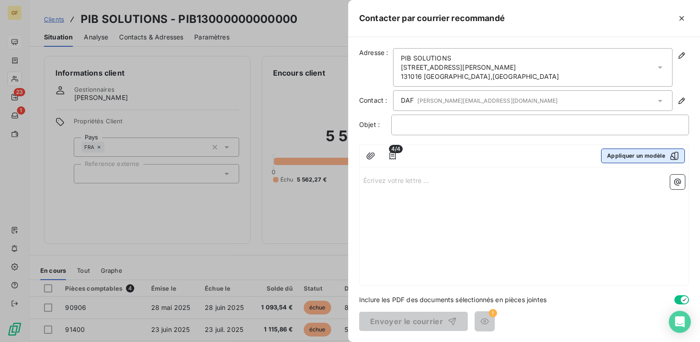
click at [642, 153] on button "Appliquer un modèle" at bounding box center [643, 155] width 84 height 15
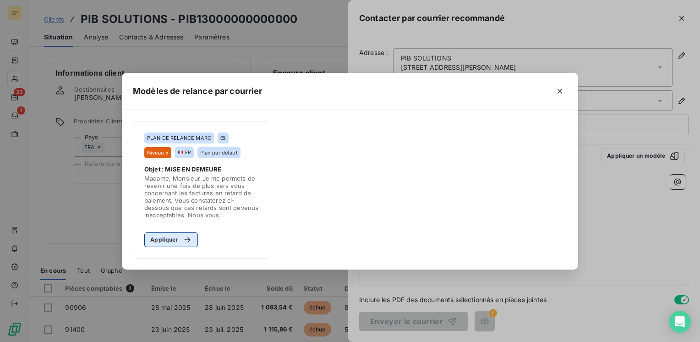
drag, startPoint x: 171, startPoint y: 240, endPoint x: 185, endPoint y: 235, distance: 14.2
click at [172, 240] on button "Appliquer" at bounding box center [171, 239] width 54 height 15
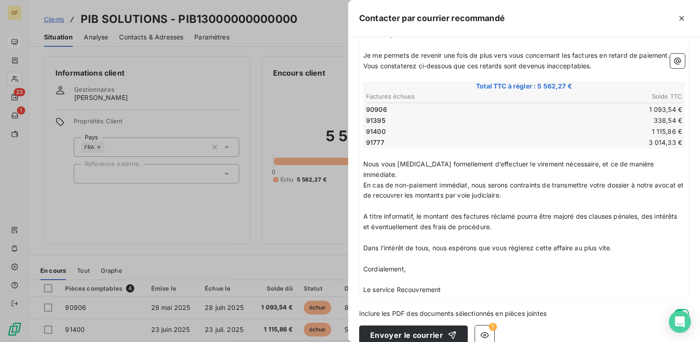
scroll to position [146, 0]
click at [414, 324] on button "Envoyer le courrier" at bounding box center [413, 333] width 109 height 19
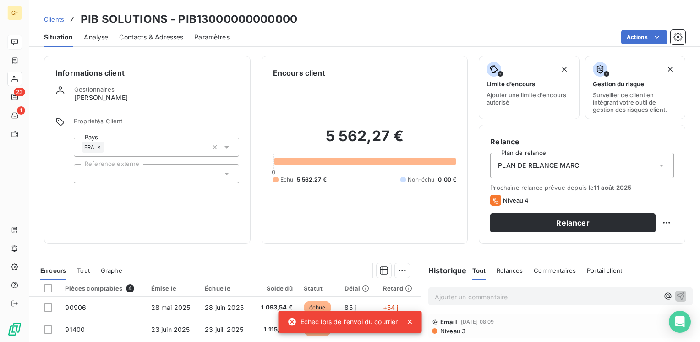
click at [410, 320] on icon at bounding box center [409, 321] width 9 height 9
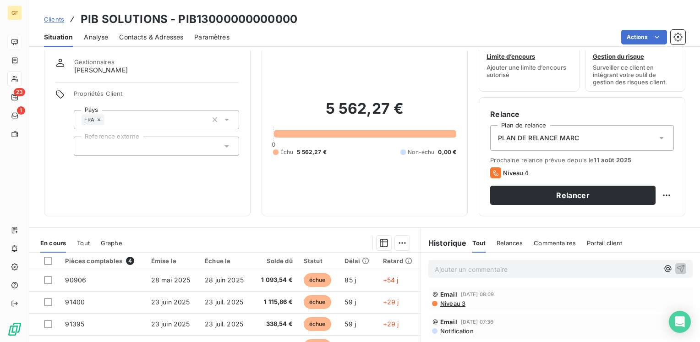
scroll to position [0, 0]
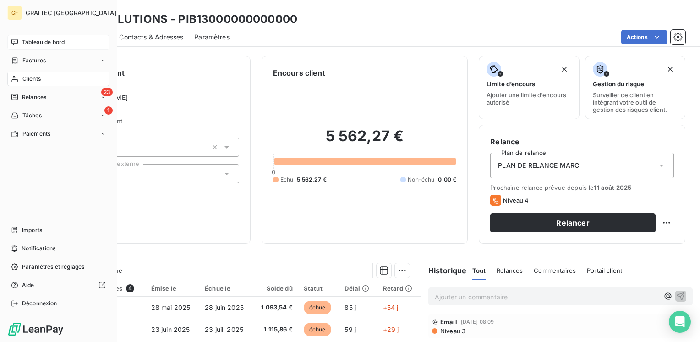
click at [49, 41] on span "Tableau de bord" at bounding box center [43, 42] width 43 height 8
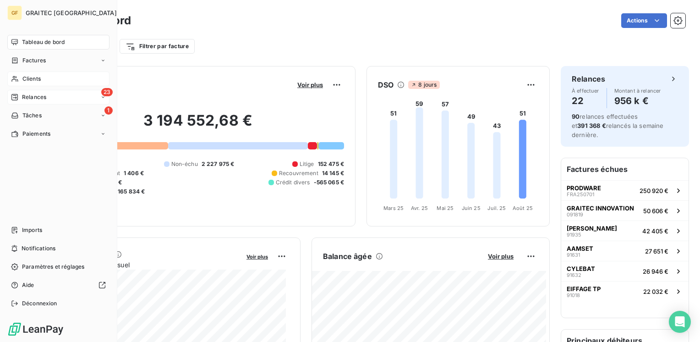
click at [34, 98] on span "Relances" at bounding box center [34, 97] width 24 height 8
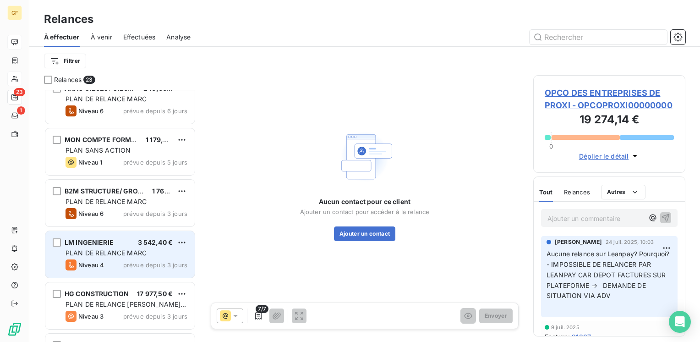
scroll to position [779, 0]
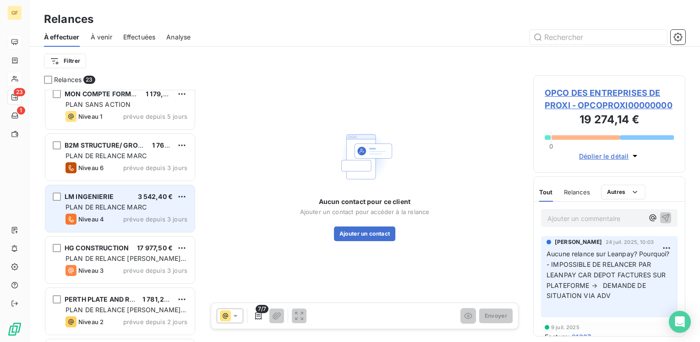
click at [115, 204] on span "PLAN DE RELANCE MARC" at bounding box center [105, 207] width 81 height 8
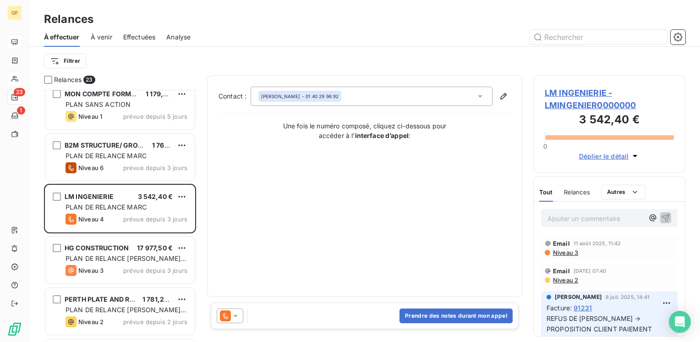
click at [573, 93] on span "LM INGENIERIE - LMINGENIER0000000" at bounding box center [609, 99] width 129 height 25
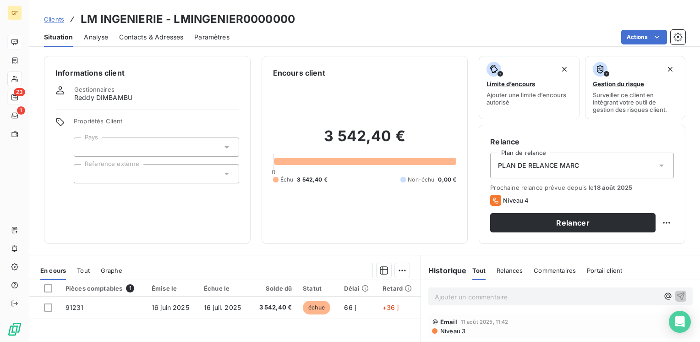
click at [146, 39] on span "Contacts & Adresses" at bounding box center [151, 37] width 64 height 9
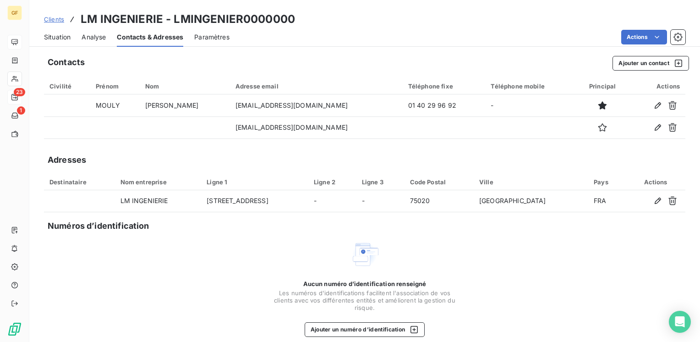
click at [55, 34] on span "Situation" at bounding box center [57, 37] width 27 height 9
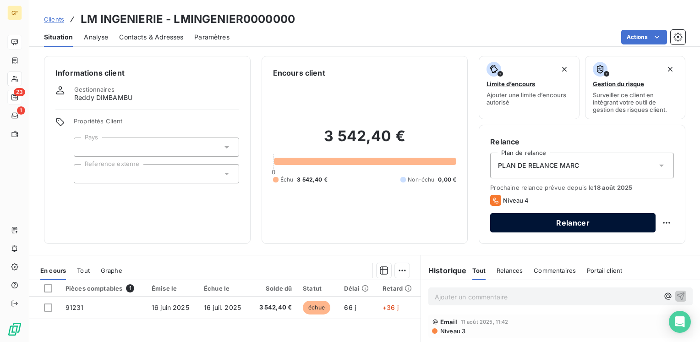
click at [573, 221] on button "Relancer" at bounding box center [572, 222] width 165 height 19
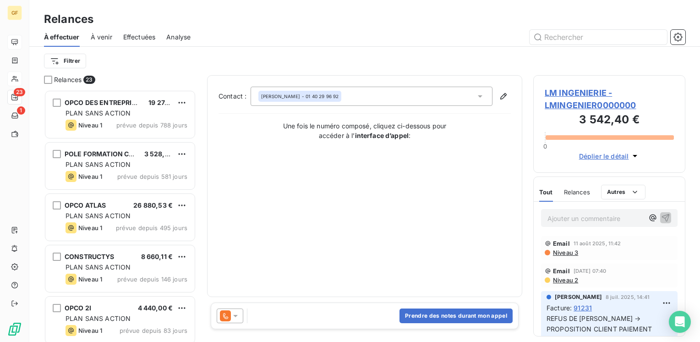
scroll to position [245, 145]
click at [236, 316] on icon at bounding box center [235, 316] width 5 height 2
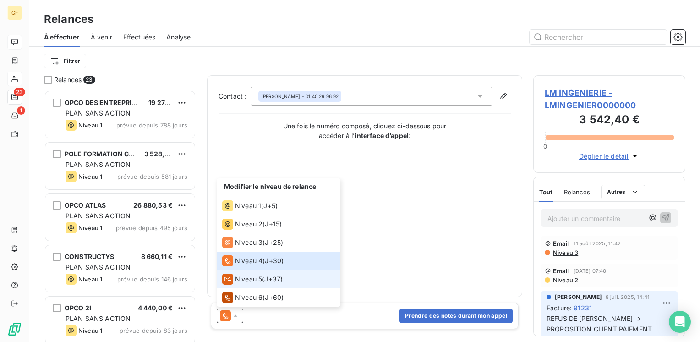
click at [251, 272] on li "Niveau 5 ( J+37 )" at bounding box center [279, 279] width 124 height 18
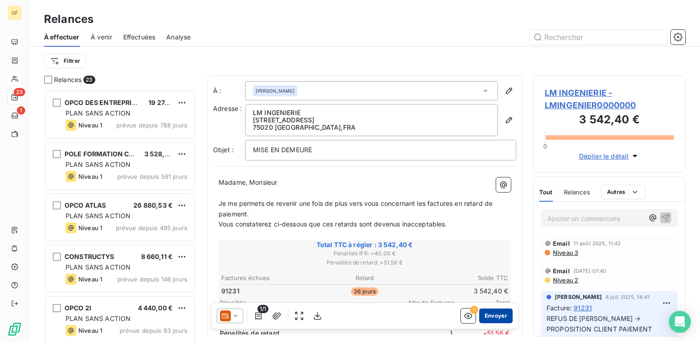
click at [498, 313] on button "Envoyer" at bounding box center [495, 315] width 33 height 15
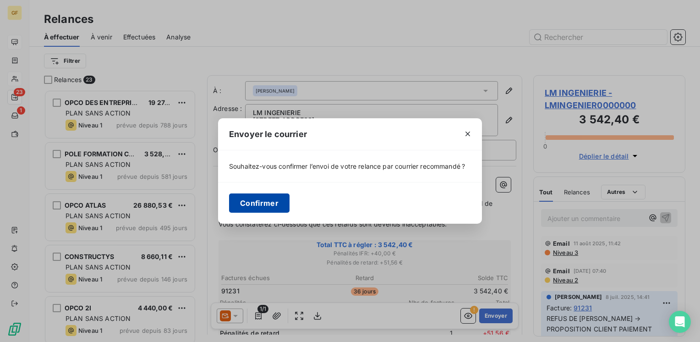
click at [278, 205] on button "Confirmer" at bounding box center [259, 202] width 60 height 19
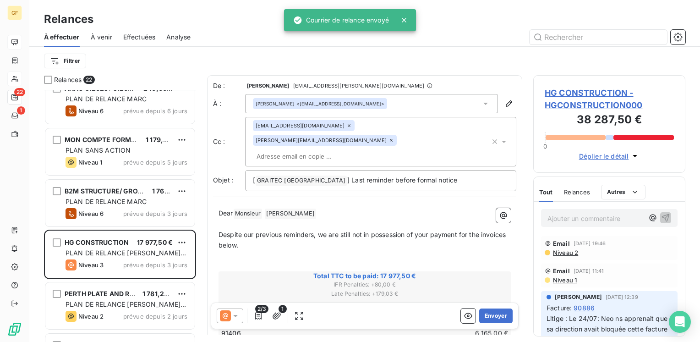
scroll to position [877, 0]
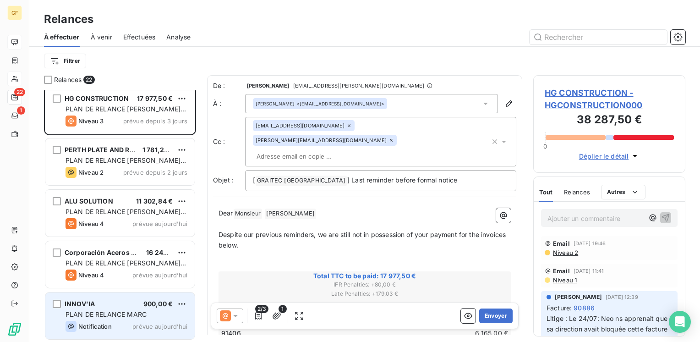
click at [110, 310] on div "PLAN DE RELANCE MARC" at bounding box center [126, 314] width 122 height 9
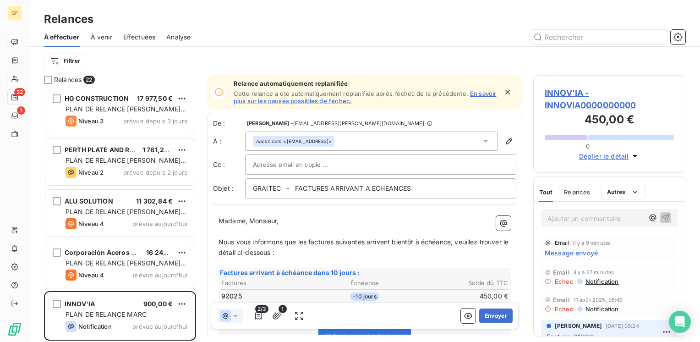
click at [573, 97] on span "INNOV'IA - INNOVIA0000000000" at bounding box center [609, 99] width 129 height 25
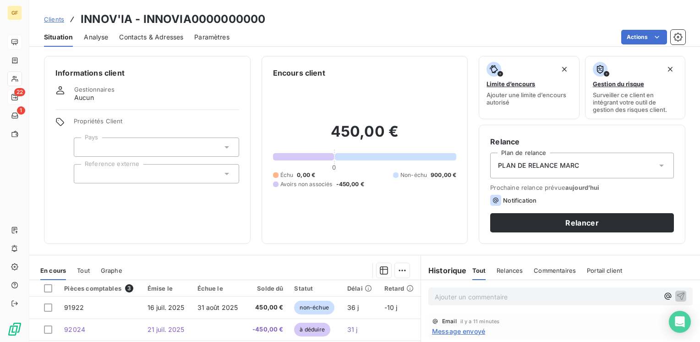
click at [145, 37] on span "Contacts & Adresses" at bounding box center [151, 37] width 64 height 9
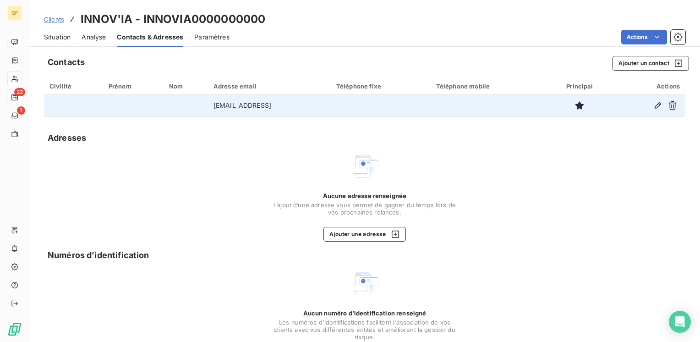
click at [276, 107] on td "[EMAIL_ADDRESS]" at bounding box center [269, 105] width 123 height 22
click at [654, 104] on icon "button" at bounding box center [657, 105] width 6 height 6
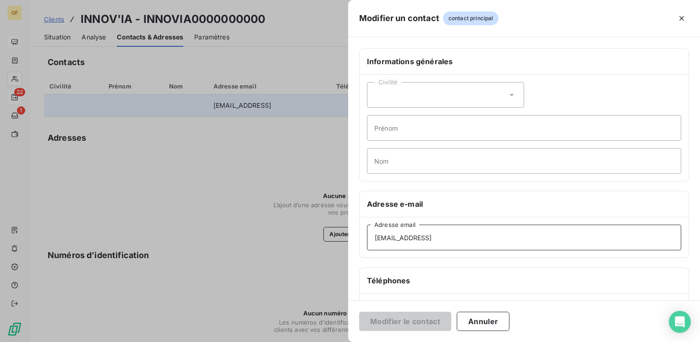
click at [443, 236] on input "[EMAIL_ADDRESS]" at bounding box center [524, 237] width 314 height 26
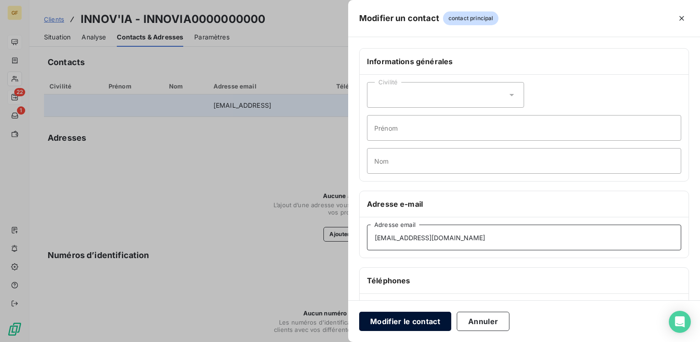
type input "[EMAIL_ADDRESS][DOMAIN_NAME]"
click at [416, 324] on button "Modifier le contact" at bounding box center [405, 320] width 92 height 19
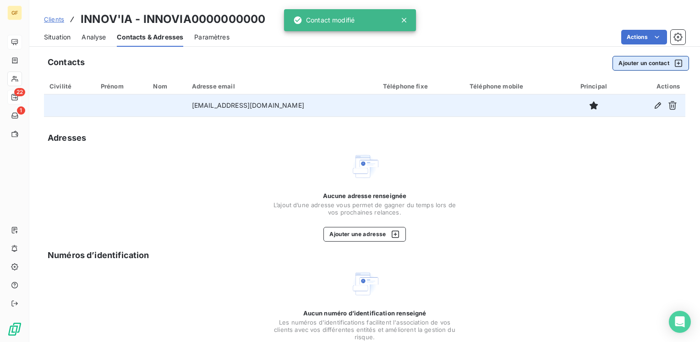
click at [641, 64] on button "Ajouter un contact" at bounding box center [650, 63] width 76 height 15
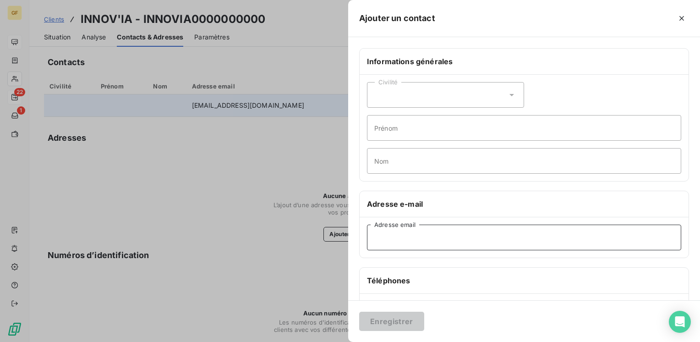
click at [385, 241] on input "Adresse email" at bounding box center [524, 237] width 314 height 26
paste input "[EMAIL_ADDRESS][DOMAIN_NAME]"
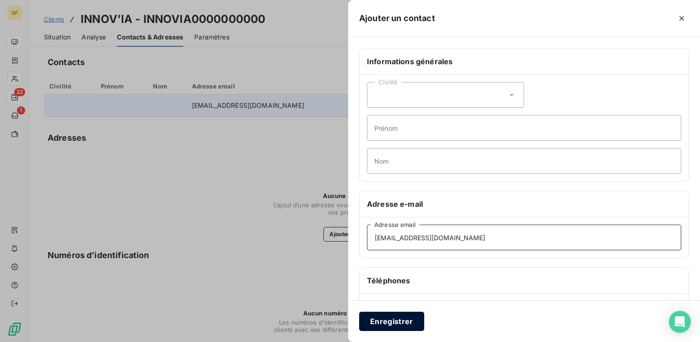
type input "[EMAIL_ADDRESS][DOMAIN_NAME]"
click at [391, 322] on button "Enregistrer" at bounding box center [391, 320] width 65 height 19
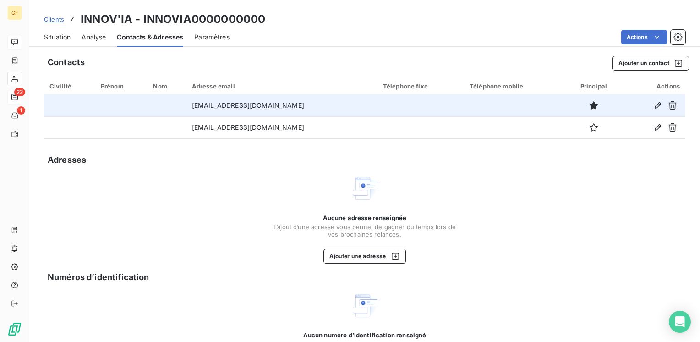
drag, startPoint x: 64, startPoint y: 37, endPoint x: 191, endPoint y: 48, distance: 127.3
click at [67, 36] on span "Situation" at bounding box center [57, 37] width 27 height 9
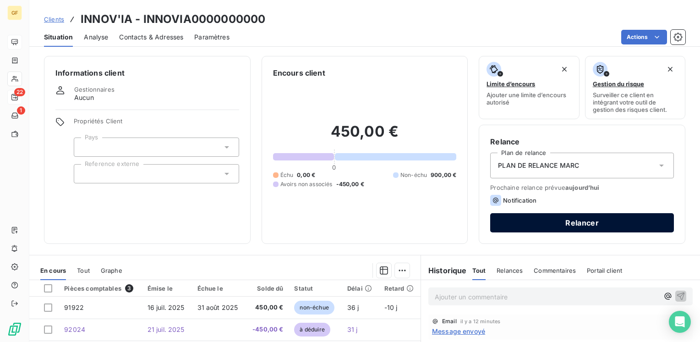
click at [590, 219] on button "Relancer" at bounding box center [582, 222] width 184 height 19
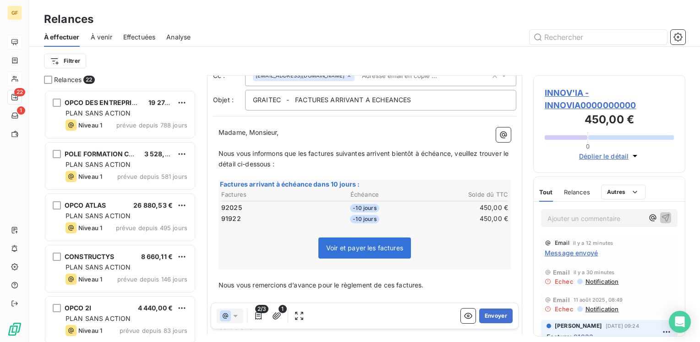
scroll to position [75, 0]
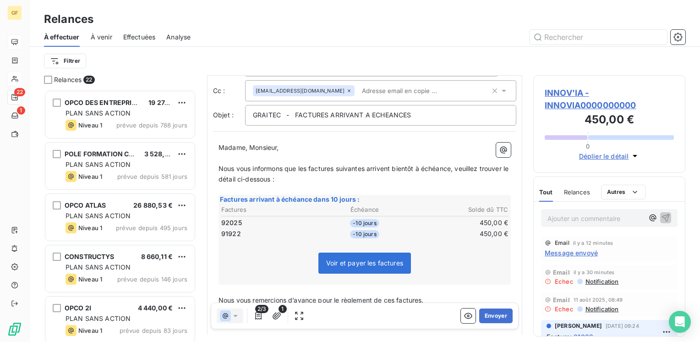
click at [568, 90] on span "INNOV'IA - INNOVIA0000000000" at bounding box center [609, 99] width 129 height 25
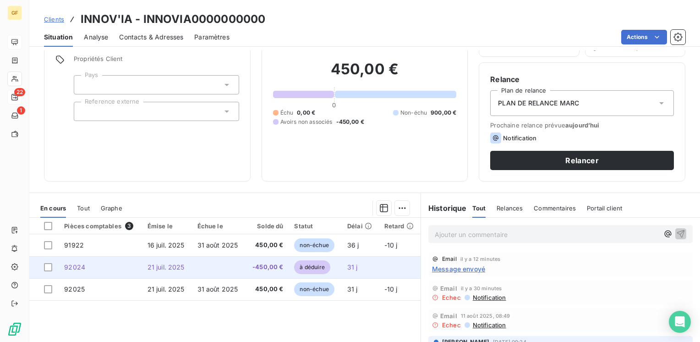
scroll to position [92, 0]
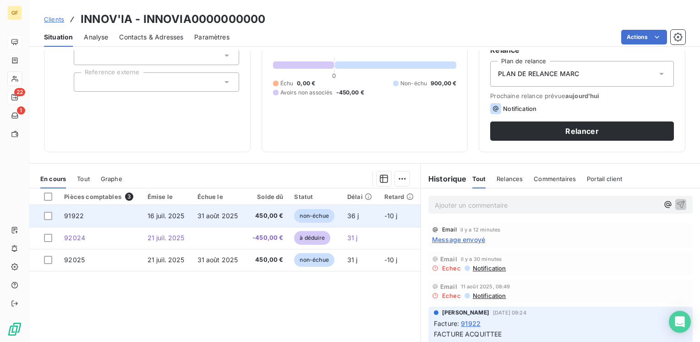
click at [164, 216] on span "16 juil. 2025" at bounding box center [165, 216] width 37 height 8
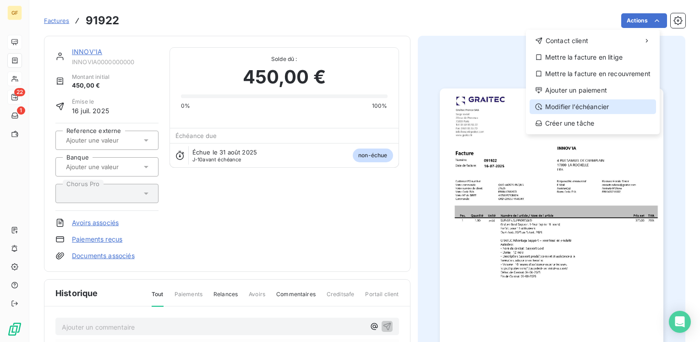
click at [584, 104] on div "Modifier l’échéancier" at bounding box center [592, 106] width 126 height 15
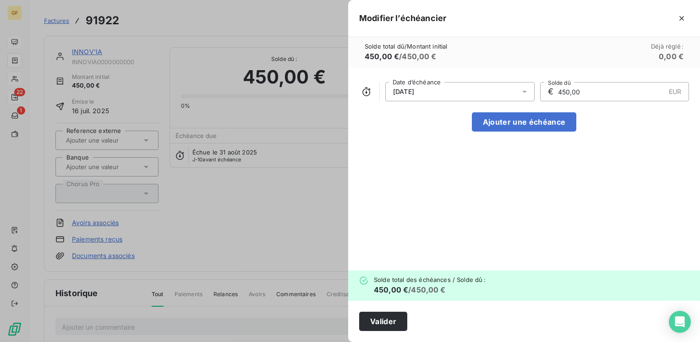
click at [524, 90] on icon at bounding box center [524, 91] width 9 height 9
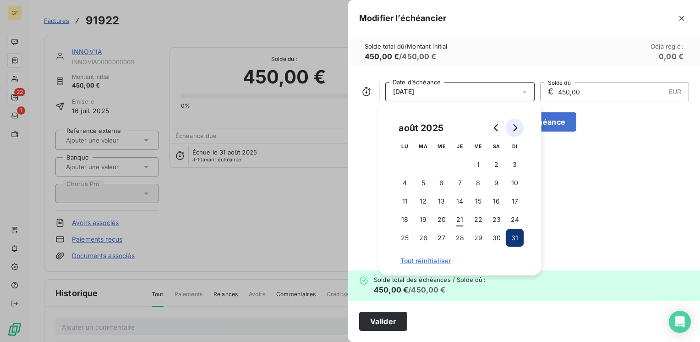
click at [517, 127] on icon "Go to next month" at bounding box center [515, 127] width 4 height 7
click at [441, 181] on button "10" at bounding box center [441, 183] width 18 height 18
click at [405, 222] on button "22" at bounding box center [405, 219] width 18 height 18
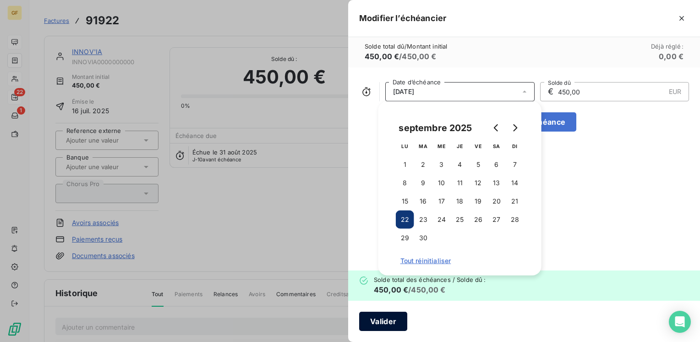
click at [381, 322] on button "Valider" at bounding box center [383, 320] width 48 height 19
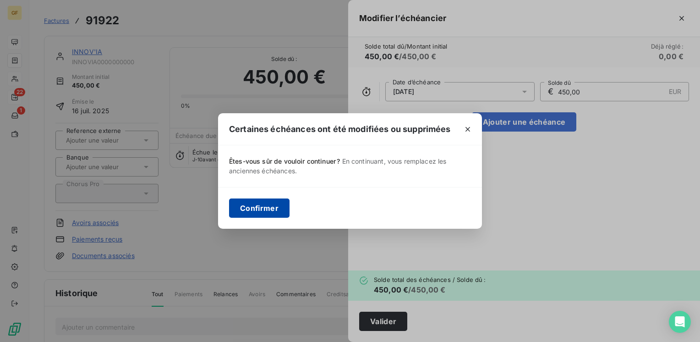
click at [244, 207] on button "Confirmer" at bounding box center [259, 207] width 60 height 19
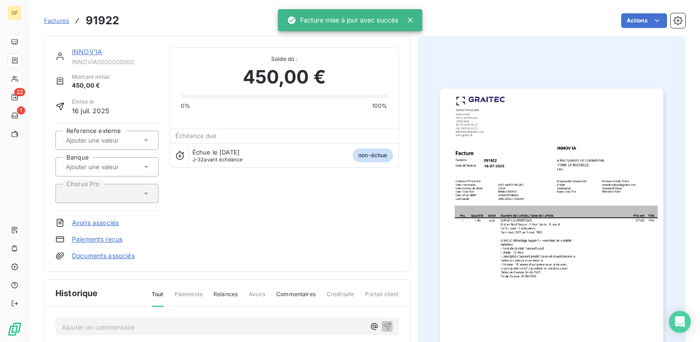
click at [87, 49] on link "INNOV'IA" at bounding box center [87, 52] width 30 height 8
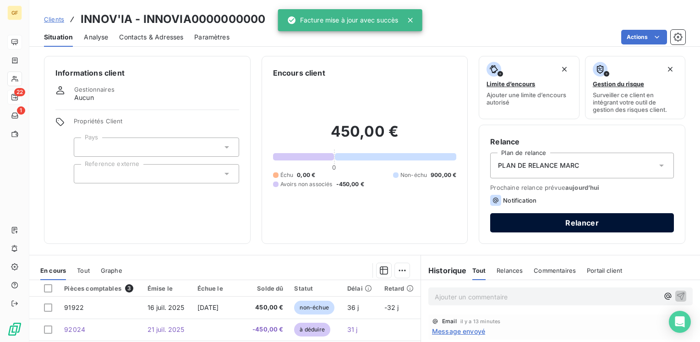
click at [538, 224] on button "Relancer" at bounding box center [582, 222] width 184 height 19
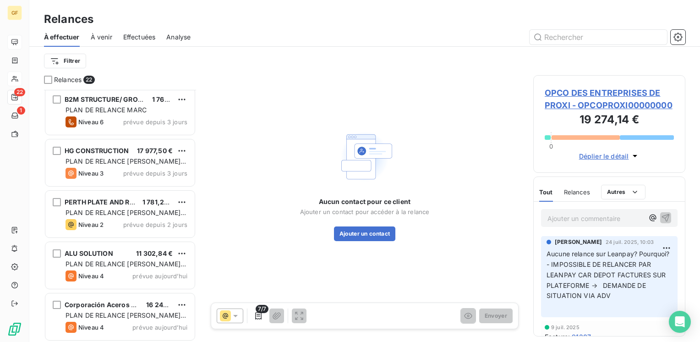
scroll to position [877, 0]
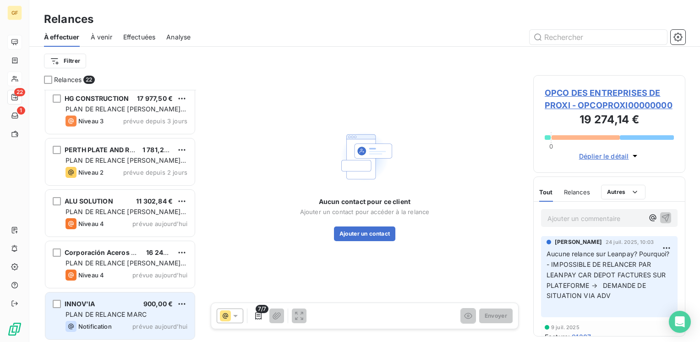
drag, startPoint x: 122, startPoint y: 301, endPoint x: 168, endPoint y: 294, distance: 46.3
click at [123, 301] on div "INNOV'IA 900,00 €" at bounding box center [126, 304] width 122 height 8
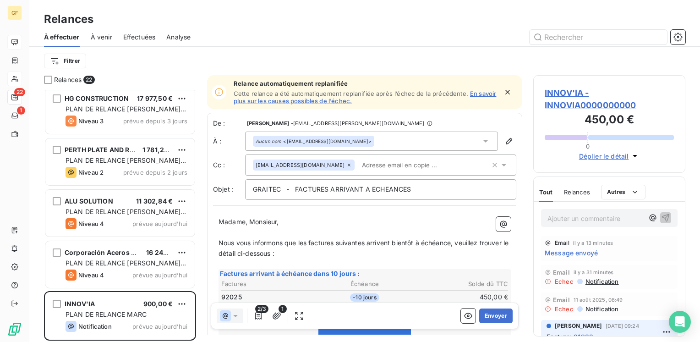
click at [573, 88] on span "INNOV'IA - INNOVIA0000000000" at bounding box center [609, 99] width 129 height 25
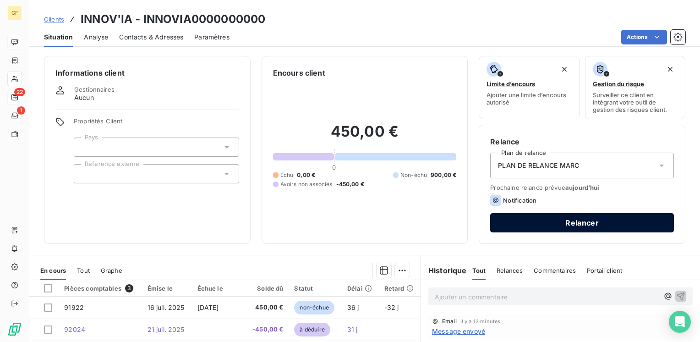
click at [521, 219] on button "Relancer" at bounding box center [582, 222] width 184 height 19
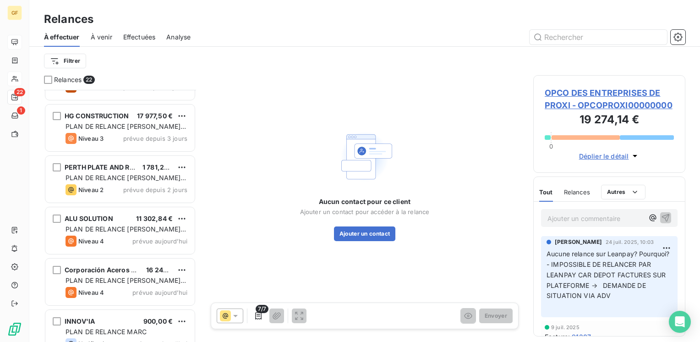
scroll to position [877, 0]
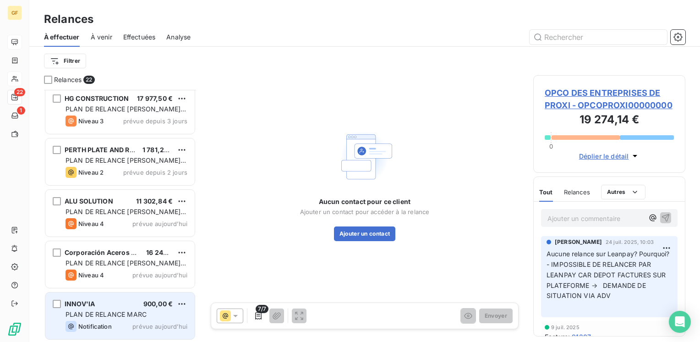
click at [136, 315] on span "PLAN DE RELANCE MARC" at bounding box center [105, 314] width 81 height 8
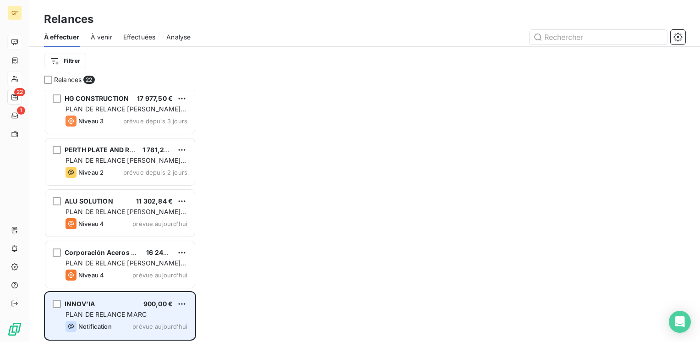
click at [154, 321] on div "Notification prévue aujourd’hui" at bounding box center [126, 326] width 122 height 11
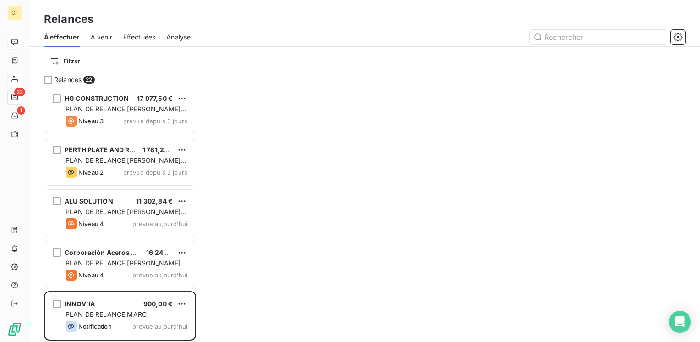
click at [98, 35] on span "À venir" at bounding box center [102, 37] width 22 height 9
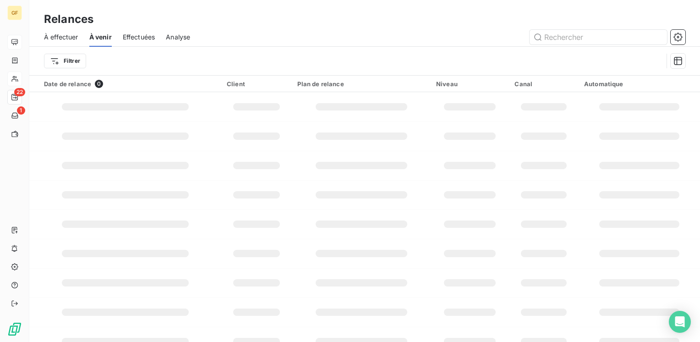
click at [142, 39] on span "Effectuées" at bounding box center [139, 37] width 33 height 9
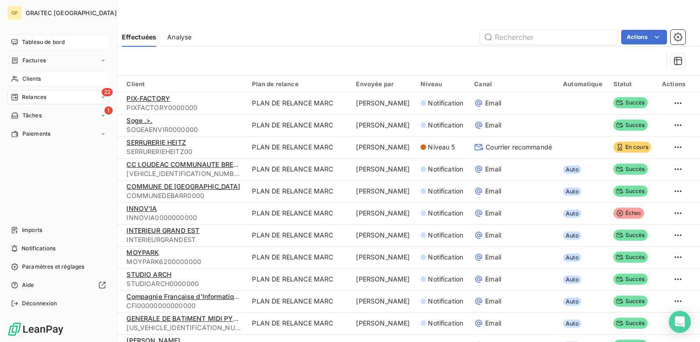
click at [16, 94] on icon at bounding box center [14, 97] width 6 height 6
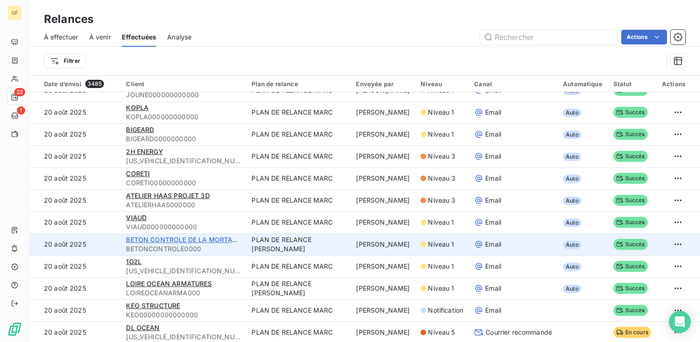
scroll to position [916, 0]
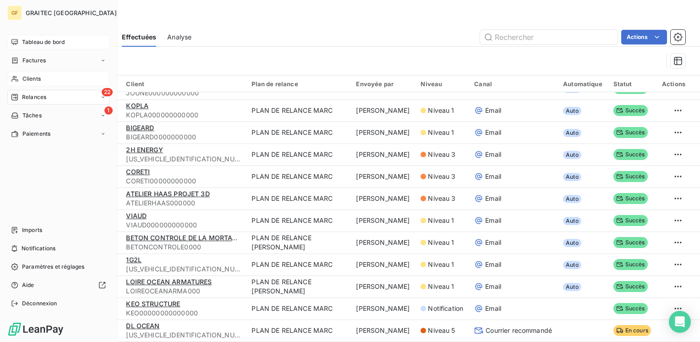
drag, startPoint x: 21, startPoint y: 98, endPoint x: 31, endPoint y: 93, distance: 11.5
click at [31, 93] on span "Relances" at bounding box center [34, 97] width 24 height 8
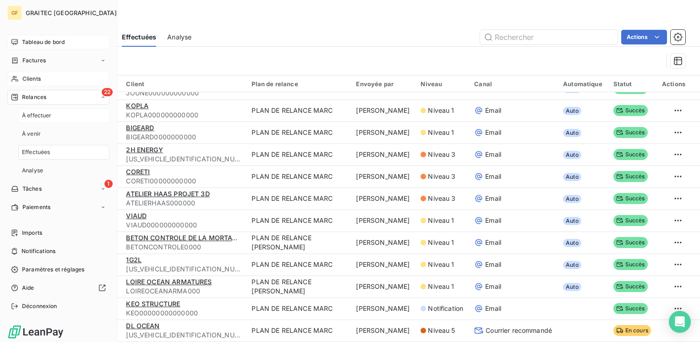
click at [35, 118] on span "À effectuer" at bounding box center [37, 115] width 30 height 8
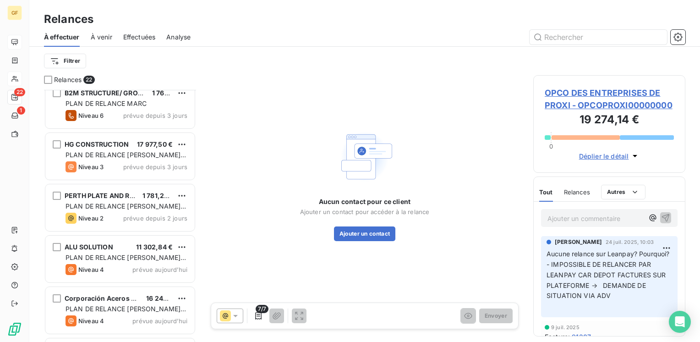
scroll to position [877, 0]
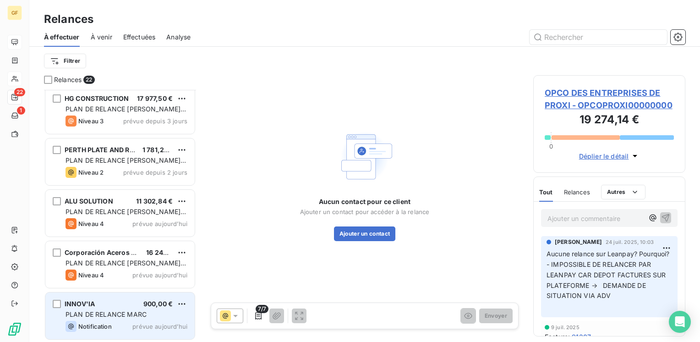
click at [125, 305] on div "INNOV'IA 900,00 €" at bounding box center [126, 304] width 122 height 8
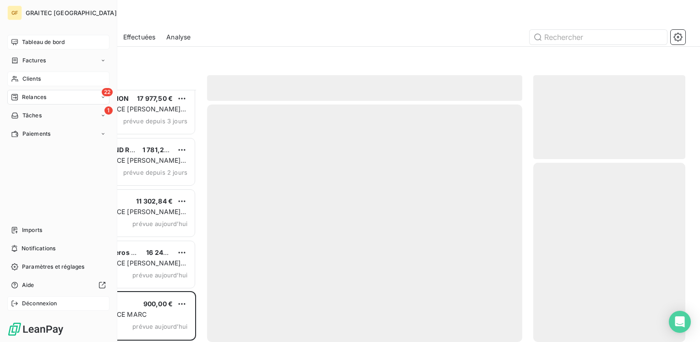
click at [35, 303] on span "Déconnexion" at bounding box center [39, 303] width 35 height 8
